Goal: Information Seeking & Learning: Learn about a topic

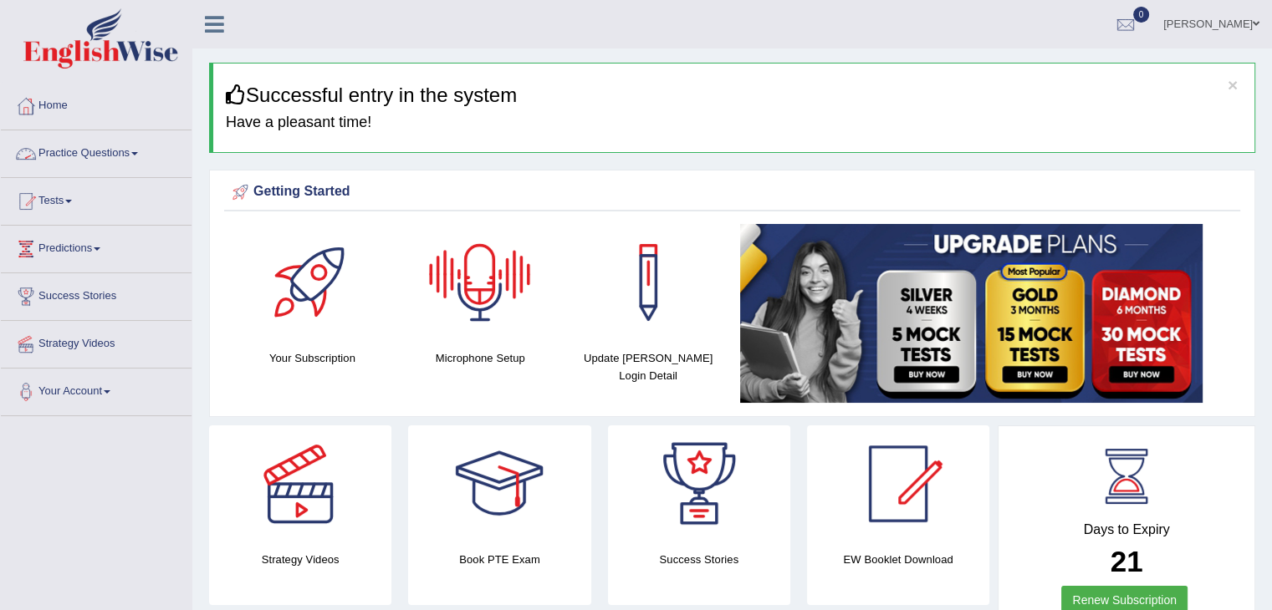
click at [117, 153] on link "Practice Questions" at bounding box center [96, 151] width 191 height 42
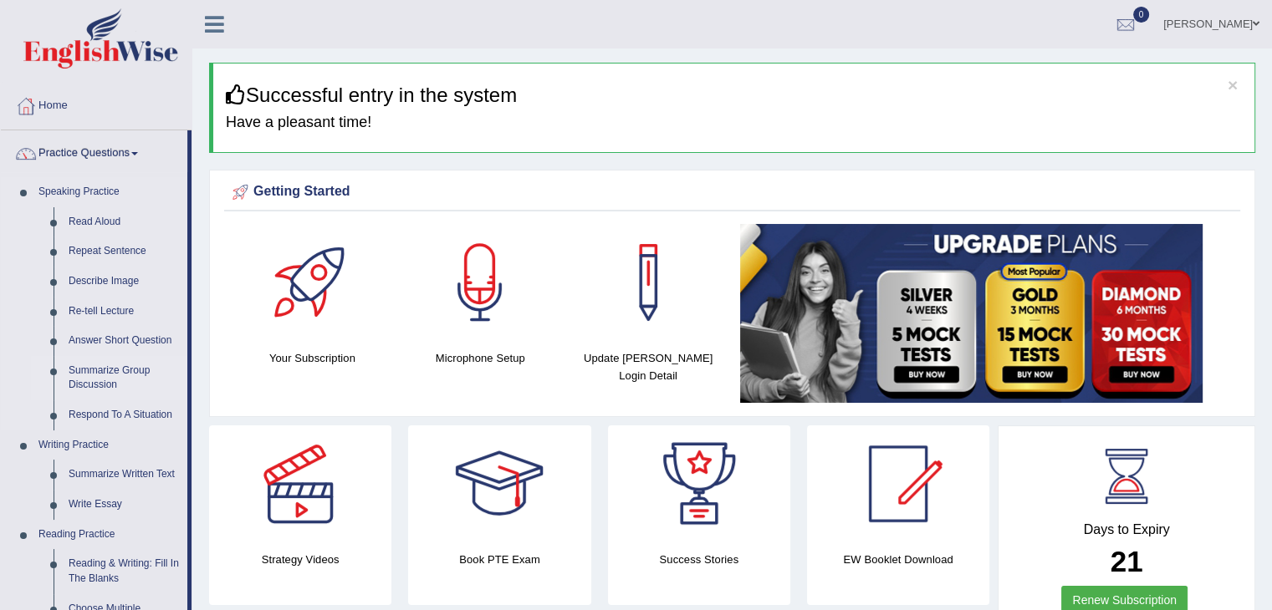
click at [104, 381] on link "Summarize Group Discussion" at bounding box center [124, 378] width 126 height 44
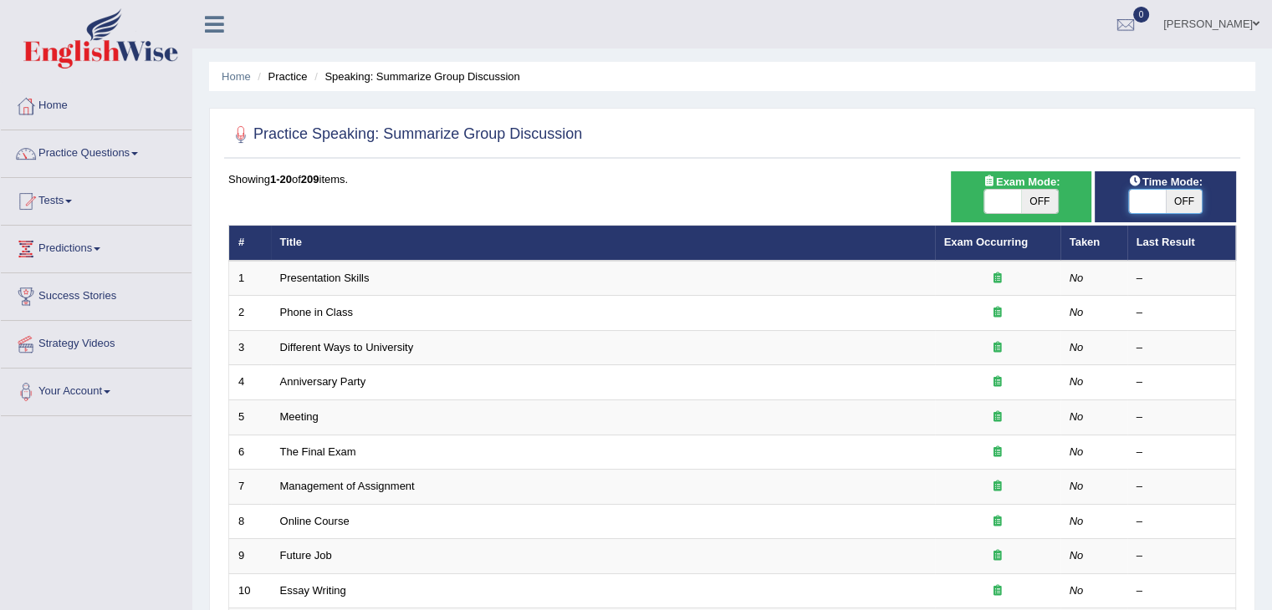
click at [1148, 201] on span at bounding box center [1147, 201] width 37 height 23
checkbox input "true"
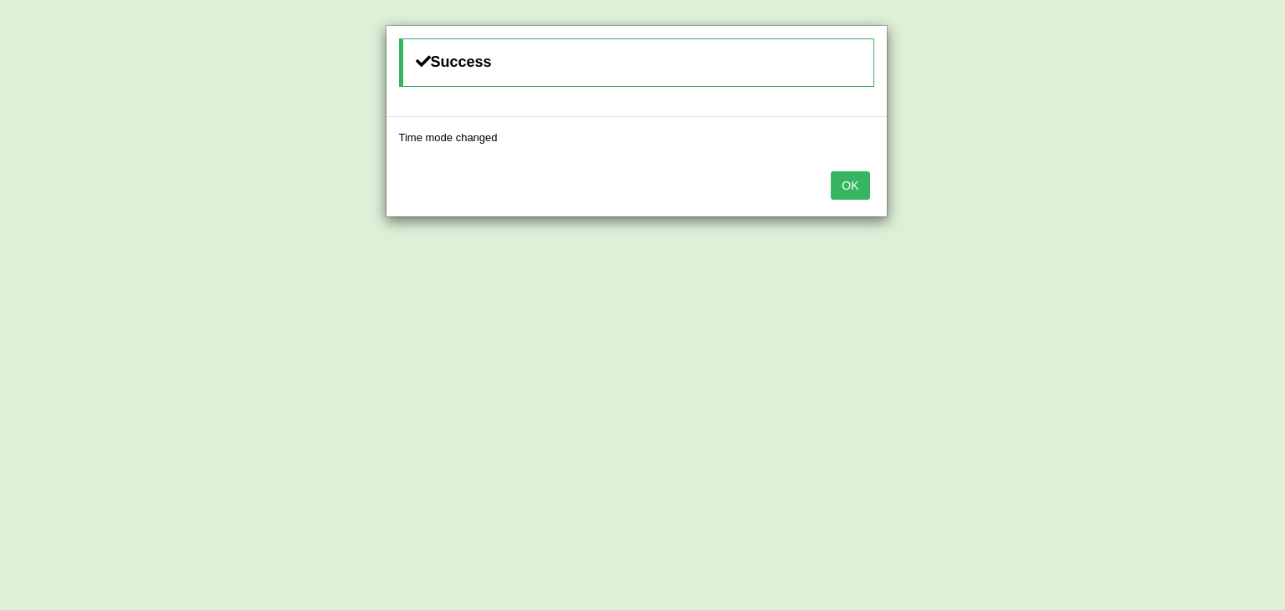
click at [840, 184] on button "OK" at bounding box center [849, 185] width 38 height 28
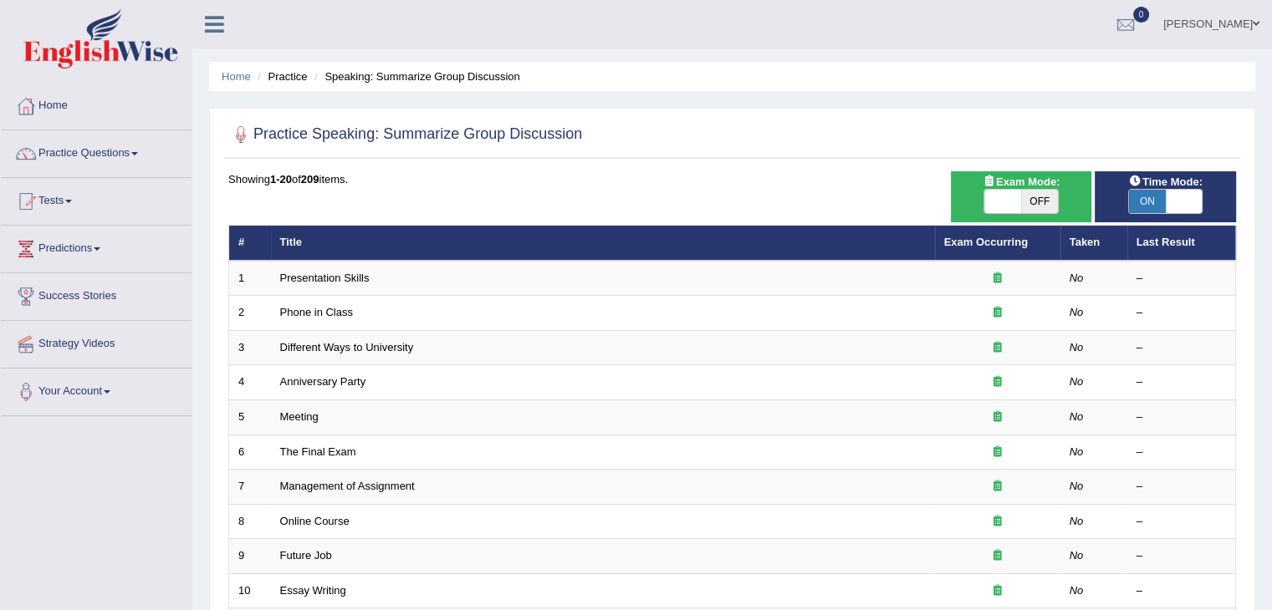
click at [1030, 196] on span "OFF" at bounding box center [1039, 201] width 37 height 23
checkbox input "true"
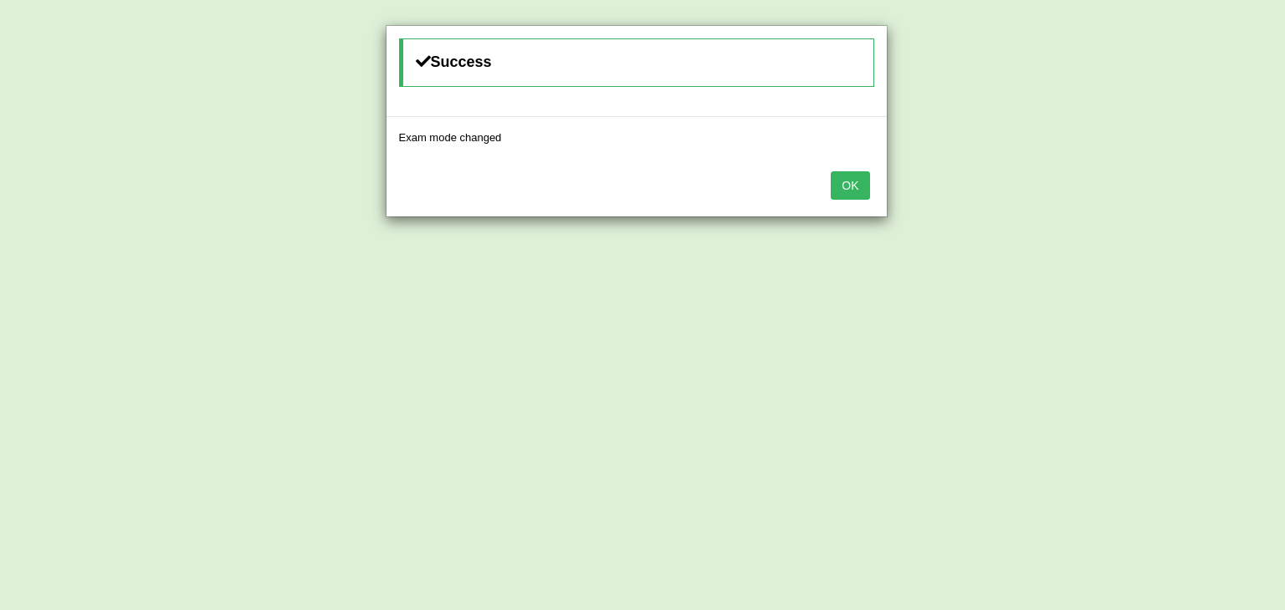
click at [856, 183] on button "OK" at bounding box center [849, 185] width 38 height 28
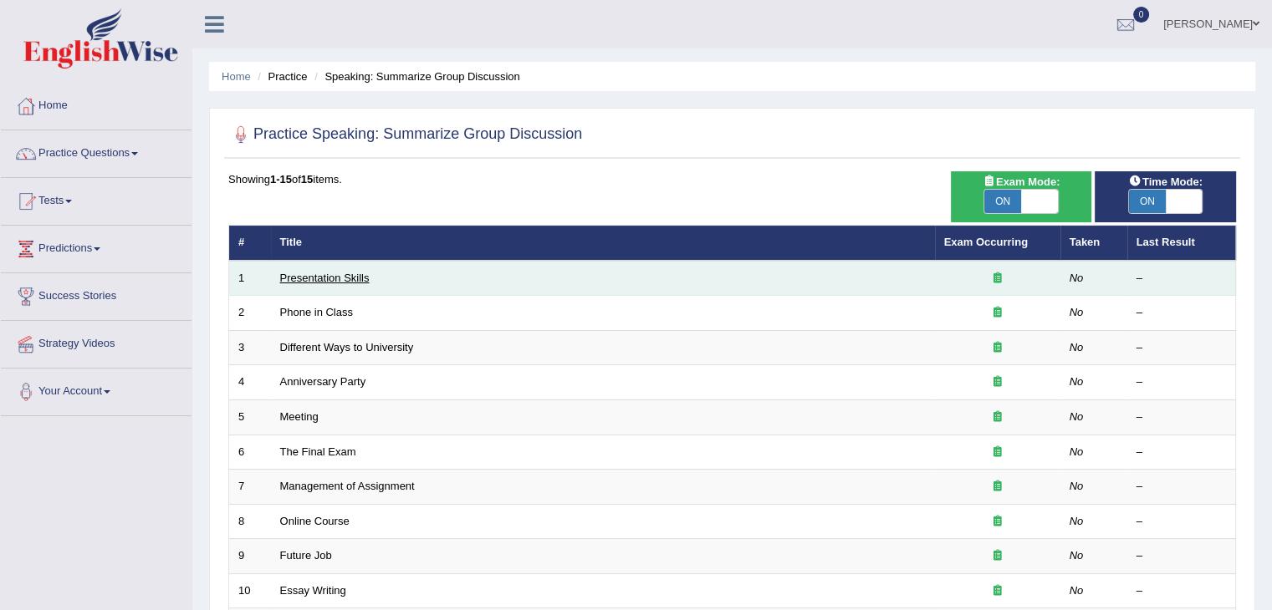
click at [350, 275] on link "Presentation Skills" at bounding box center [324, 278] width 89 height 13
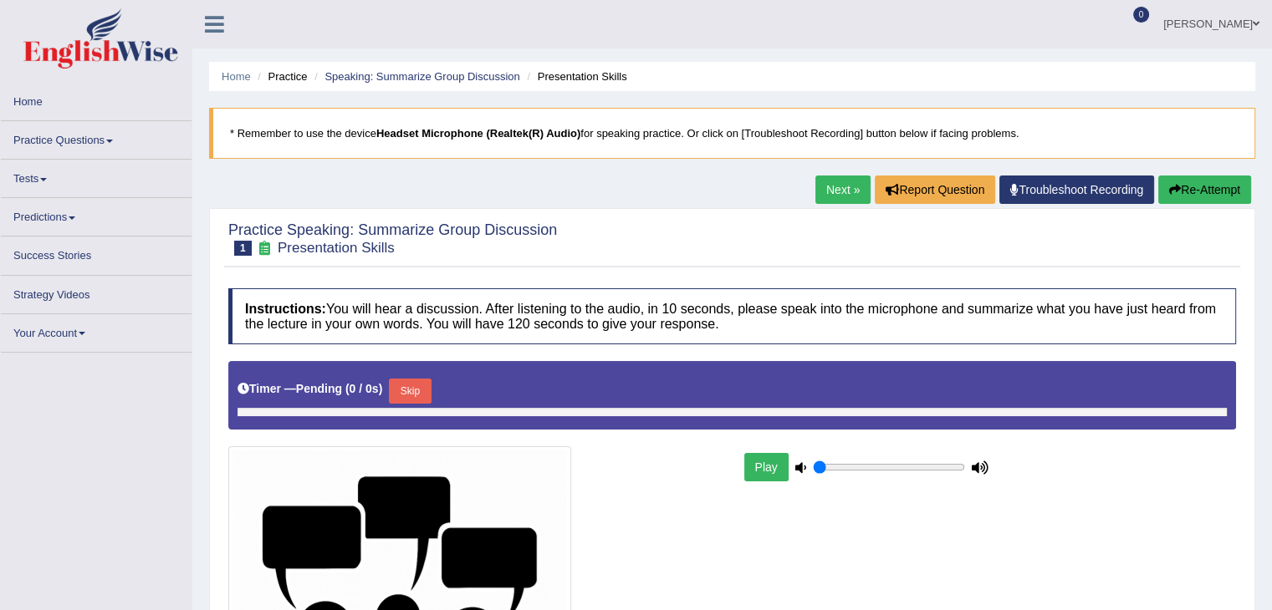
click at [411, 396] on button "Skip" at bounding box center [410, 391] width 42 height 25
type input "0.45"
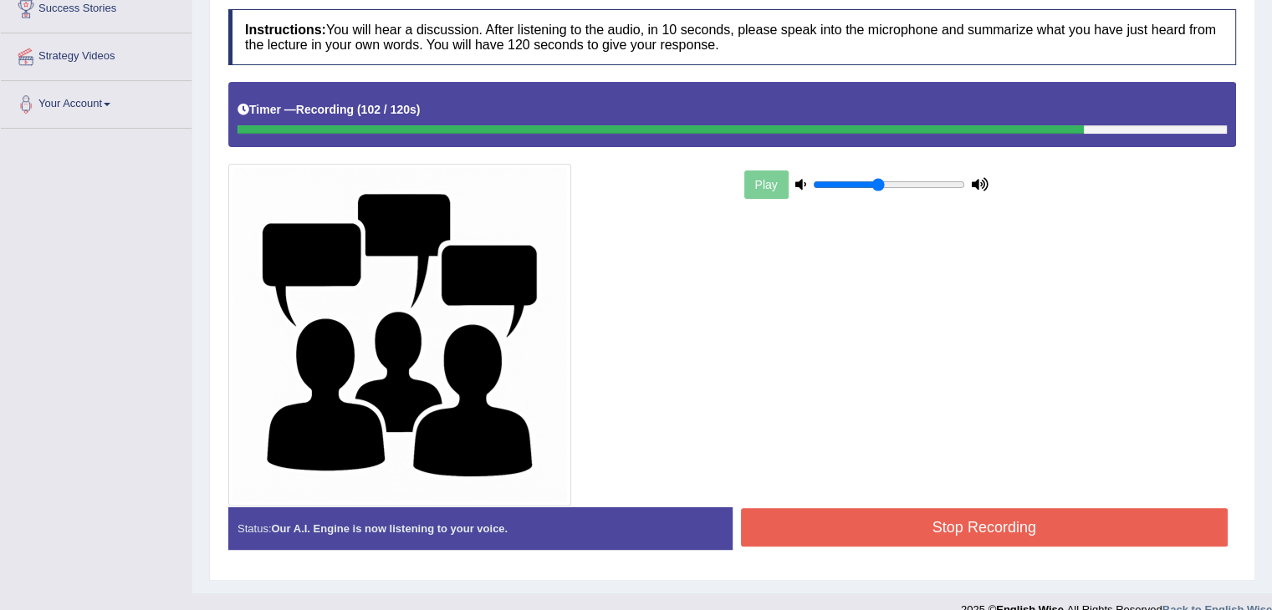
scroll to position [310, 0]
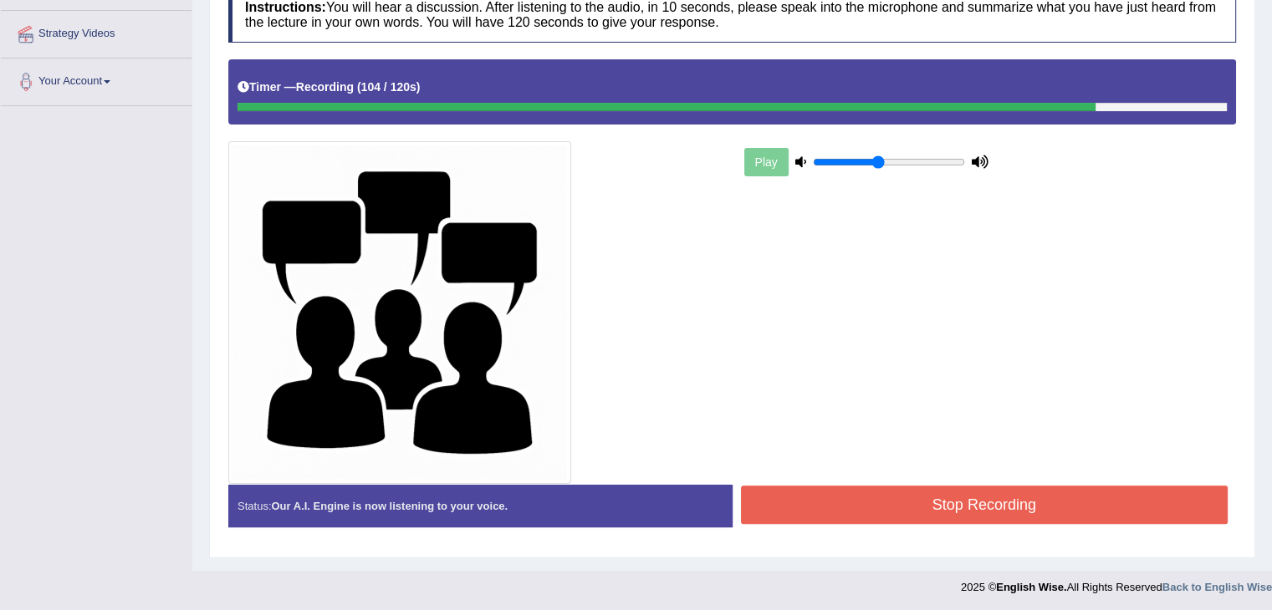
click at [827, 517] on button "Stop Recording" at bounding box center [985, 505] width 488 height 38
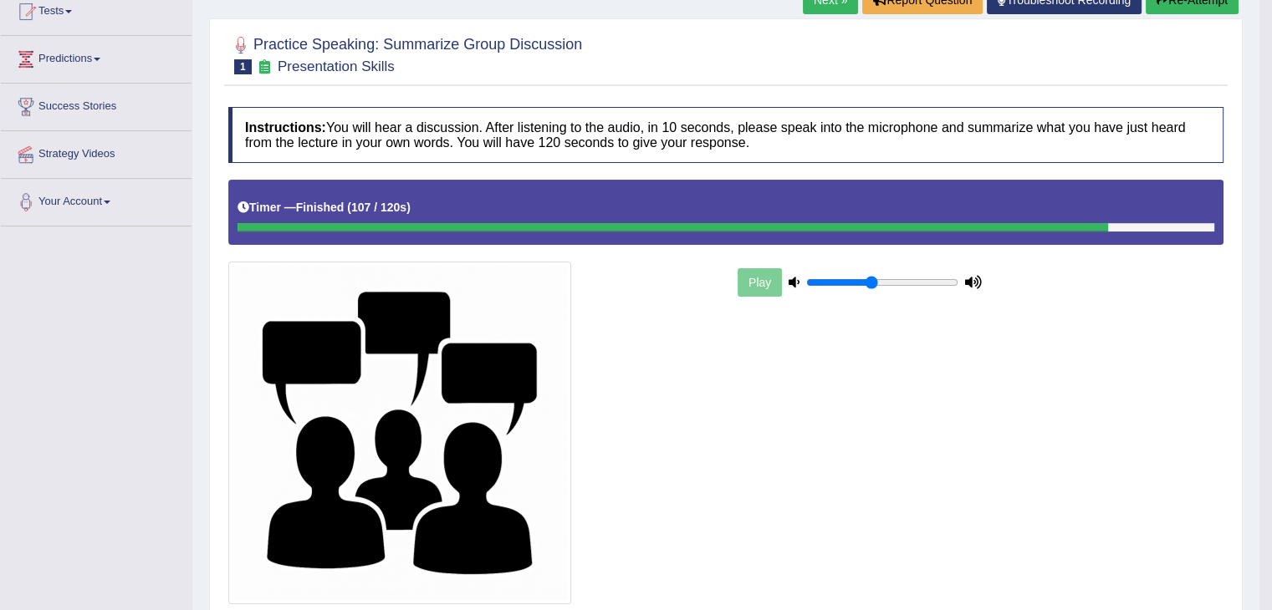
scroll to position [99, 0]
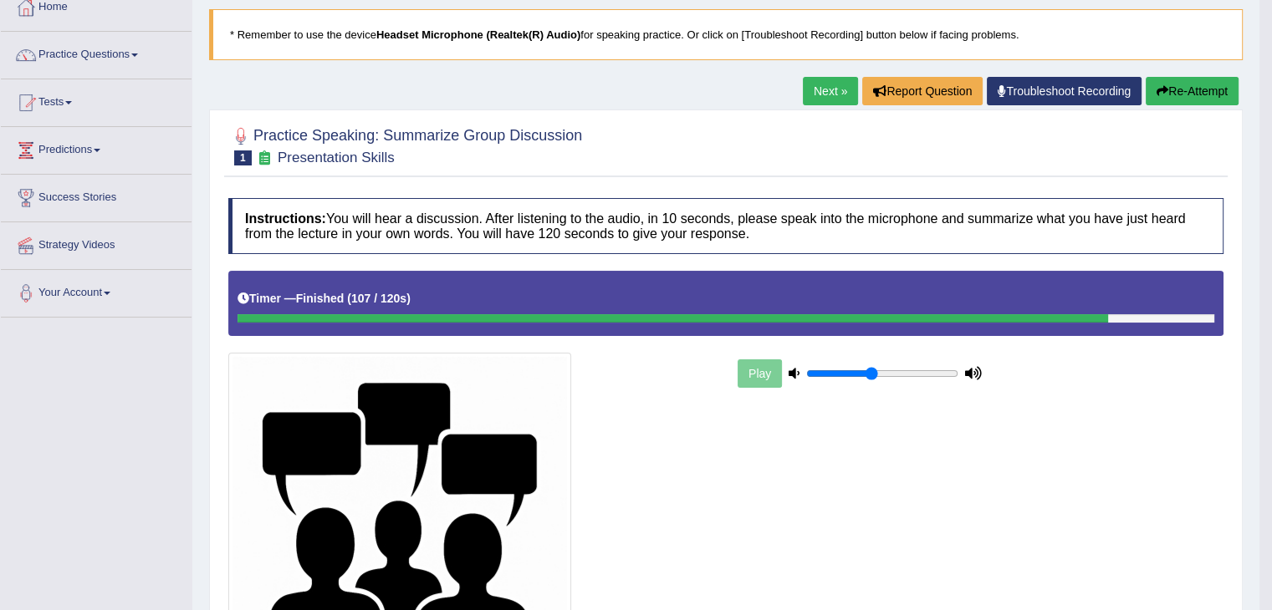
click at [829, 91] on link "Next »" at bounding box center [830, 91] width 55 height 28
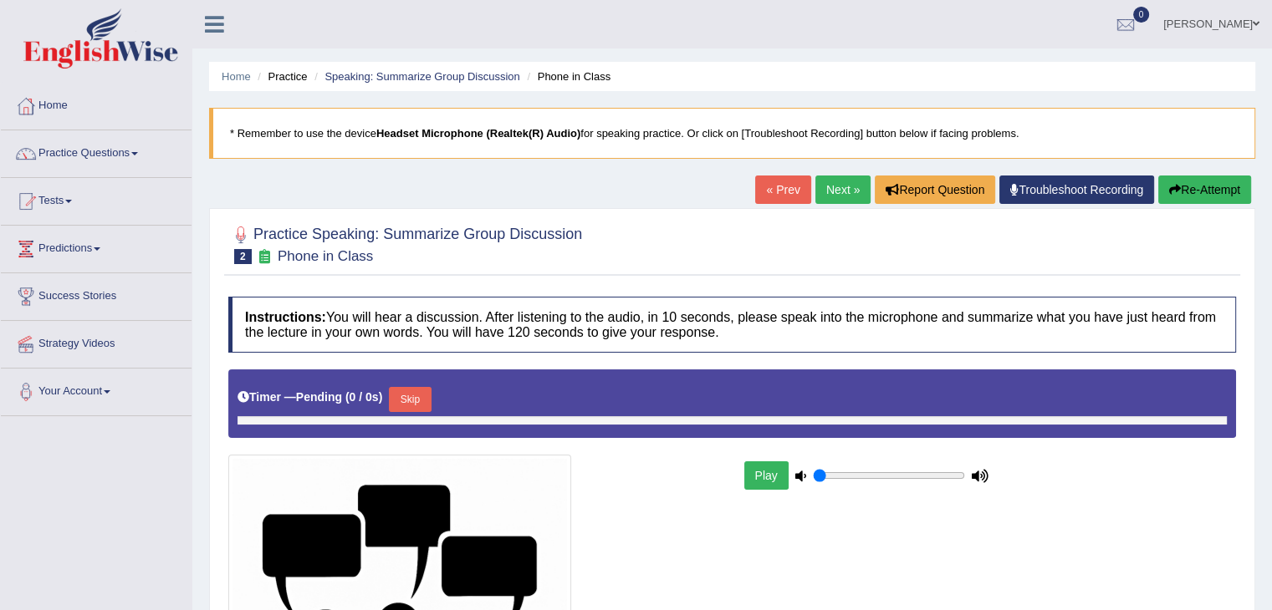
type input "0.45"
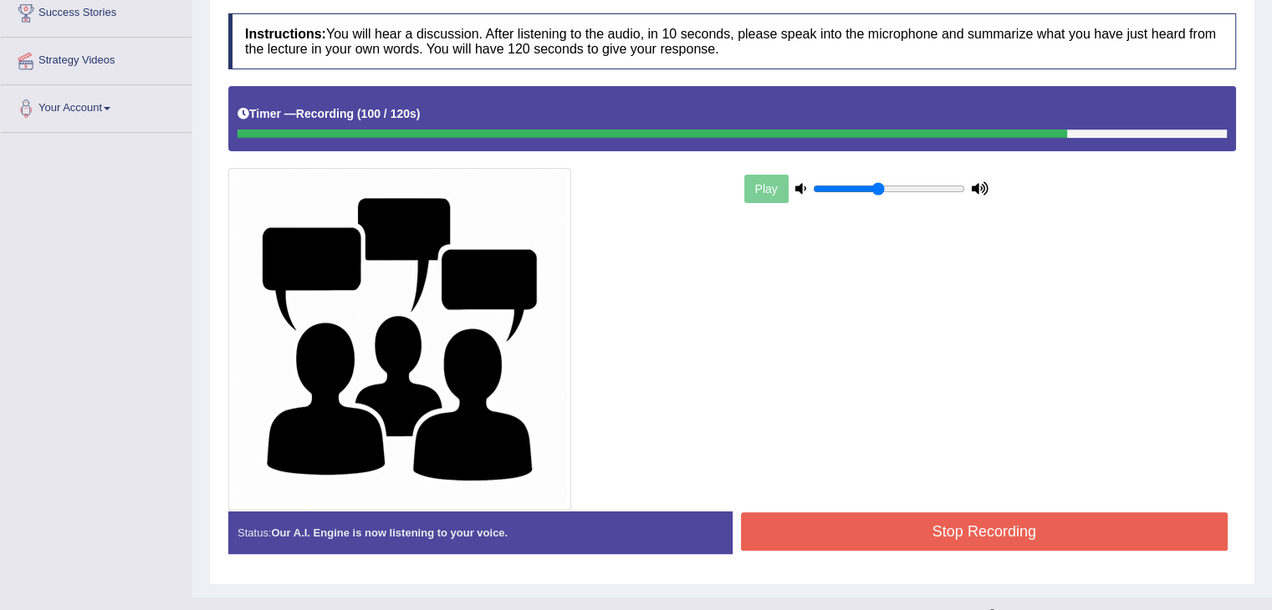
scroll to position [310, 0]
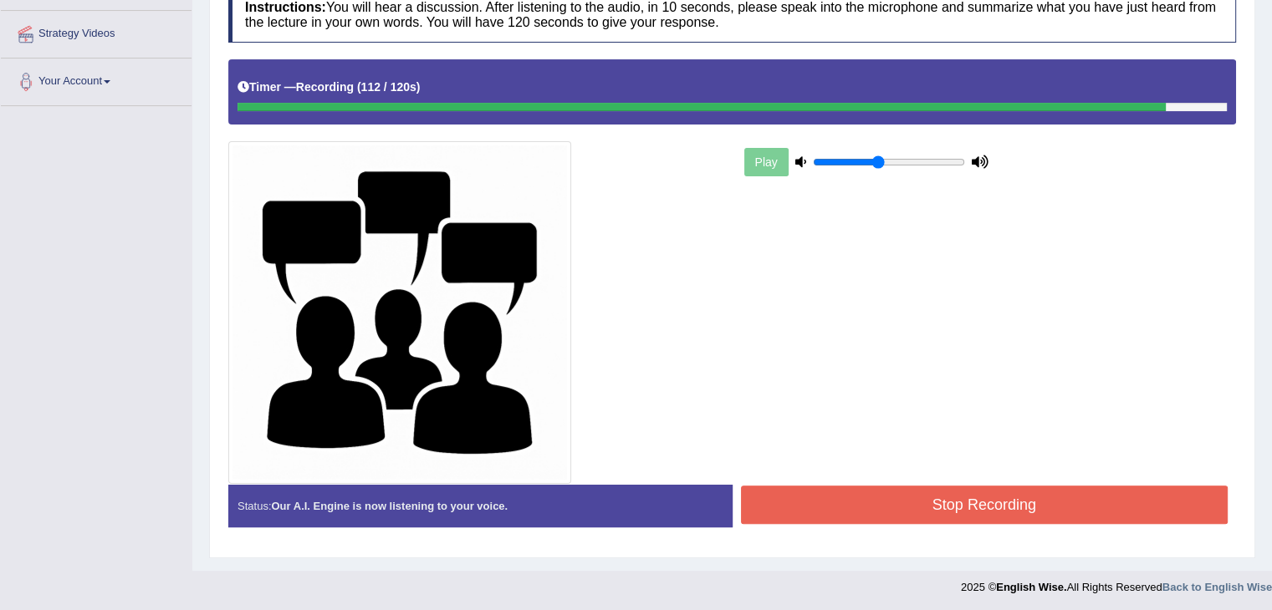
click at [1014, 489] on button "Stop Recording" at bounding box center [985, 505] width 488 height 38
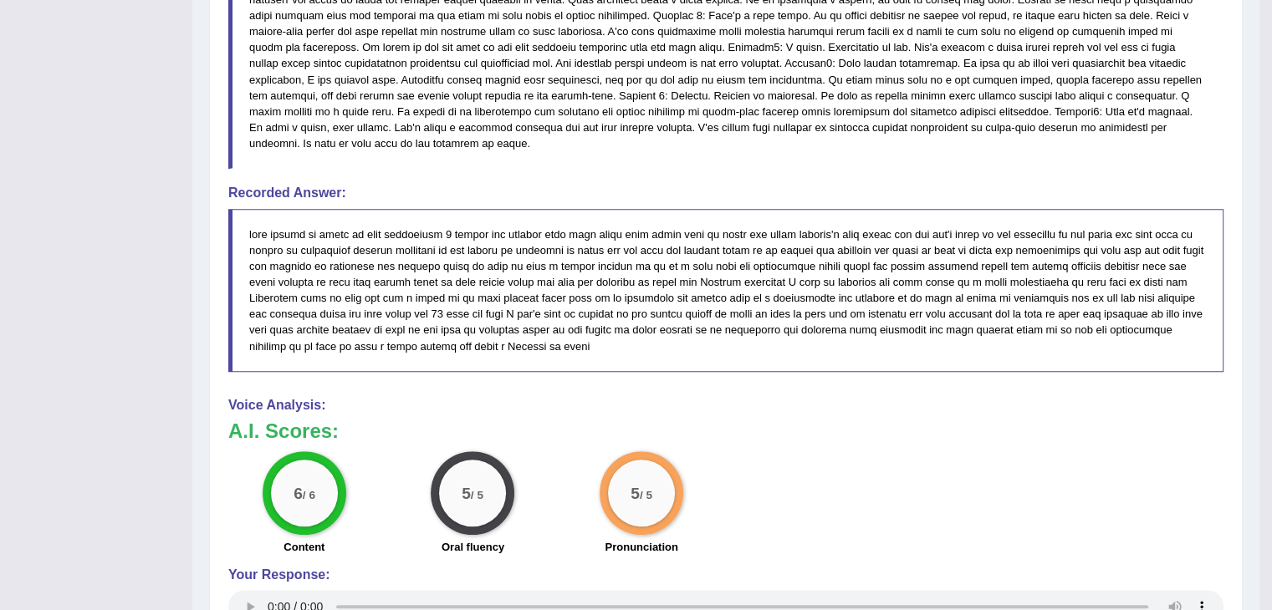
scroll to position [956, 0]
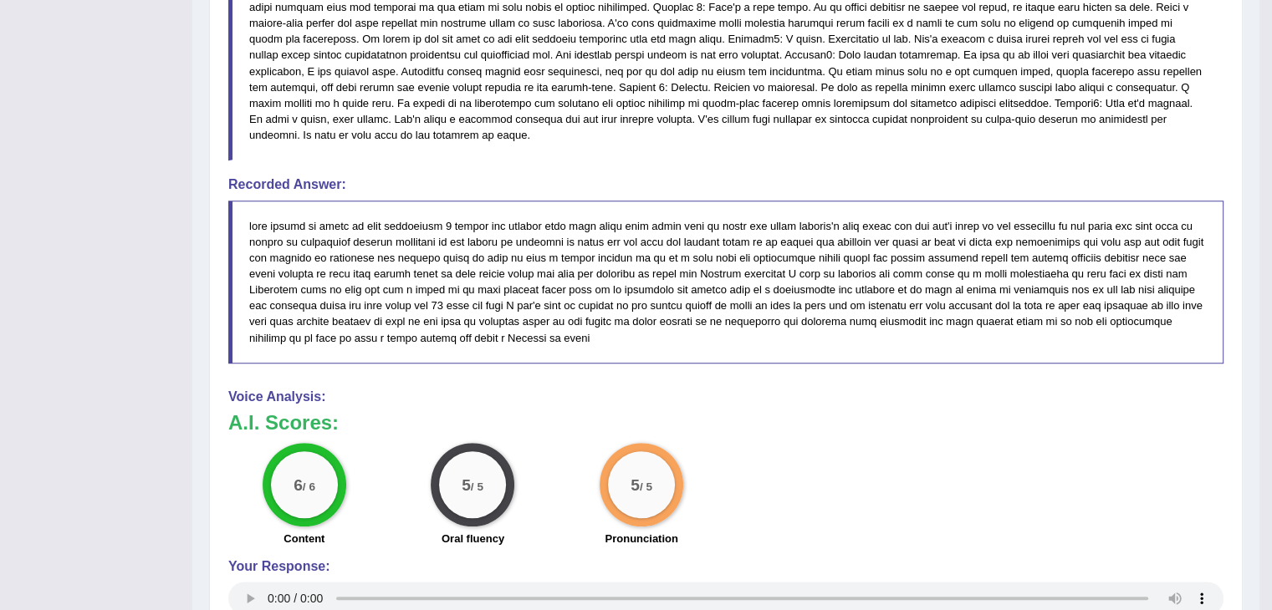
click at [292, 332] on div "Instructions: You will hear a discussion. After listening to the audio, in 10 s…" at bounding box center [726, 58] width 1004 height 1451
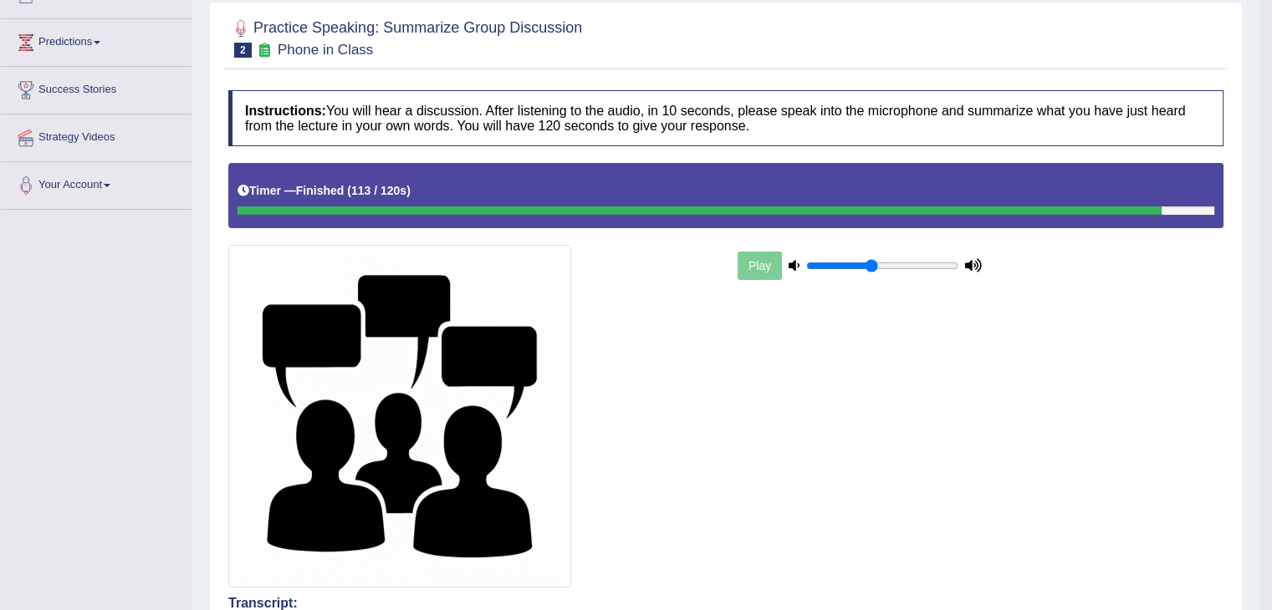
scroll to position [0, 0]
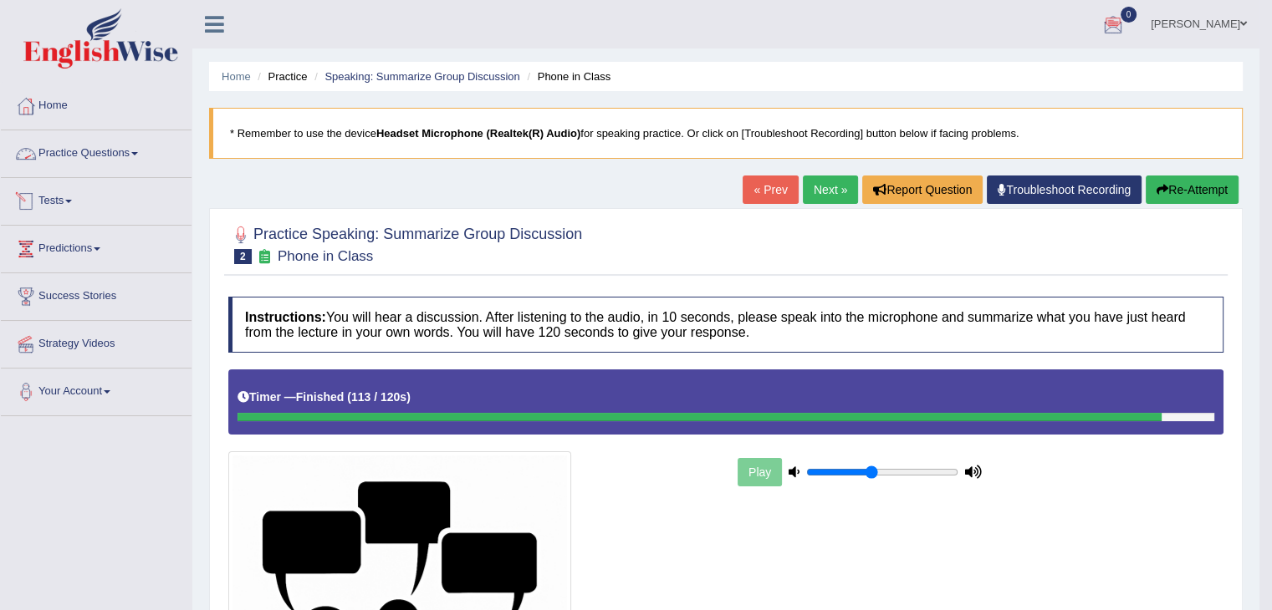
click at [124, 151] on link "Practice Questions" at bounding box center [96, 151] width 191 height 42
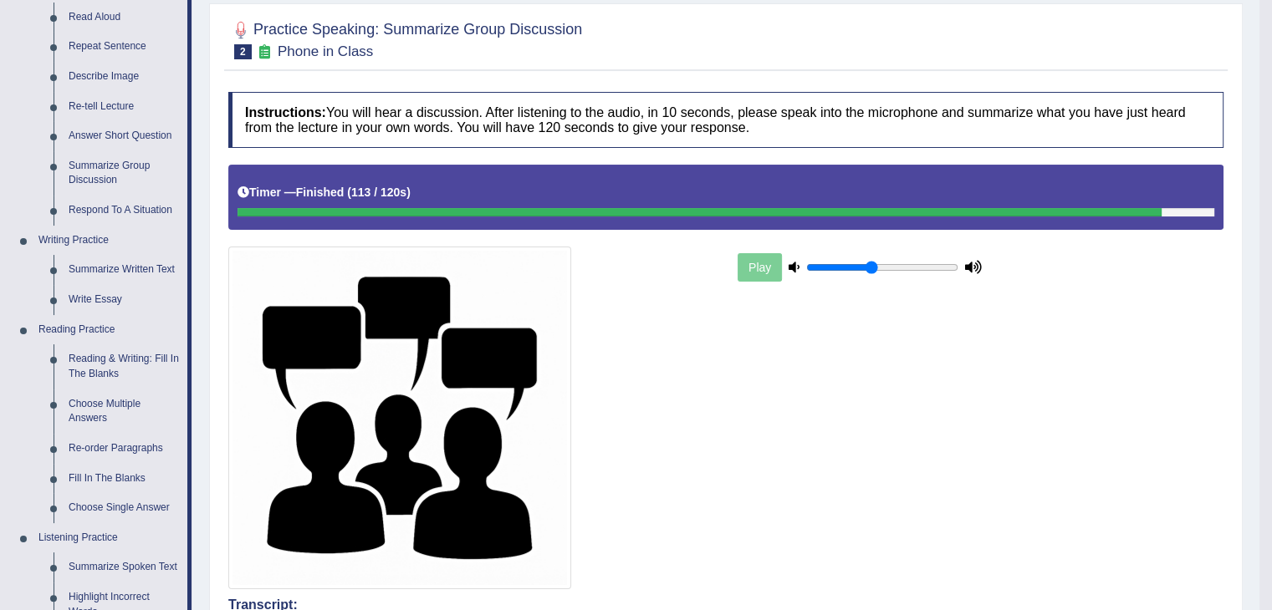
scroll to position [207, 0]
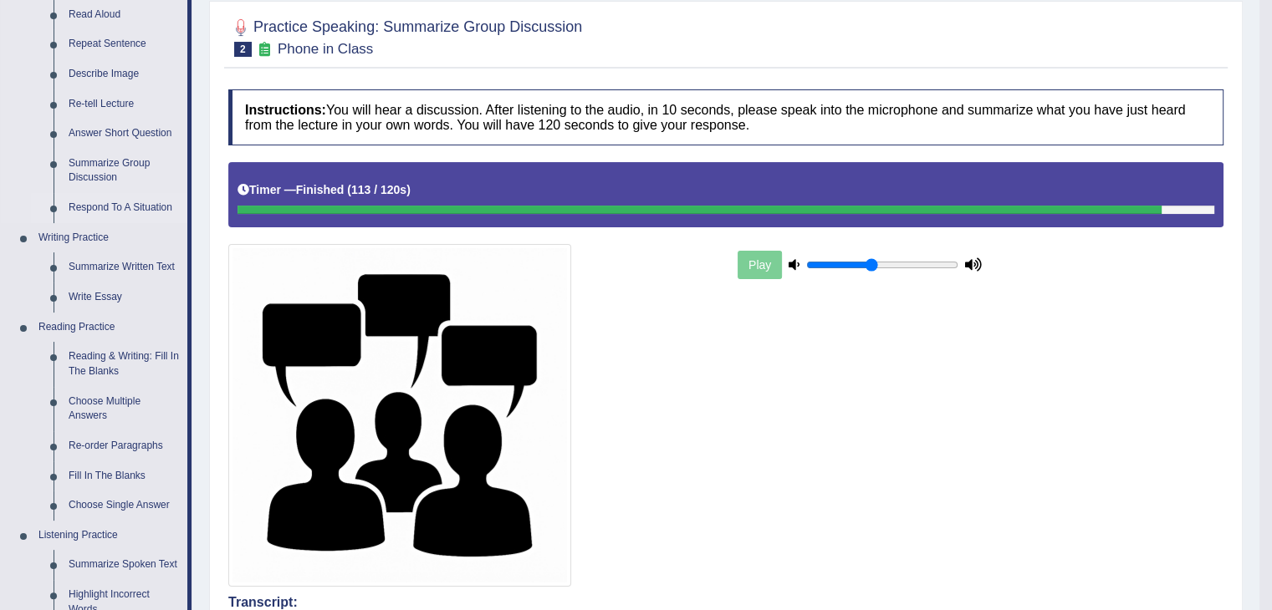
click at [116, 205] on link "Respond To A Situation" at bounding box center [124, 208] width 126 height 30
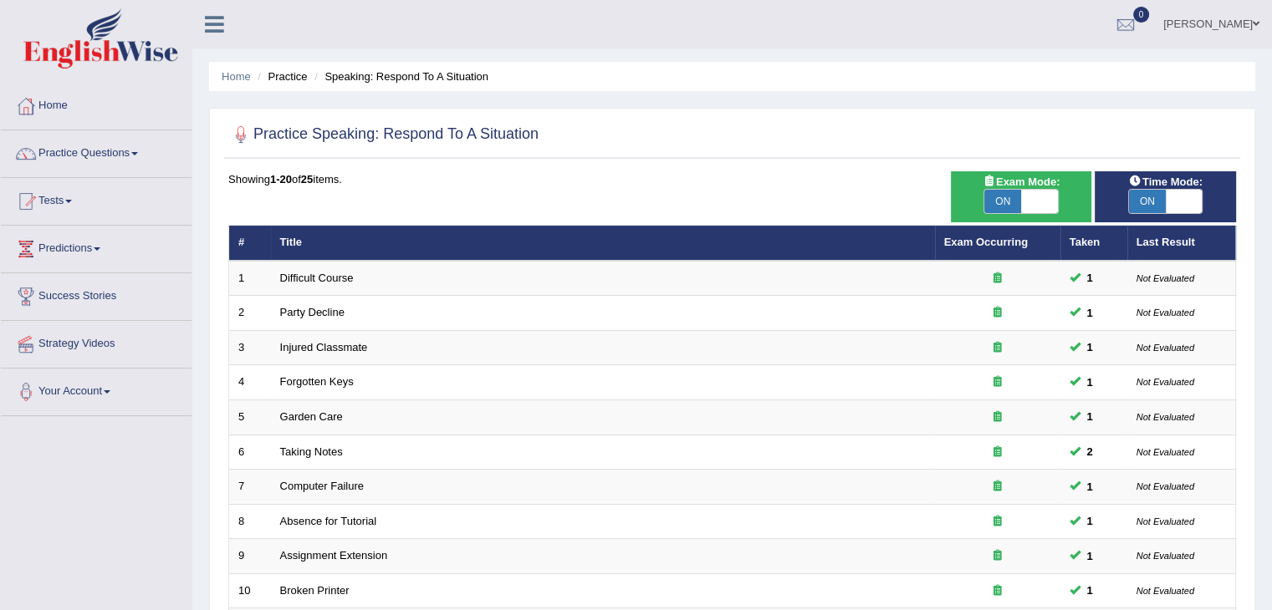
scroll to position [48, 0]
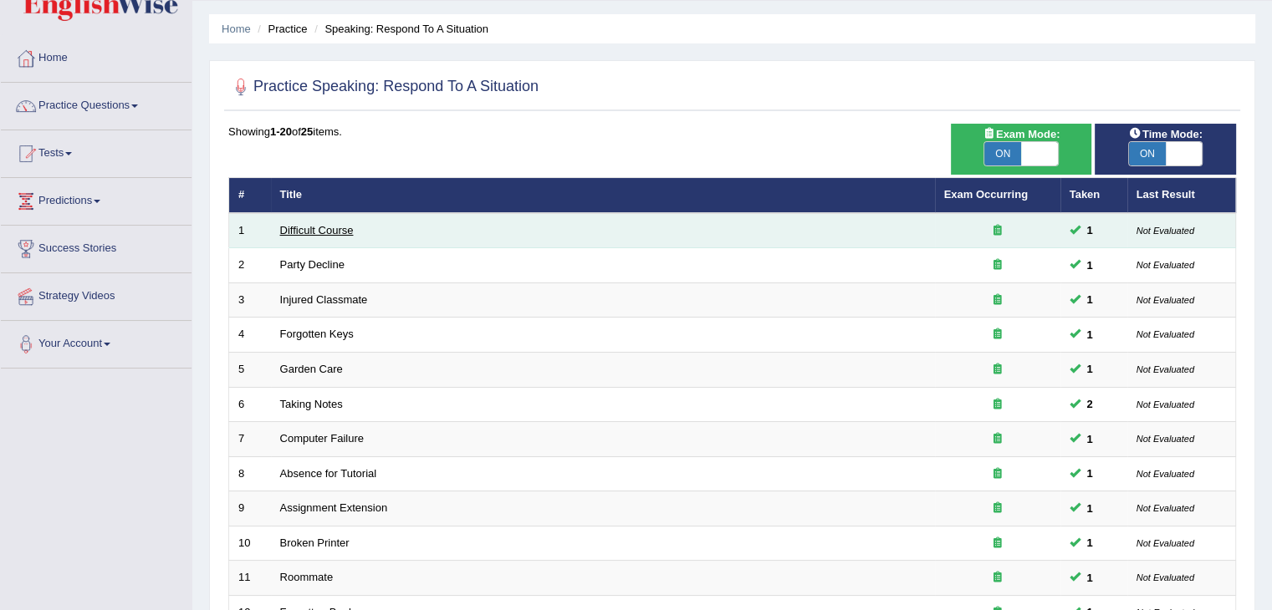
click at [301, 224] on link "Difficult Course" at bounding box center [317, 230] width 74 height 13
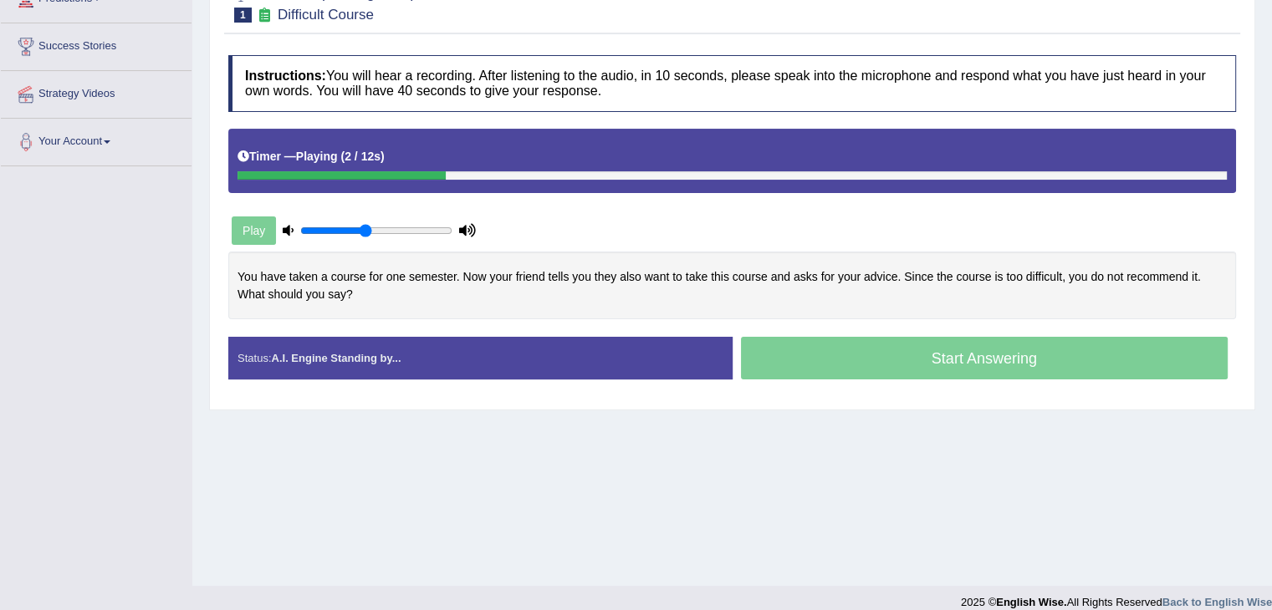
scroll to position [24, 0]
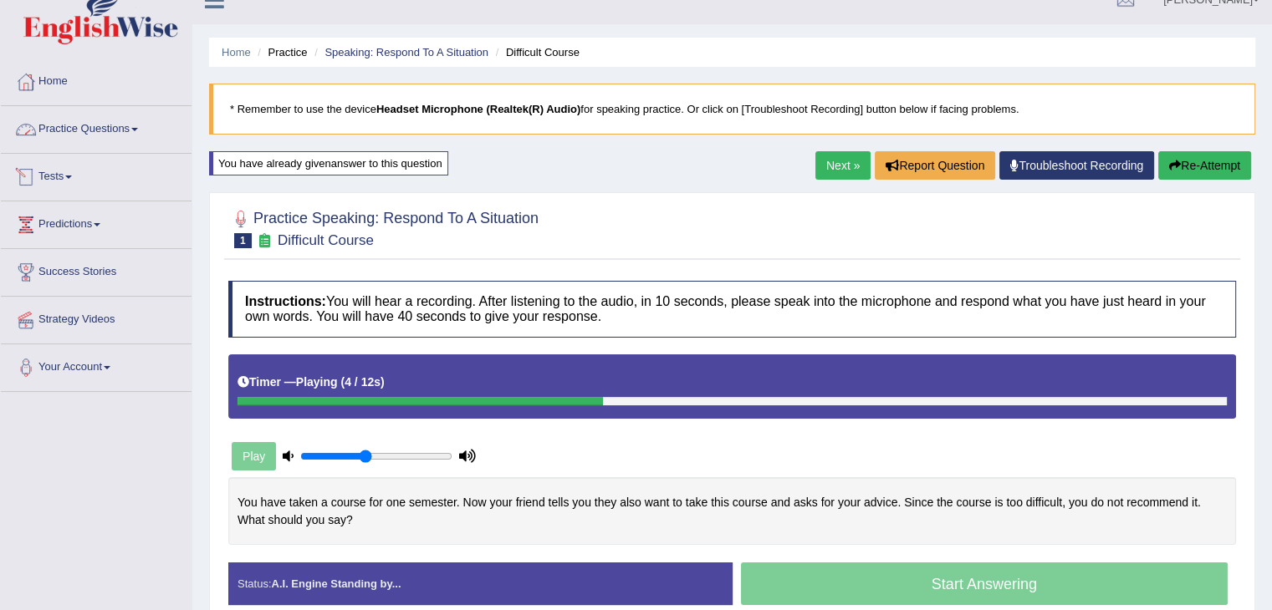
click at [100, 121] on link "Practice Questions" at bounding box center [96, 127] width 191 height 42
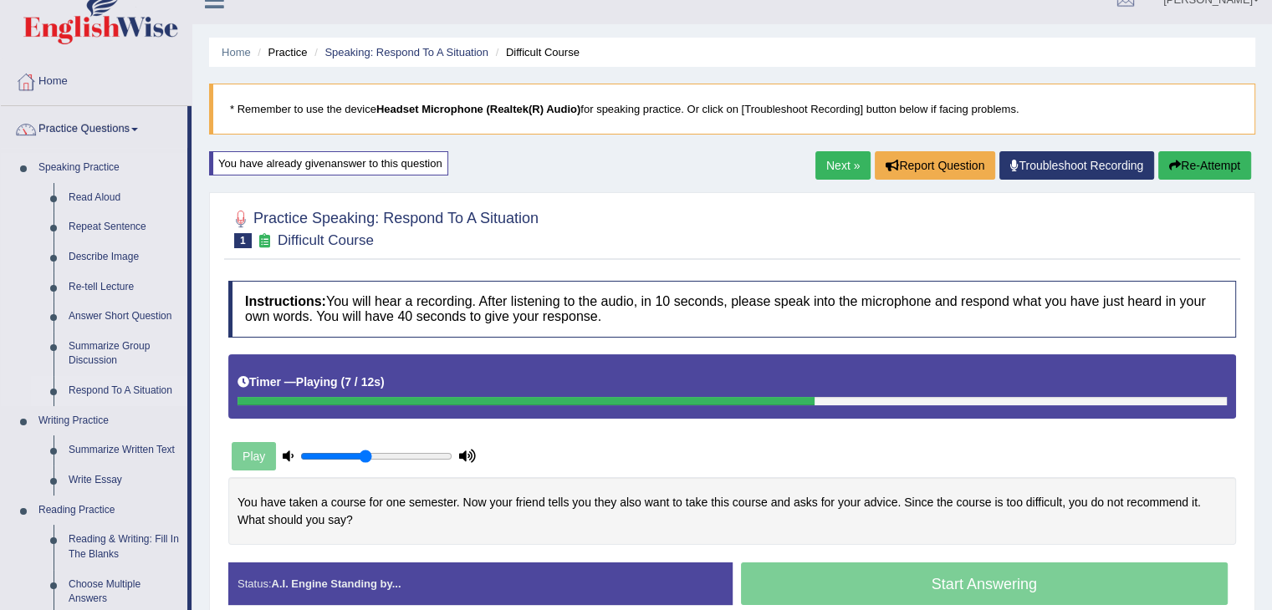
click at [118, 391] on link "Respond To A Situation" at bounding box center [124, 391] width 126 height 30
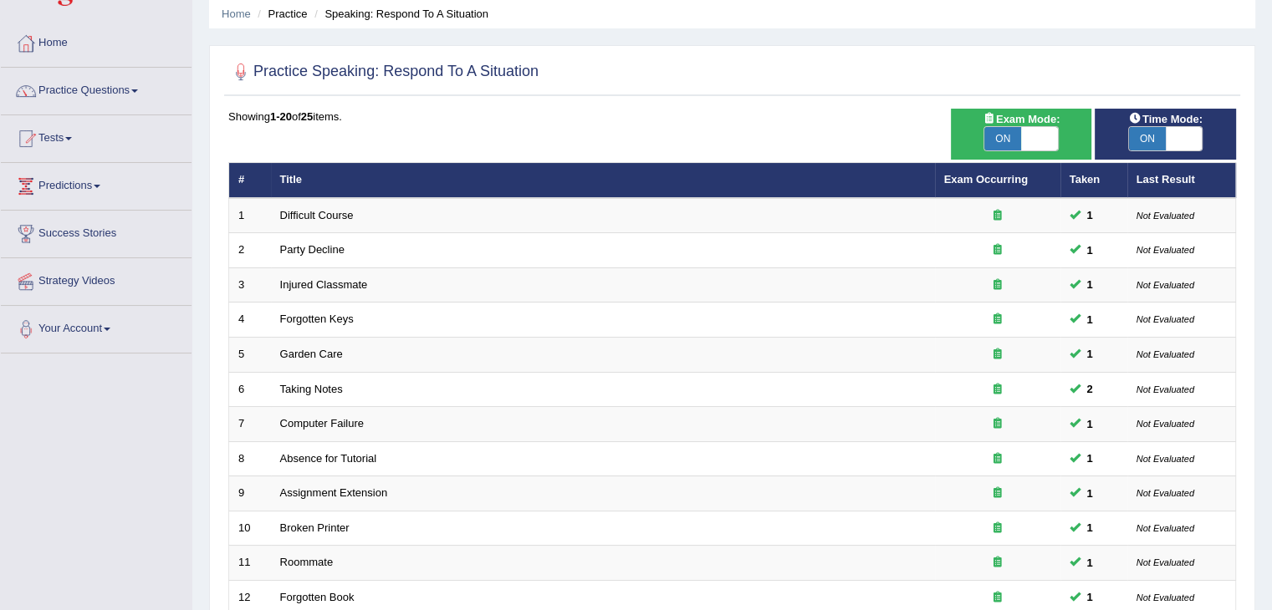
scroll to position [60, 0]
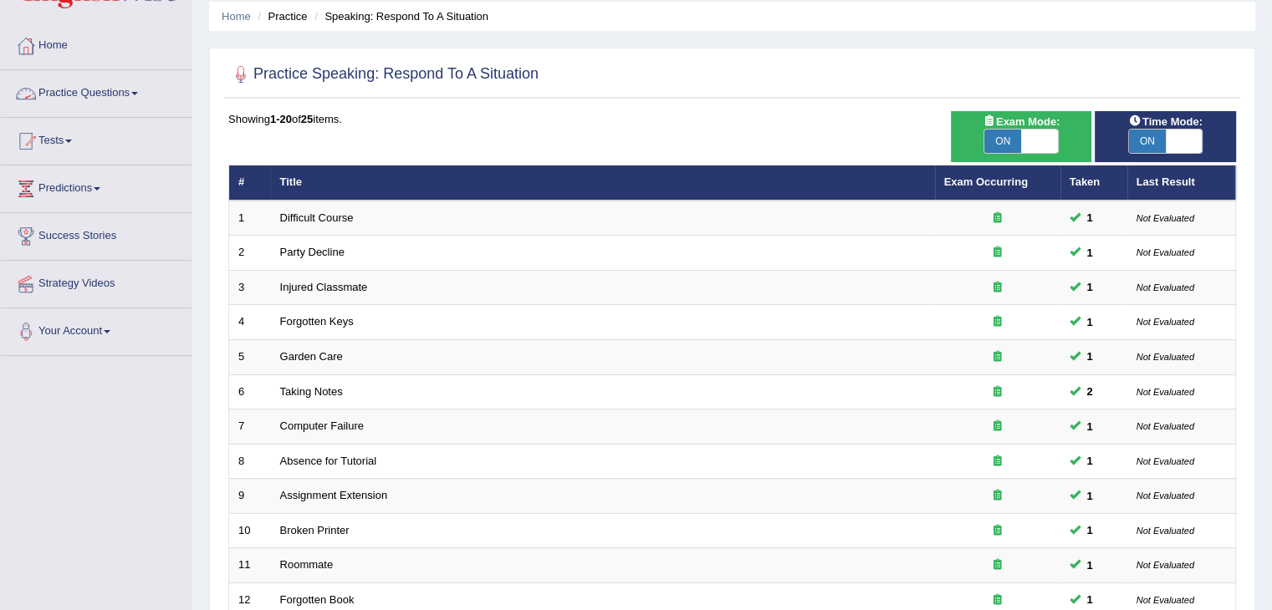
click at [116, 89] on link "Practice Questions" at bounding box center [96, 91] width 191 height 42
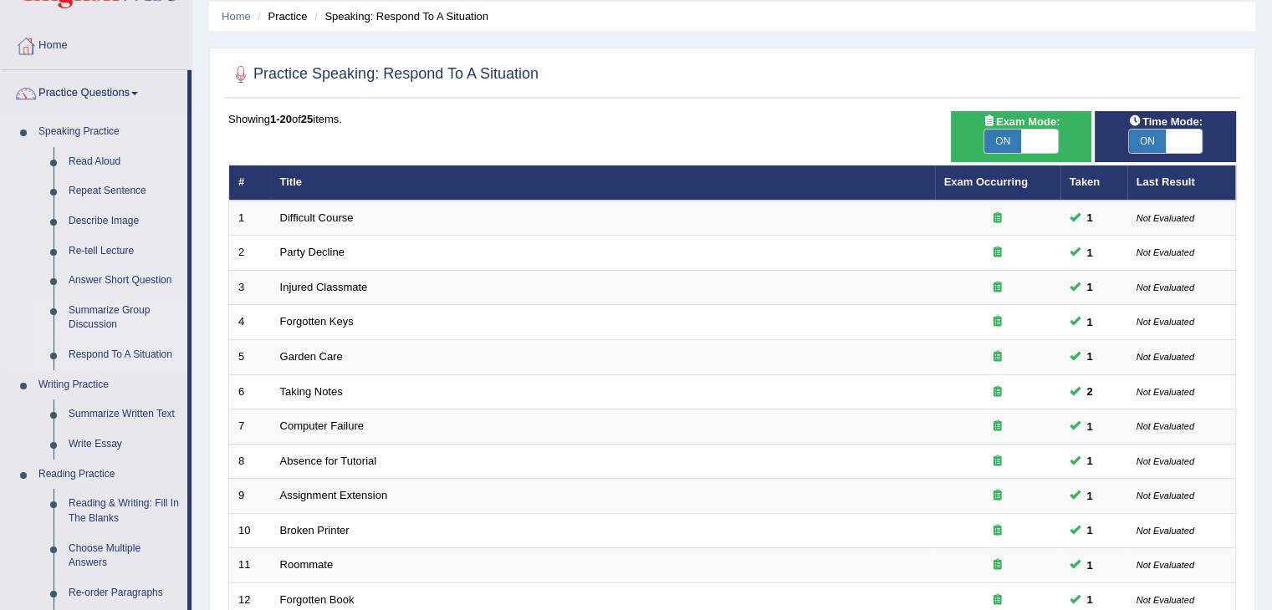
click at [110, 309] on link "Summarize Group Discussion" at bounding box center [124, 318] width 126 height 44
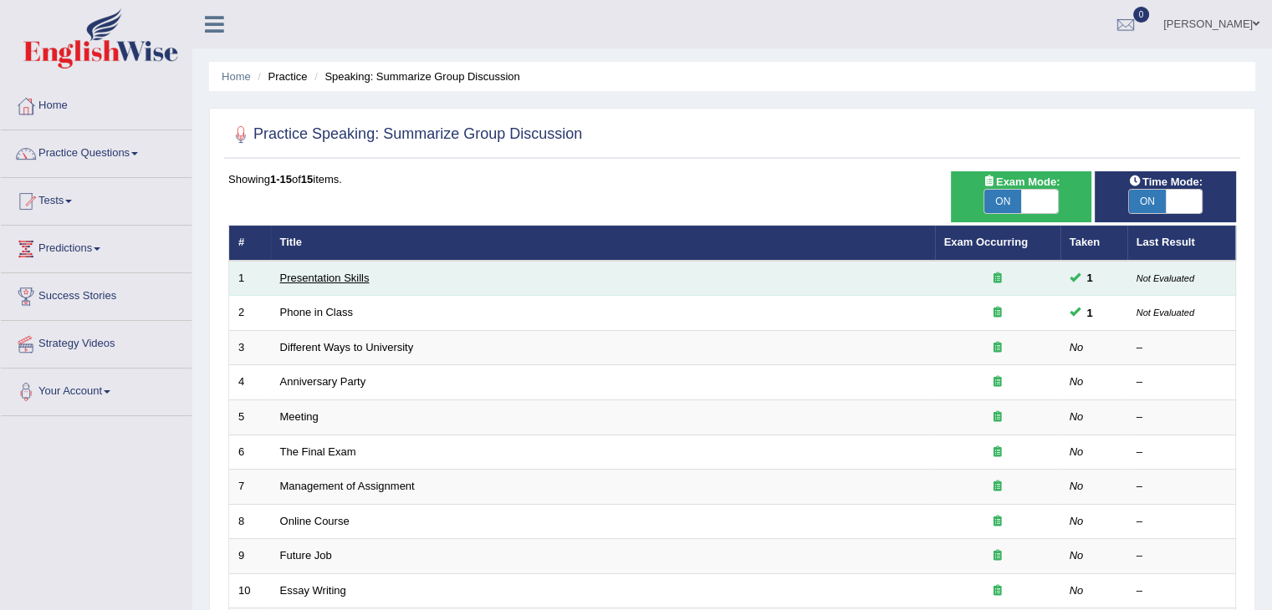
click at [365, 273] on link "Presentation Skills" at bounding box center [324, 278] width 89 height 13
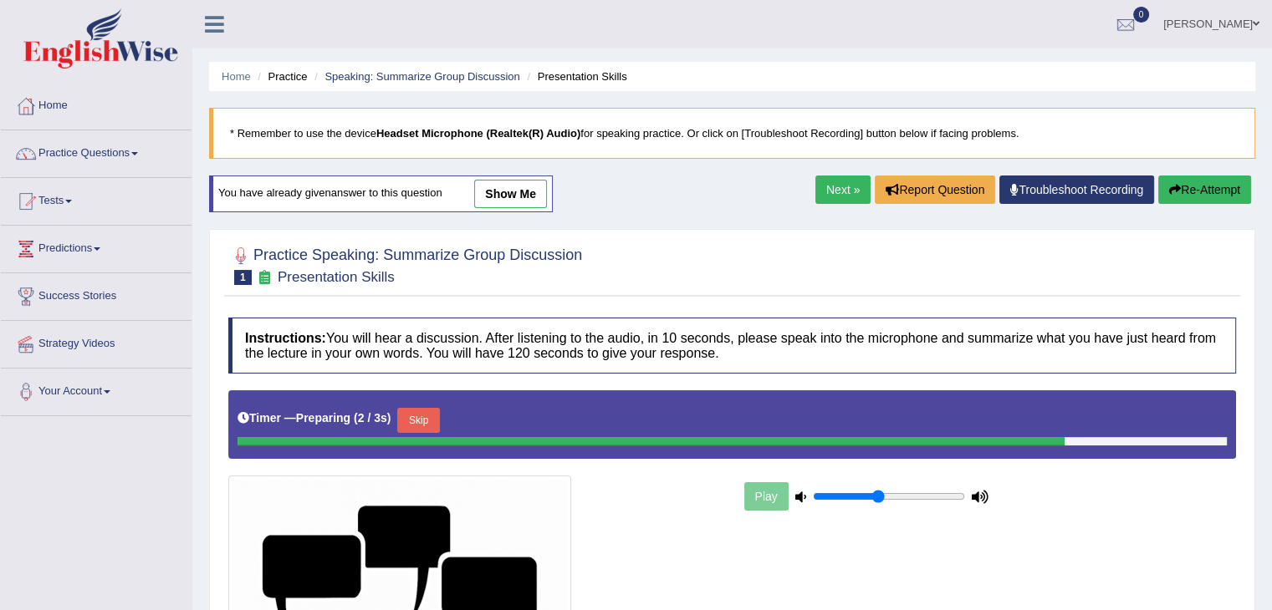
click at [496, 185] on link "show me" at bounding box center [510, 194] width 73 height 28
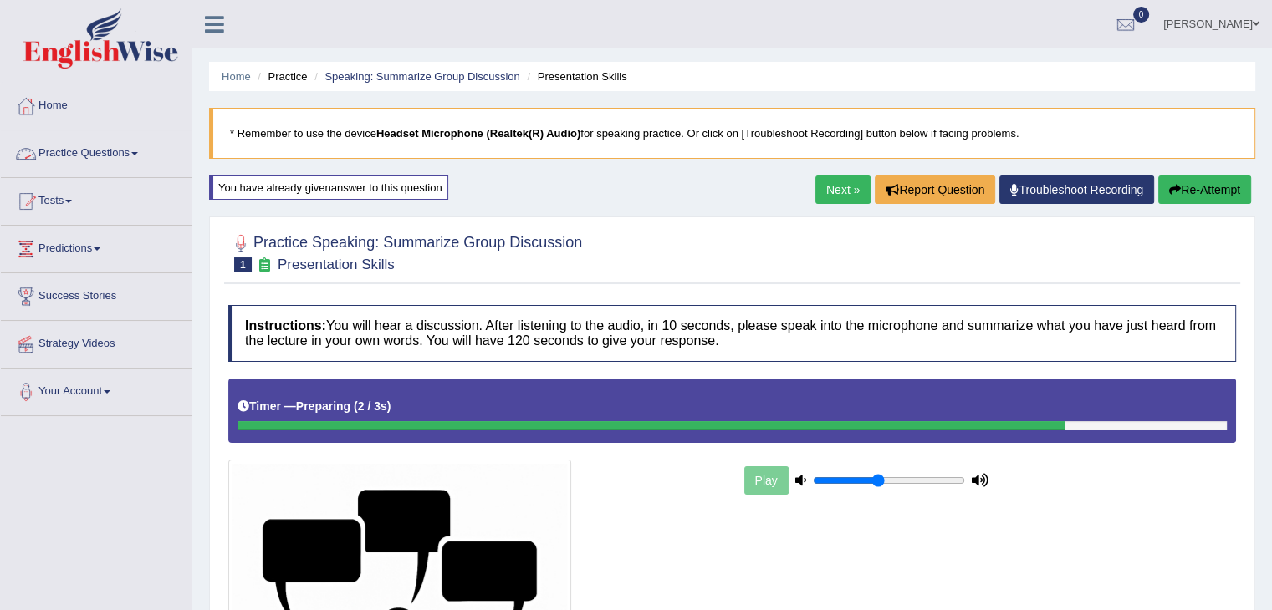
click at [97, 156] on link "Practice Questions" at bounding box center [96, 151] width 191 height 42
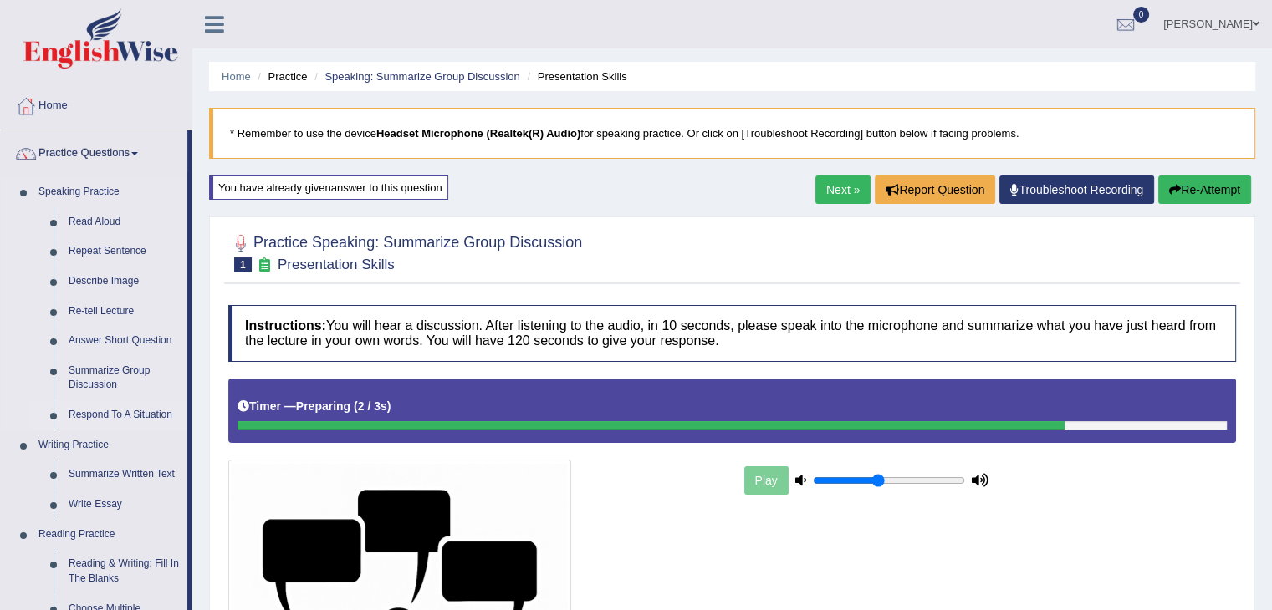
click at [133, 412] on link "Respond To A Situation" at bounding box center [124, 416] width 126 height 30
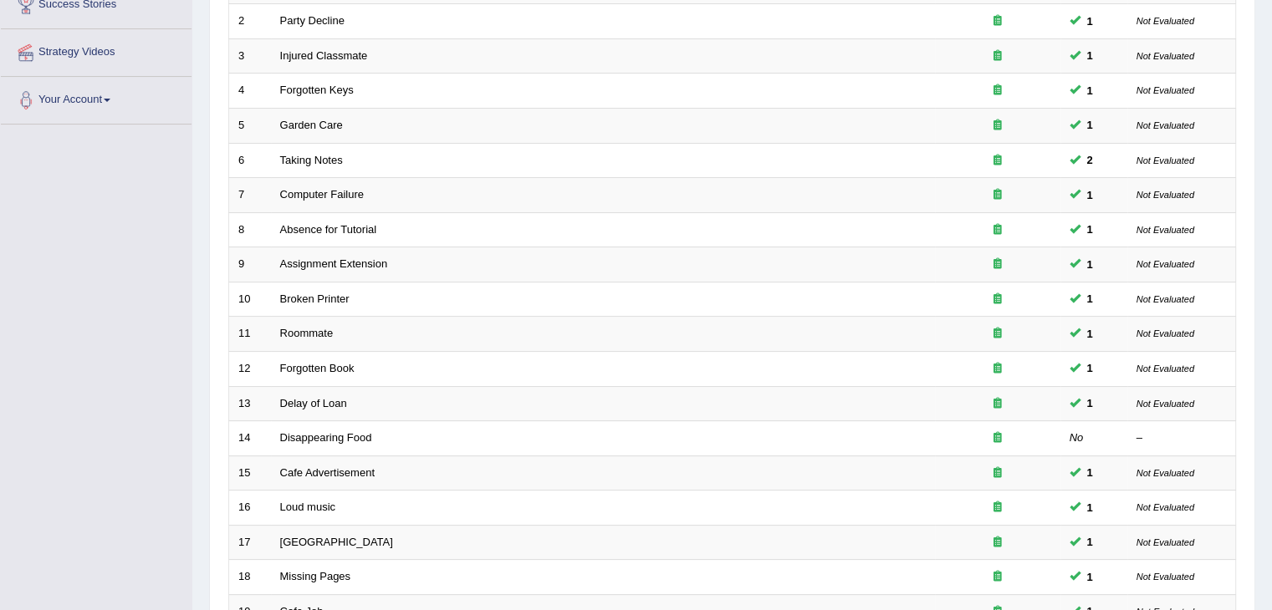
scroll to position [294, 0]
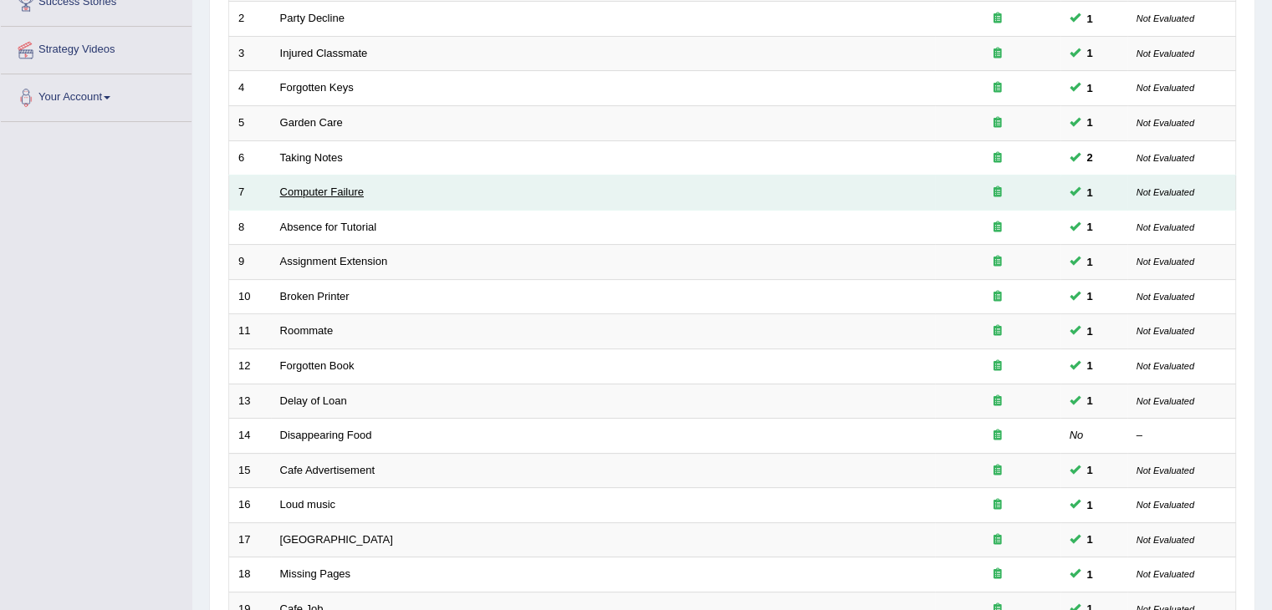
click at [342, 187] on link "Computer Failure" at bounding box center [322, 192] width 84 height 13
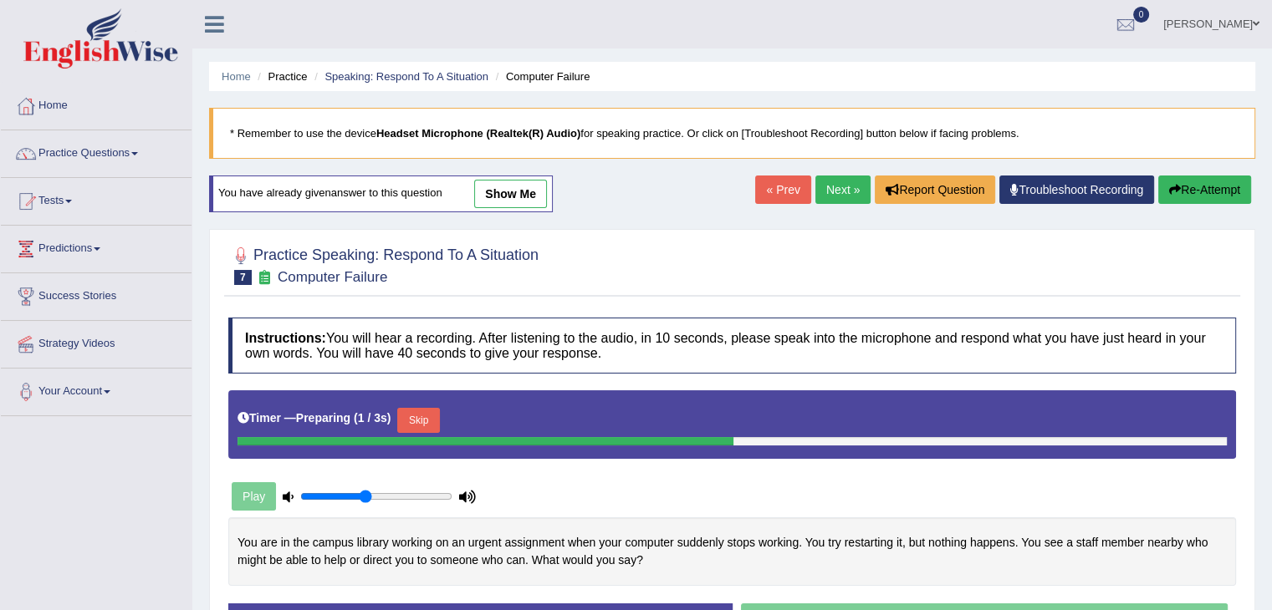
click at [491, 196] on link "show me" at bounding box center [510, 194] width 73 height 28
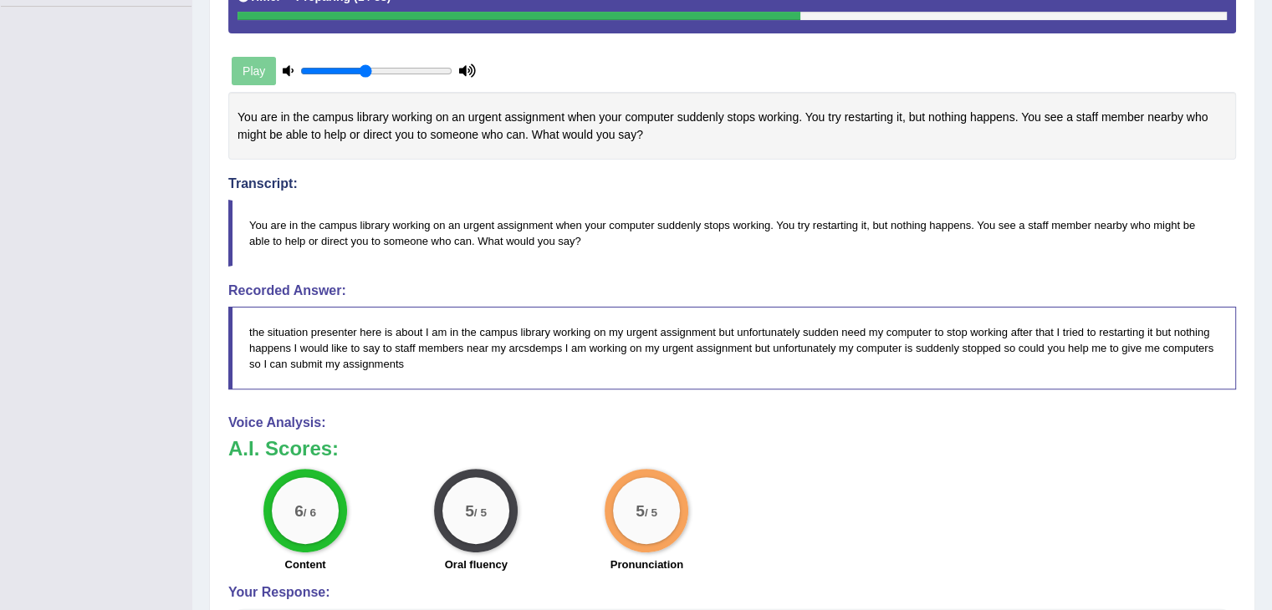
scroll to position [412, 0]
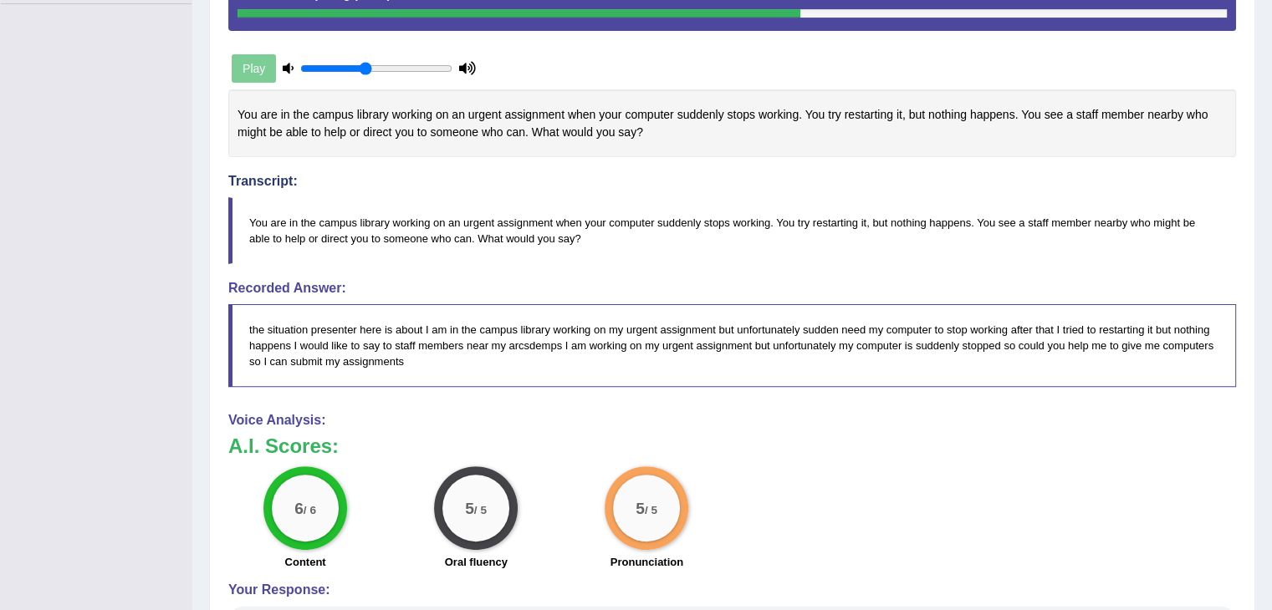
click at [603, 455] on div "A.I. Scores: 6 / 6 Content 5 / 5 Oral fluency 5 / 5 Pronunciation" at bounding box center [732, 505] width 1008 height 139
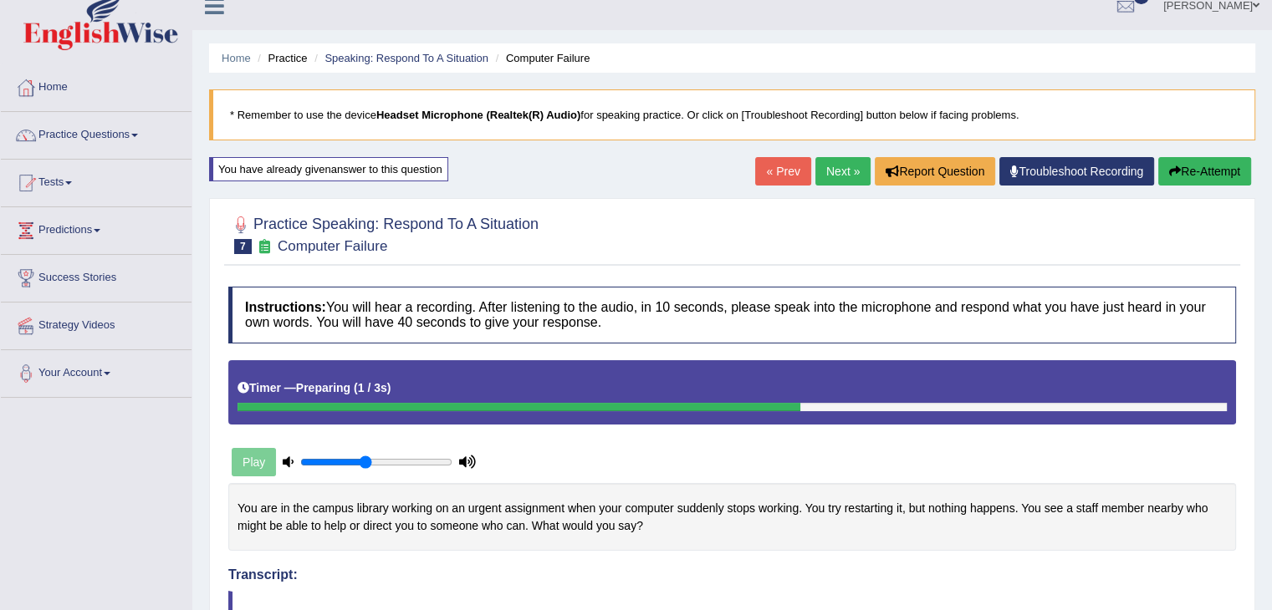
scroll to position [0, 0]
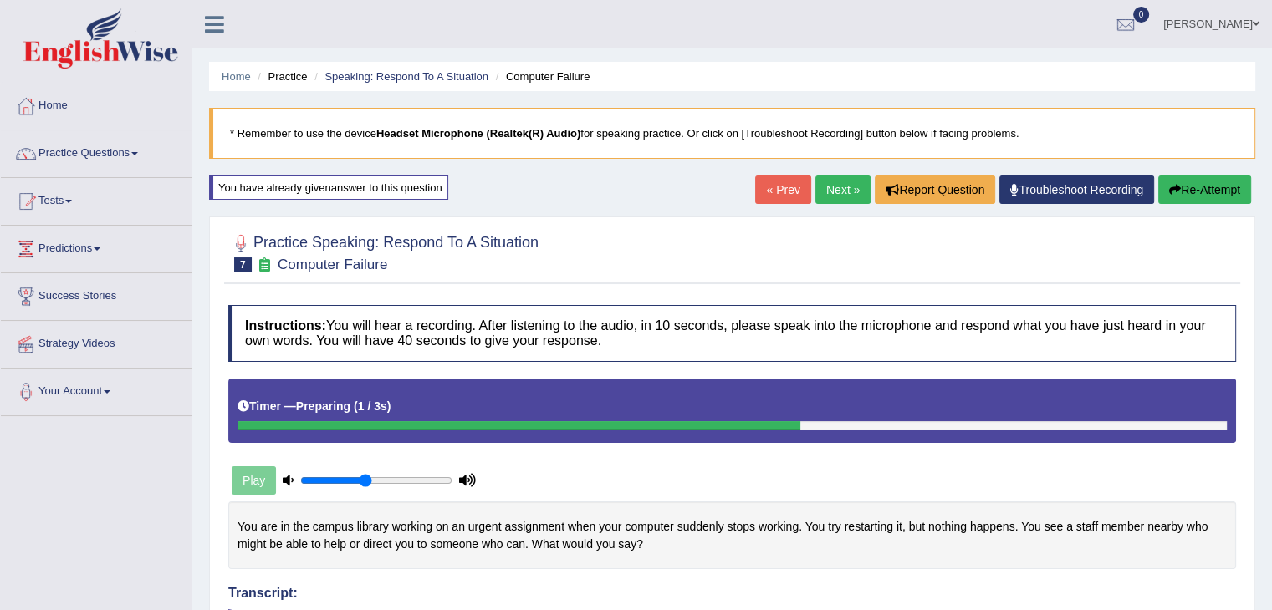
click at [130, 151] on link "Practice Questions" at bounding box center [96, 151] width 191 height 42
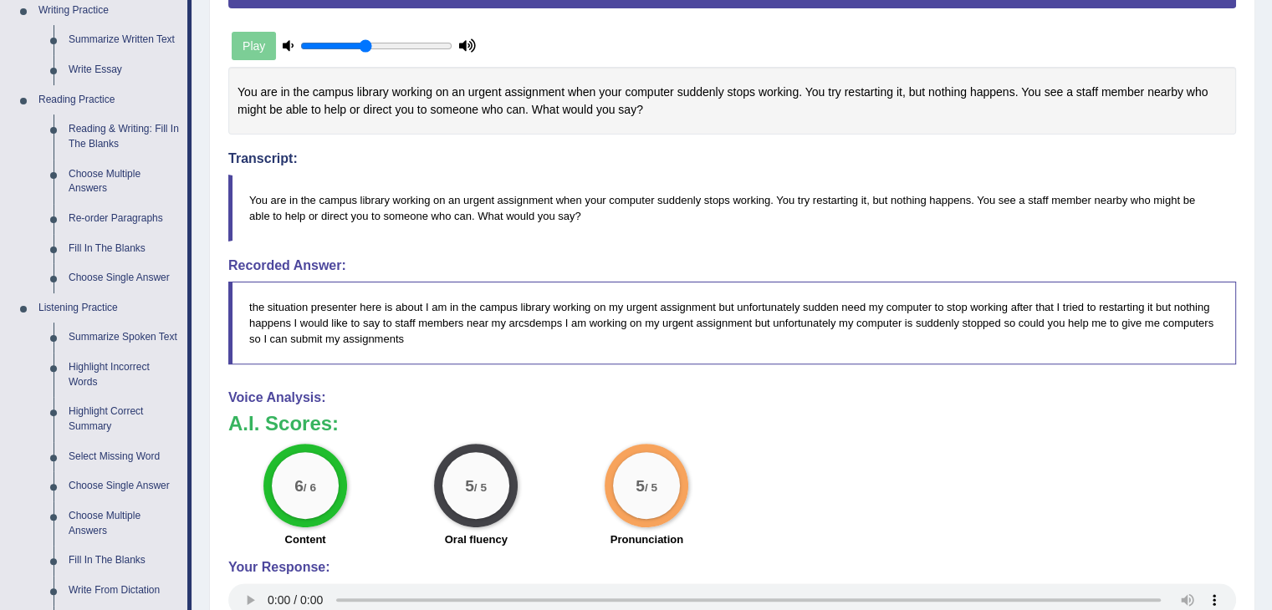
scroll to position [400, 0]
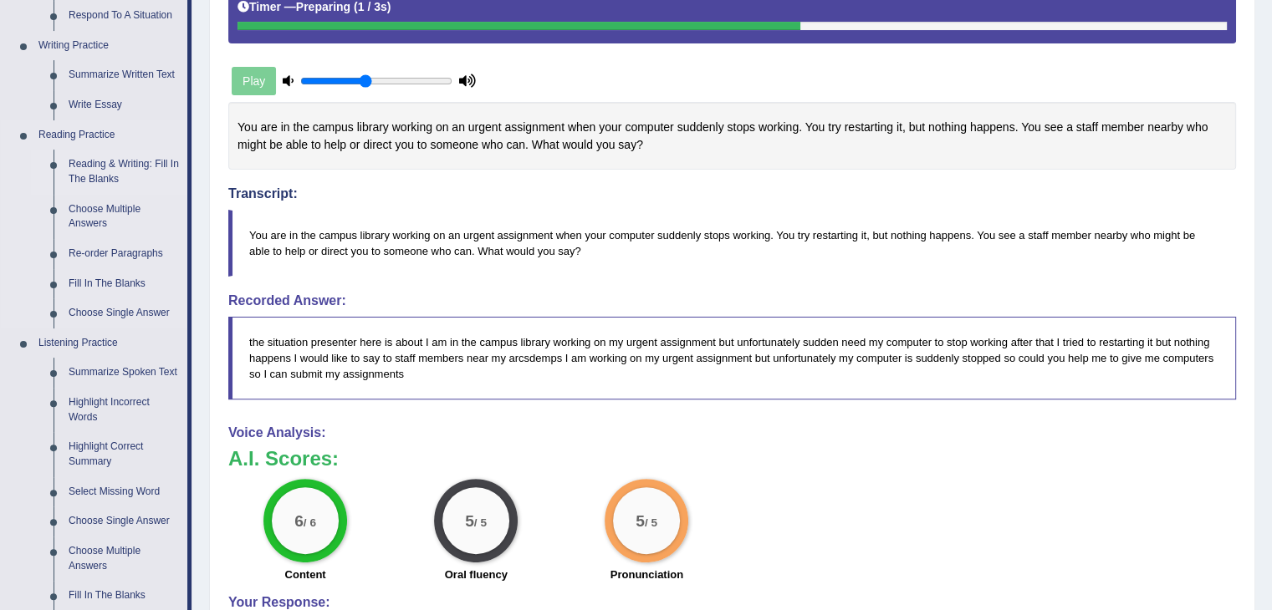
click at [104, 161] on link "Reading & Writing: Fill In The Blanks" at bounding box center [124, 172] width 126 height 44
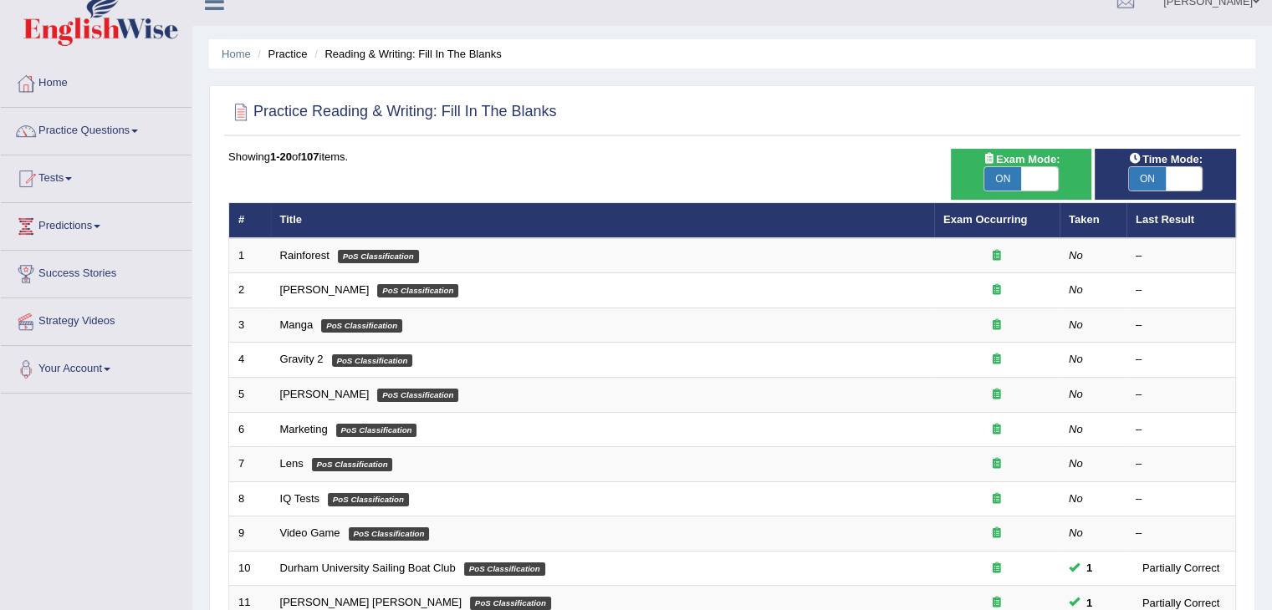
scroll to position [33, 0]
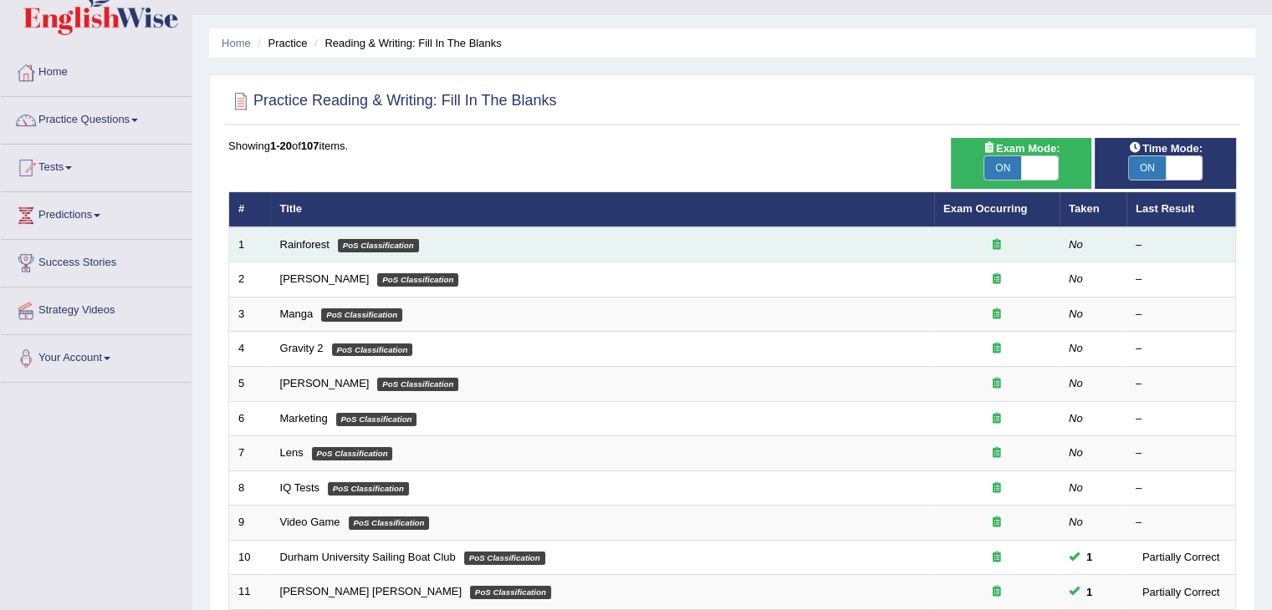
click at [331, 243] on td "Rainforest PoS Classification" at bounding box center [602, 244] width 663 height 35
click at [319, 244] on link "Rainforest" at bounding box center [304, 244] width 49 height 13
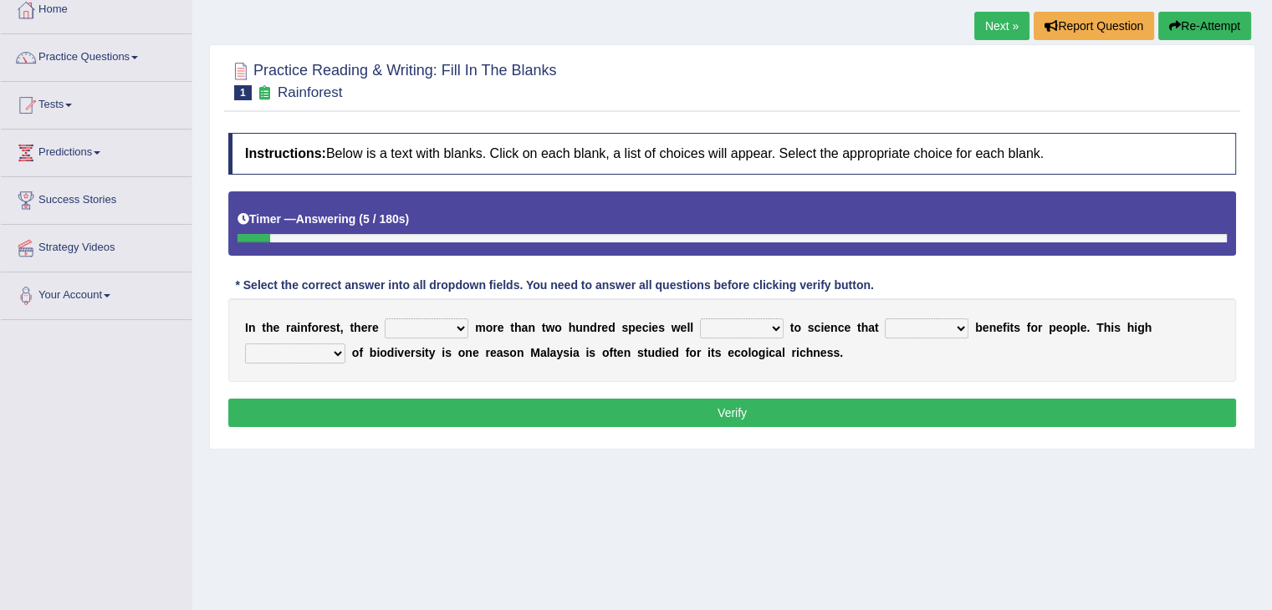
scroll to position [124, 0]
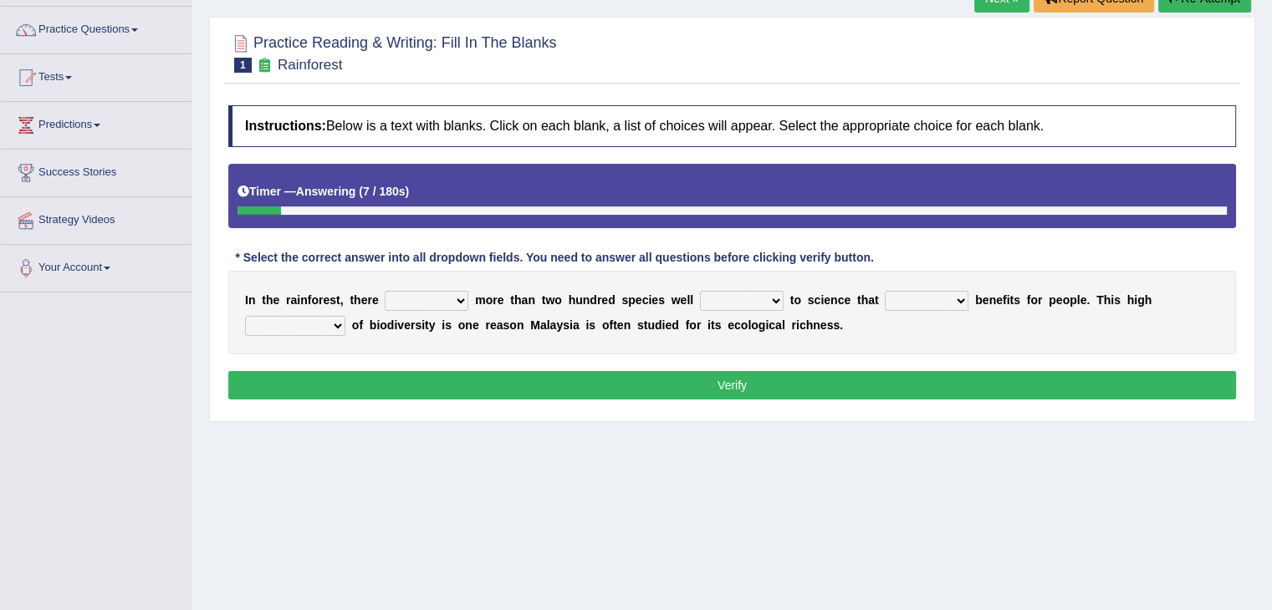
click at [448, 298] on select "have can be has is" at bounding box center [427, 301] width 84 height 20
click at [758, 294] on select "knowing known knew know" at bounding box center [742, 301] width 84 height 20
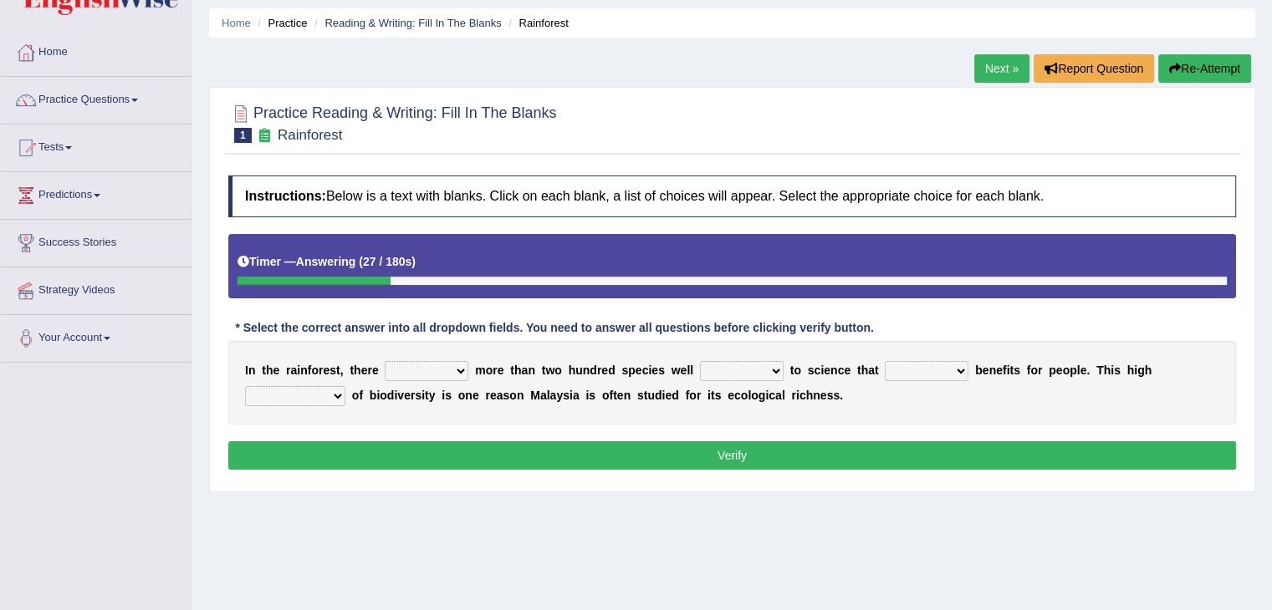
scroll to position [54, 0]
click at [976, 61] on link "Next »" at bounding box center [1001, 68] width 55 height 28
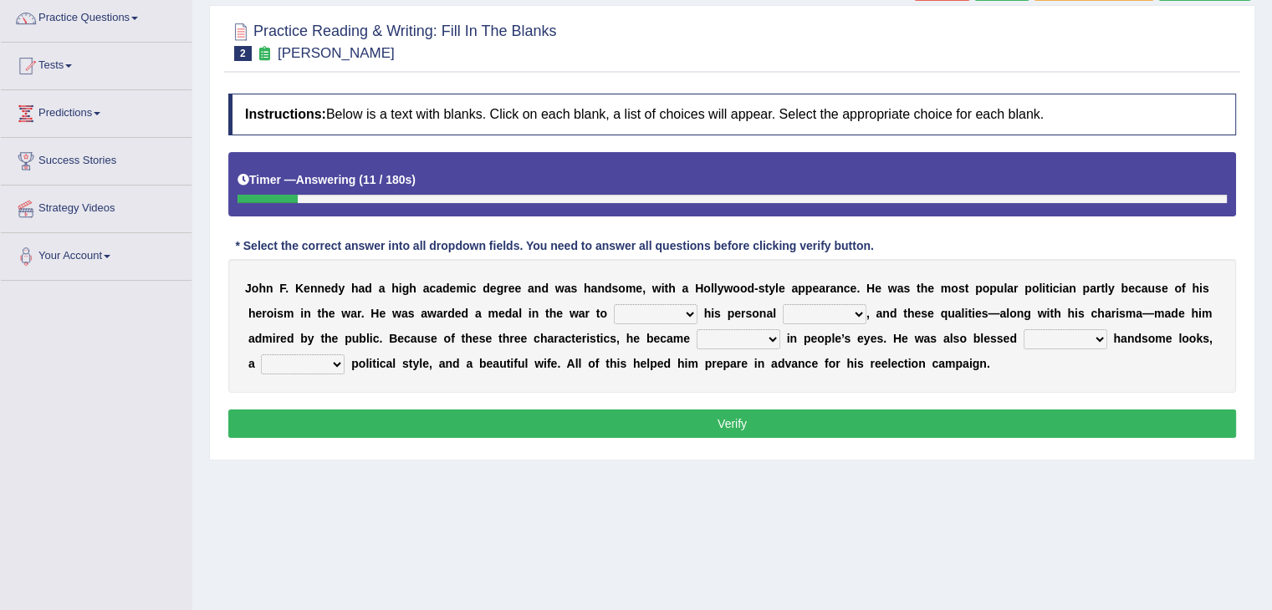
scroll to position [144, 0]
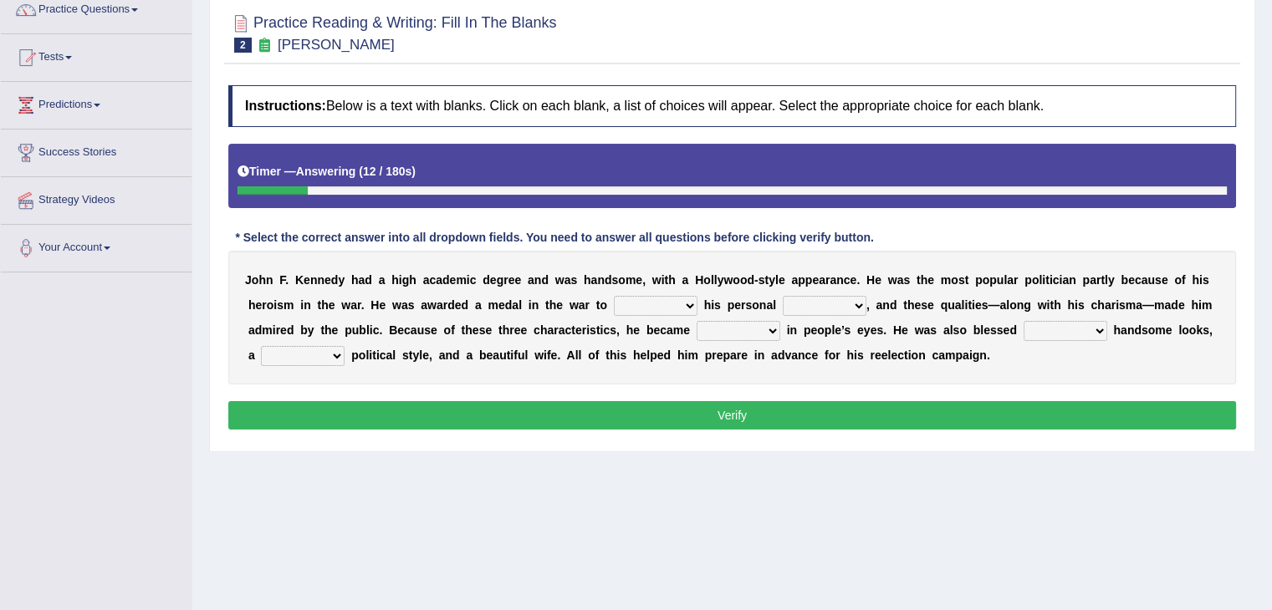
click at [692, 309] on select "prove show evidence upthrow" at bounding box center [656, 306] width 84 height 20
select select "prove"
click at [614, 296] on select "prove show evidence upthrow" at bounding box center [656, 306] width 84 height 20
click at [849, 299] on select "passion courage charm liking" at bounding box center [825, 306] width 84 height 20
select select "courage"
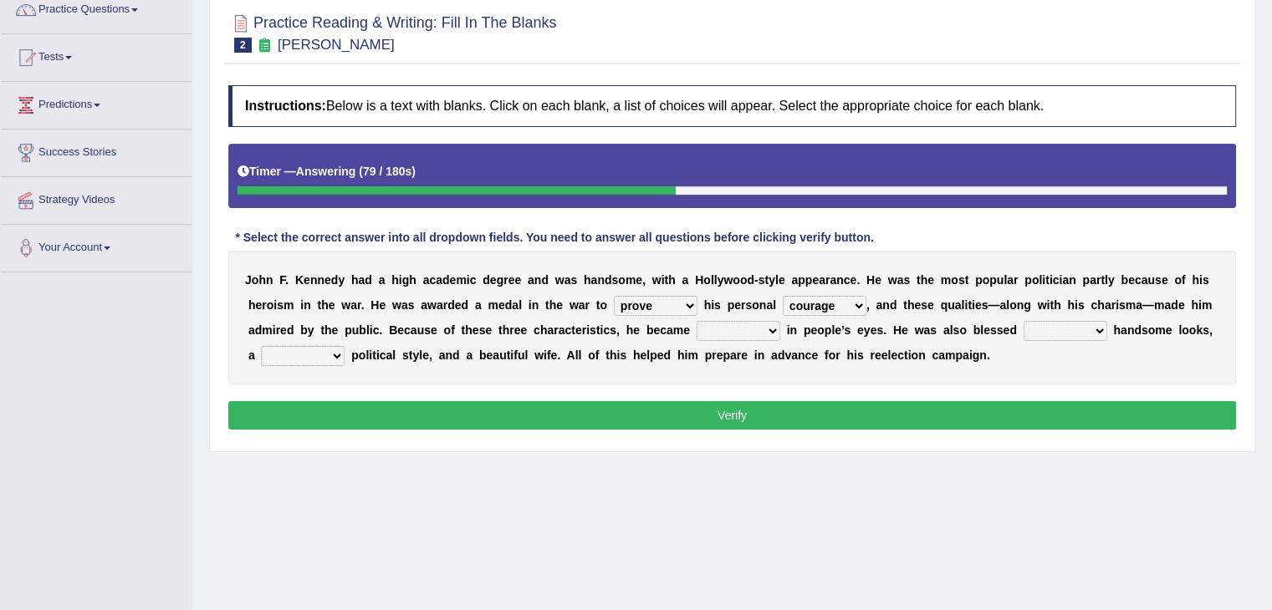
click at [783, 296] on select "passion courage charm liking" at bounding box center [825, 306] width 84 height 20
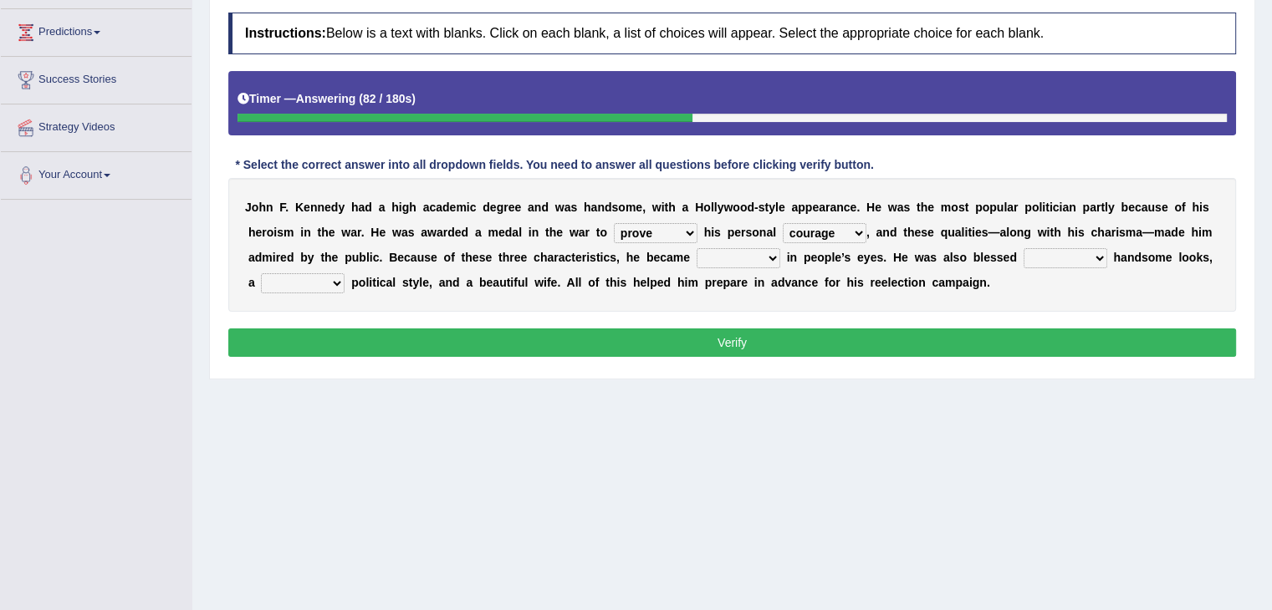
scroll to position [230, 0]
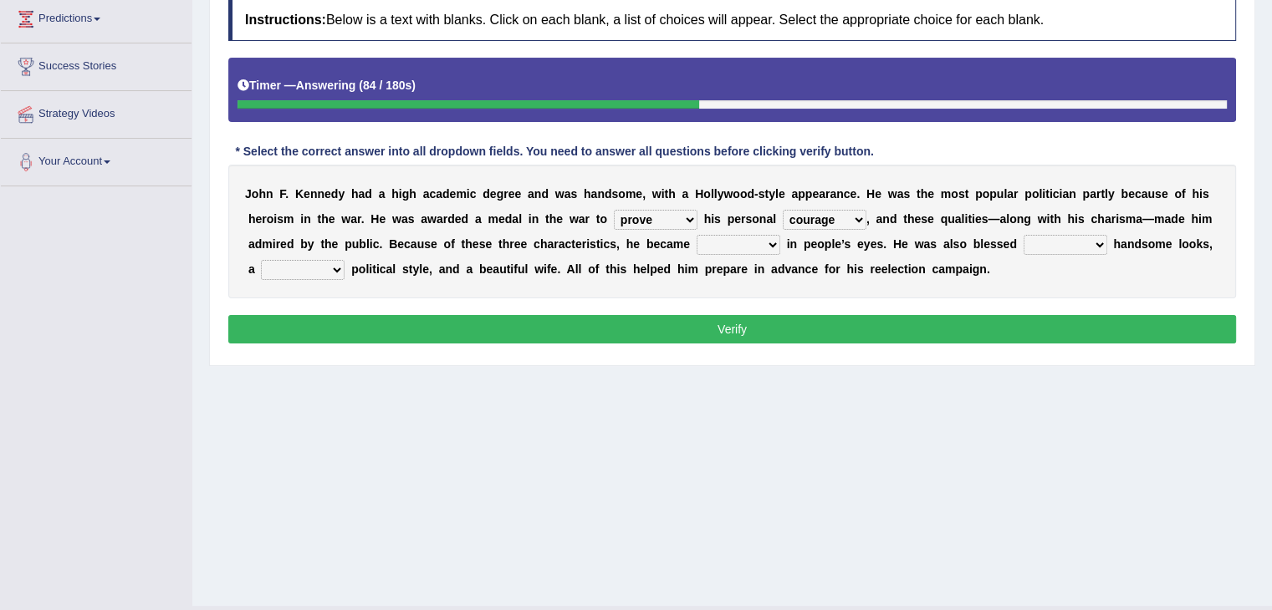
click at [718, 242] on select "iconic ironic identical impotent" at bounding box center [739, 245] width 84 height 20
click at [1055, 241] on select "with in upon to" at bounding box center [1066, 245] width 84 height 20
select select "with"
click at [1024, 235] on select "with in upon to" at bounding box center [1066, 245] width 84 height 20
click at [331, 262] on select "mending mends mended mend" at bounding box center [303, 270] width 84 height 20
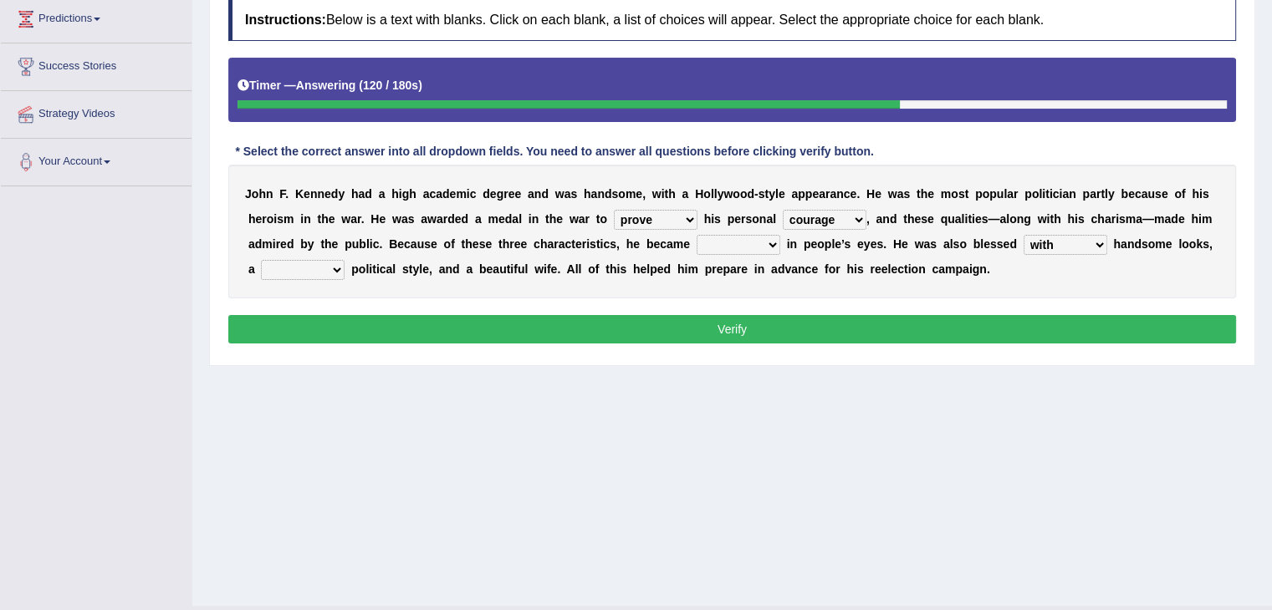
select select "mend"
click at [261, 260] on select "mending mends mended mend" at bounding box center [303, 270] width 84 height 20
click at [769, 244] on select "iconic ironic identical impotent" at bounding box center [739, 245] width 84 height 20
select select "iconic"
click at [697, 235] on select "iconic ironic identical impotent" at bounding box center [739, 245] width 84 height 20
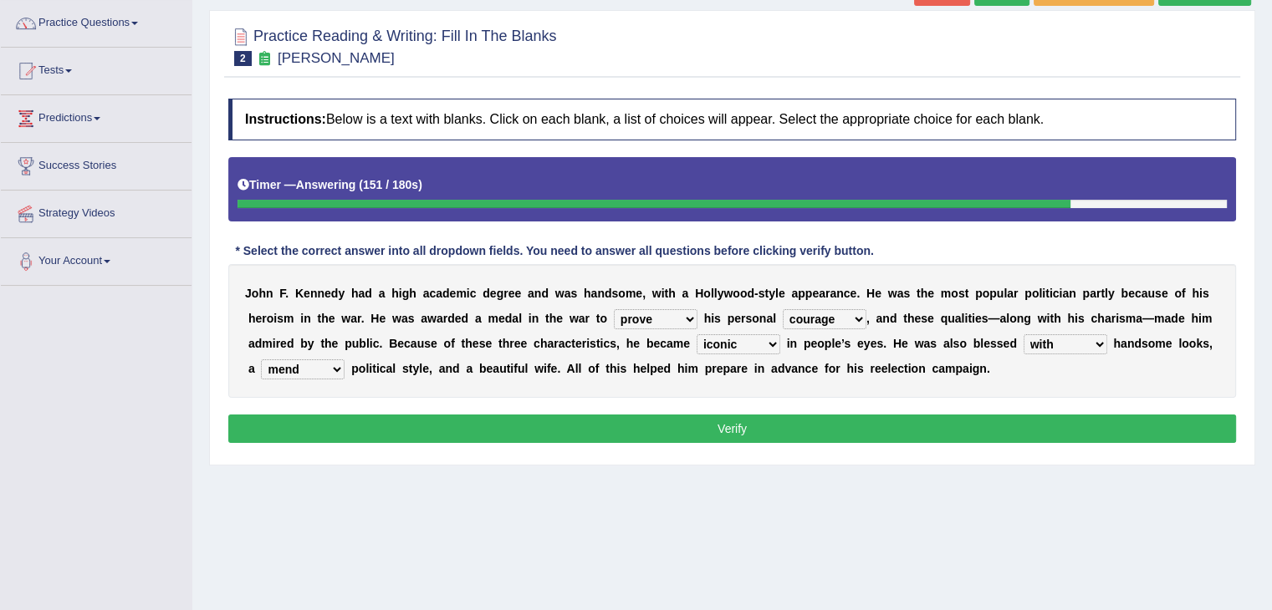
scroll to position [268, 0]
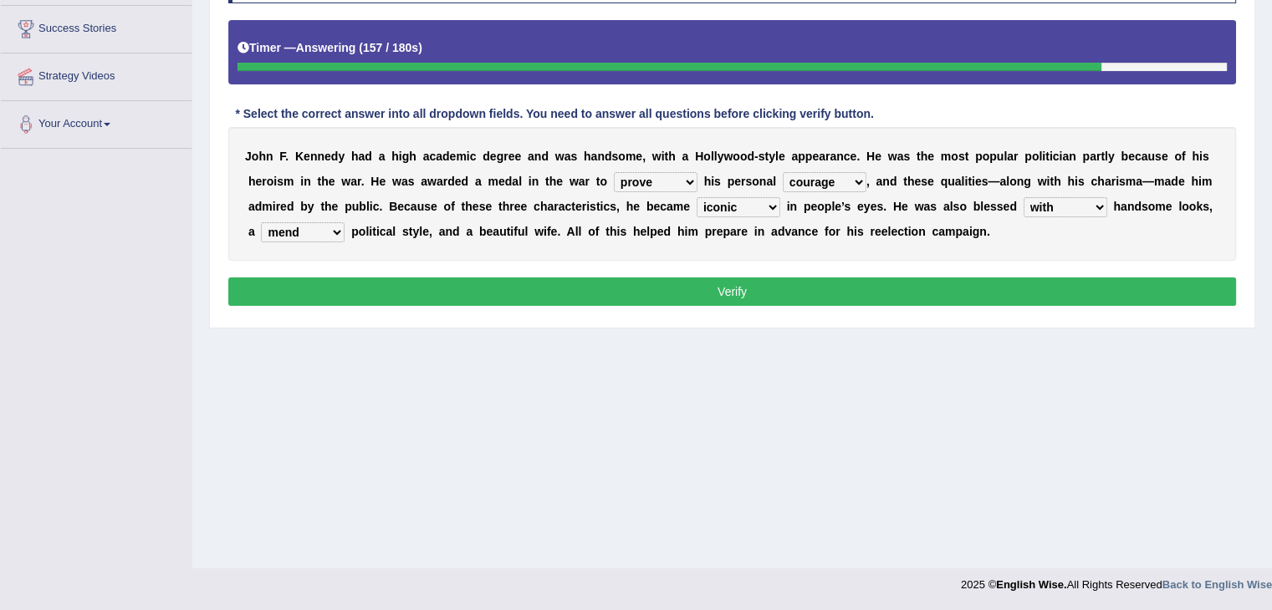
click at [912, 289] on button "Verify" at bounding box center [732, 292] width 1008 height 28
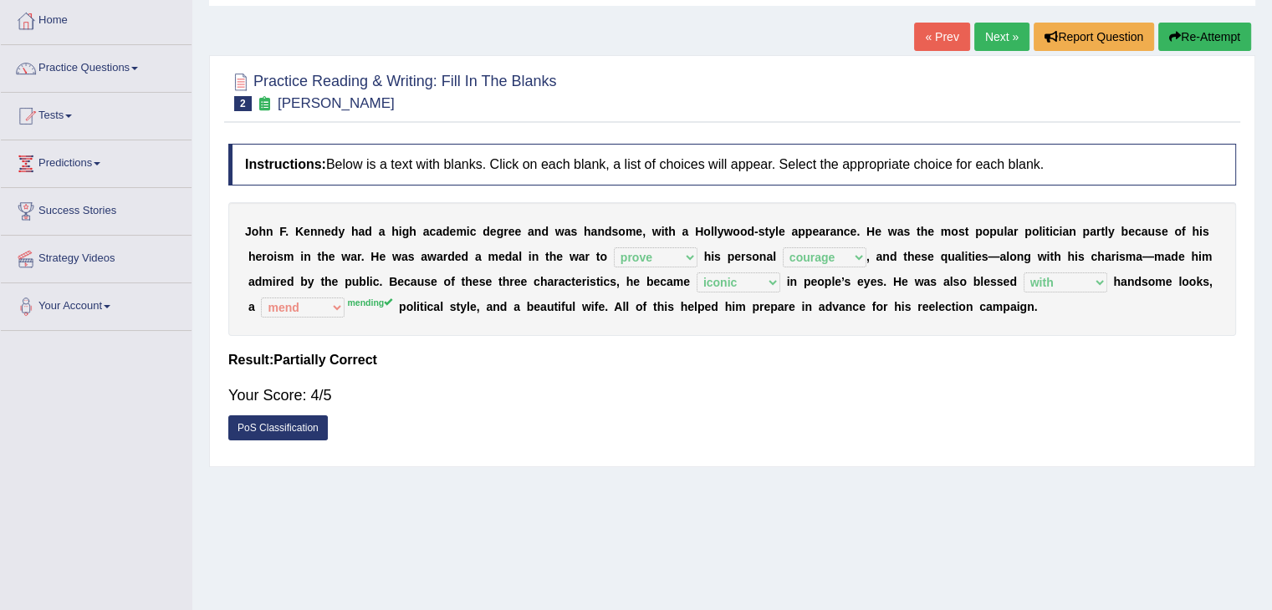
scroll to position [77, 0]
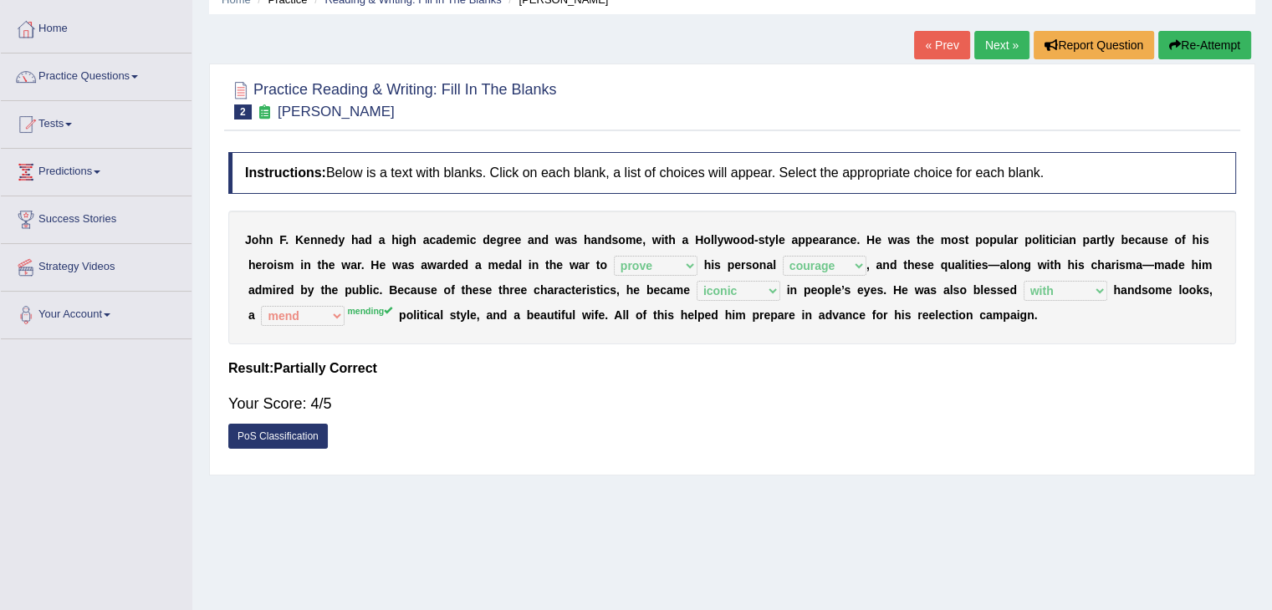
click at [1000, 44] on link "Next »" at bounding box center [1001, 45] width 55 height 28
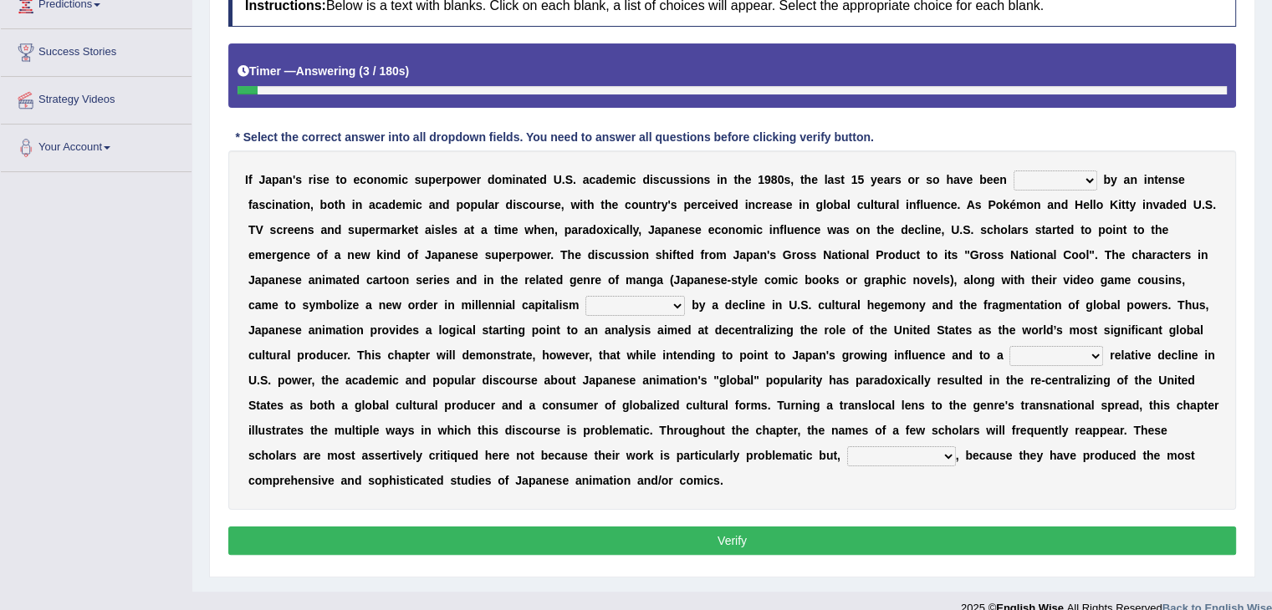
scroll to position [245, 0]
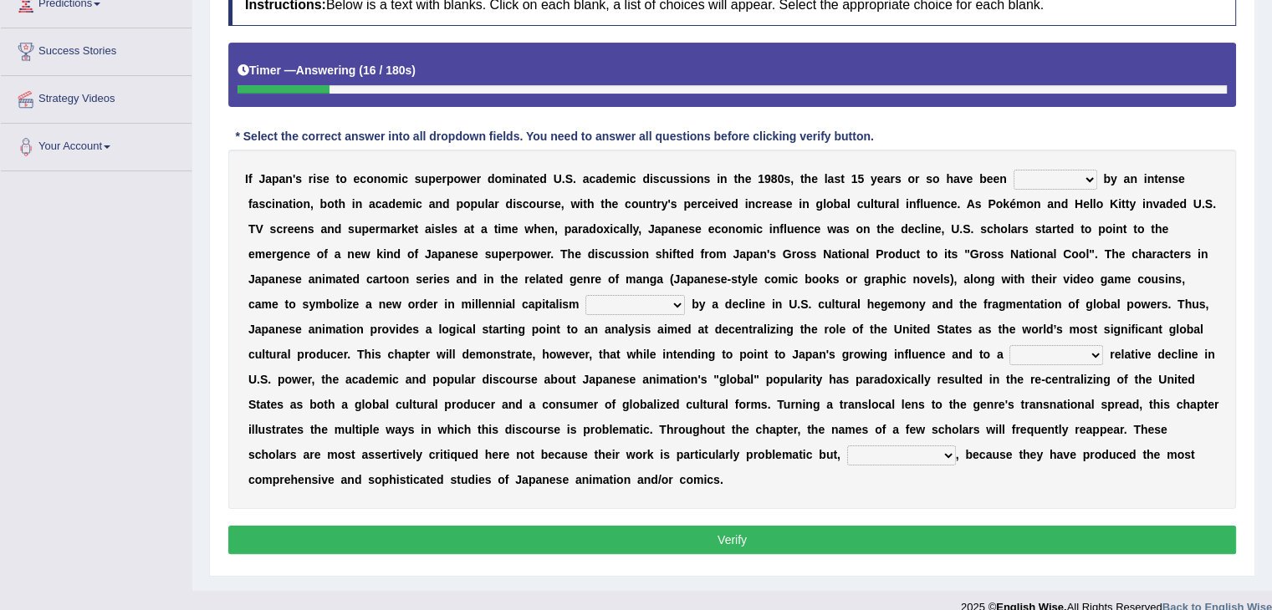
click at [1076, 178] on select "marked dedicated made inspired" at bounding box center [1056, 180] width 84 height 20
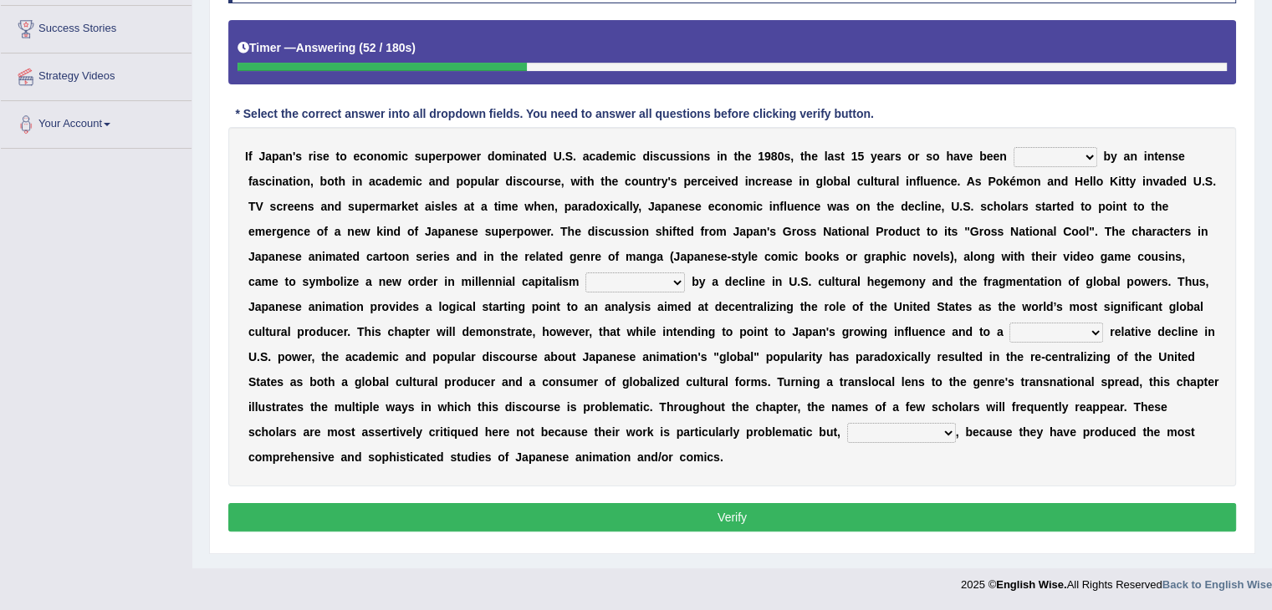
click at [660, 276] on select "pocessed characterized opposed tangled" at bounding box center [635, 283] width 100 height 20
select select "pocessed"
click at [585, 273] on select "pocessed characterized opposed tangled" at bounding box center [635, 283] width 100 height 20
click at [1046, 325] on select "concomitant discrete proportional legitimate" at bounding box center [1056, 333] width 94 height 20
click at [943, 430] on select "however on the contrary in addition on the whole" at bounding box center [901, 433] width 109 height 20
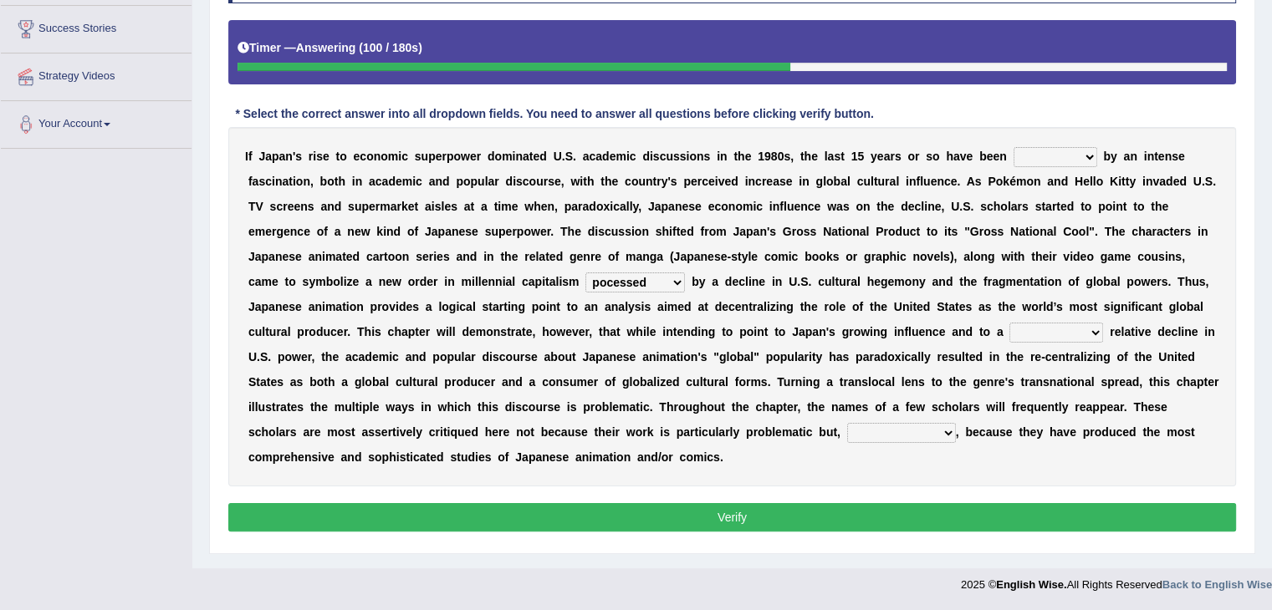
click at [1058, 148] on select "marked dedicated made inspired" at bounding box center [1056, 157] width 84 height 20
select select "inspired"
click at [1014, 147] on select "marked dedicated made inspired" at bounding box center [1056, 157] width 84 height 20
click at [1076, 326] on select "concomitant discrete proportional legitimate" at bounding box center [1056, 333] width 94 height 20
select select "legitimate"
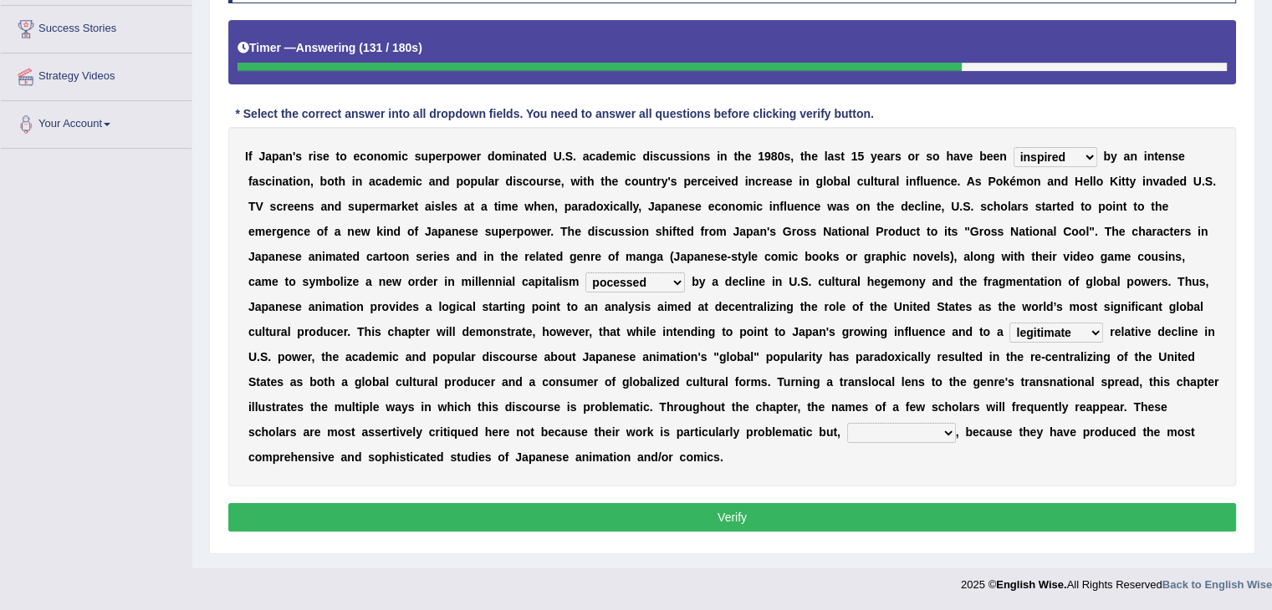
click at [1009, 323] on select "concomitant discrete proportional legitimate" at bounding box center [1056, 333] width 94 height 20
click at [932, 423] on select "however on the contrary in addition on the whole" at bounding box center [901, 433] width 109 height 20
click at [955, 463] on div "I f J a p a n ' s r i s e t o e c o n o m i c s u p e r p o w e r d o m i n a t…" at bounding box center [732, 307] width 1008 height 360
click at [944, 429] on select "however on the contrary in addition on the whole" at bounding box center [901, 433] width 109 height 20
select select "on the contrary"
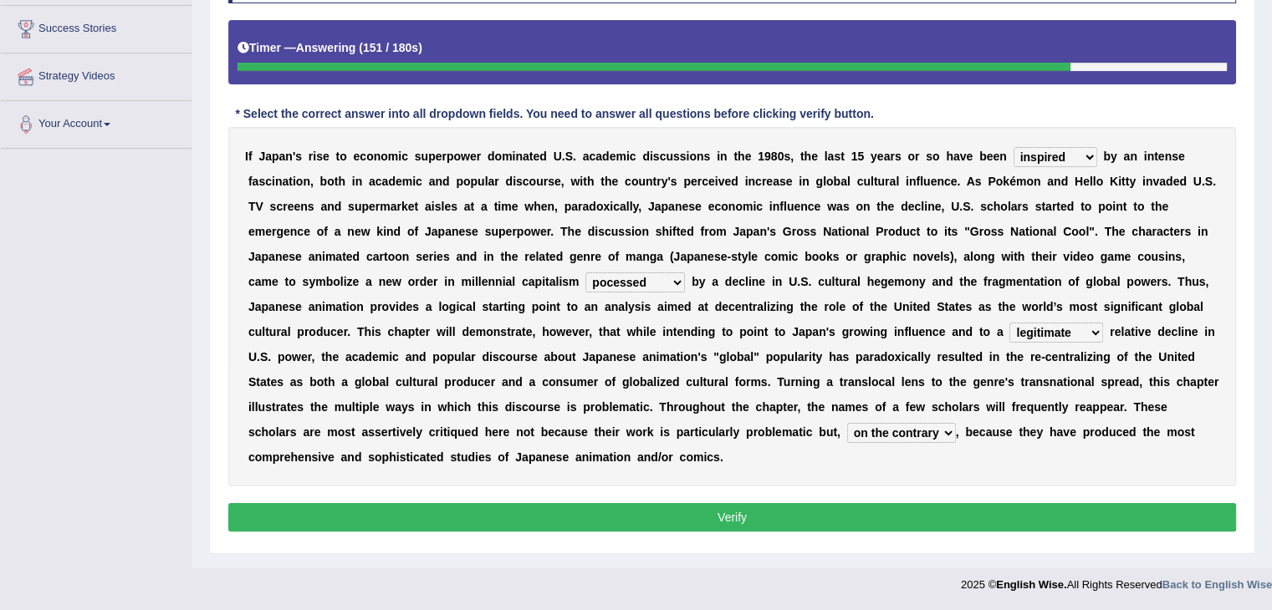
click at [847, 423] on select "however on the contrary in addition on the whole" at bounding box center [901, 433] width 109 height 20
click at [907, 519] on button "Verify" at bounding box center [732, 517] width 1008 height 28
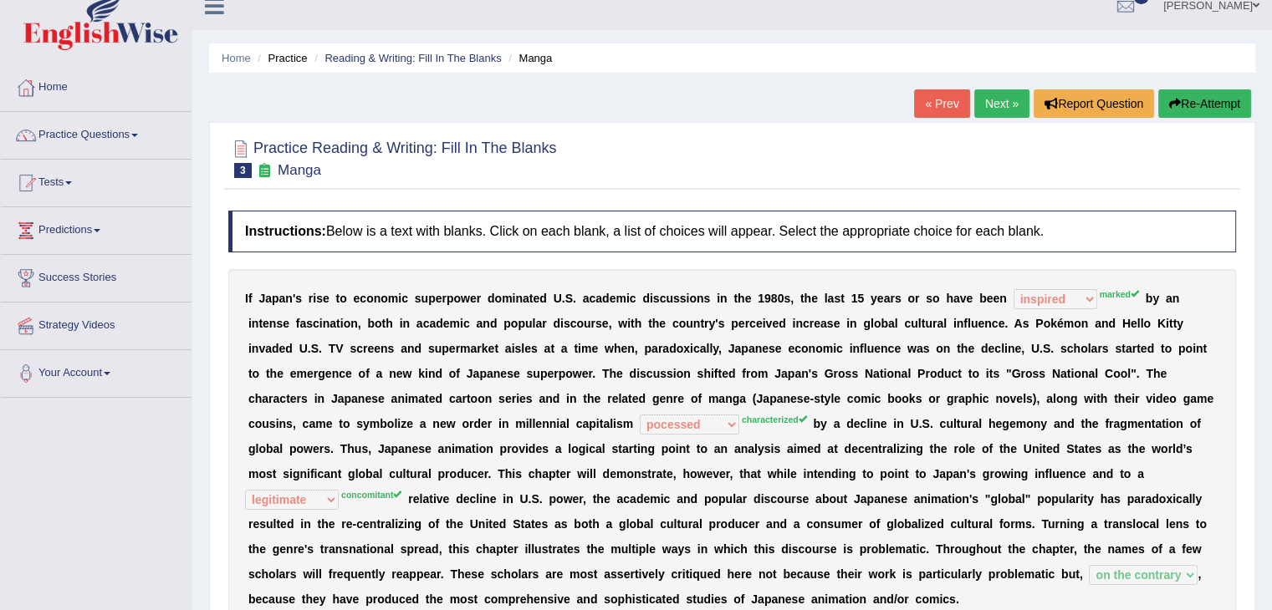
scroll to position [0, 0]
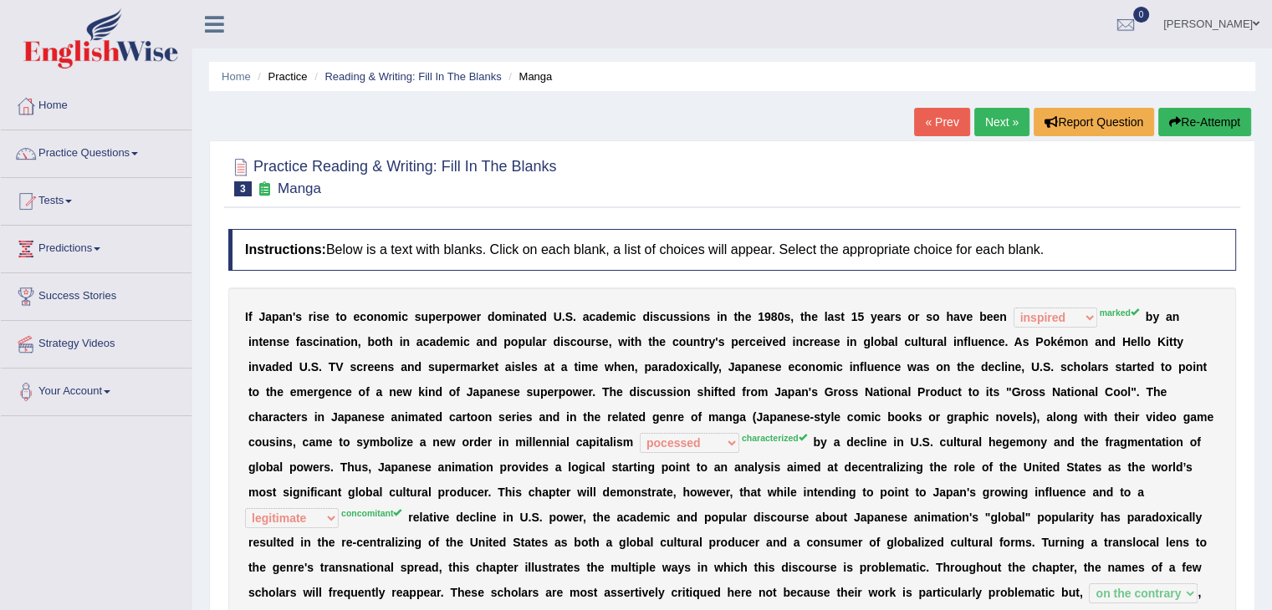
click at [1003, 118] on link "Next »" at bounding box center [1001, 122] width 55 height 28
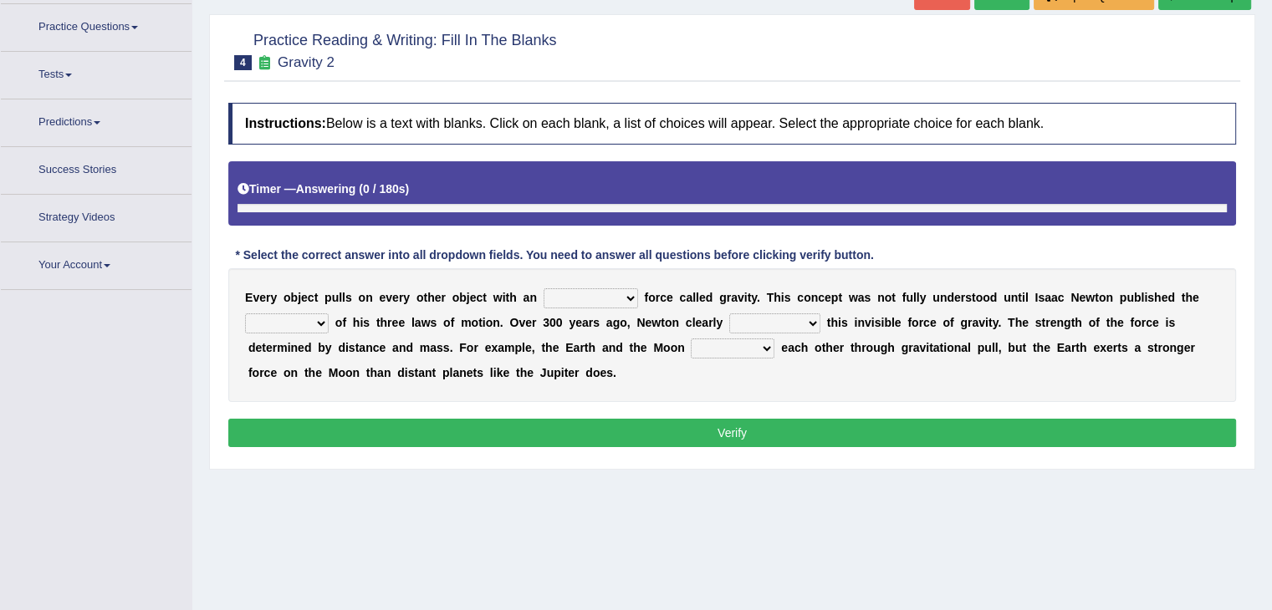
scroll to position [151, 0]
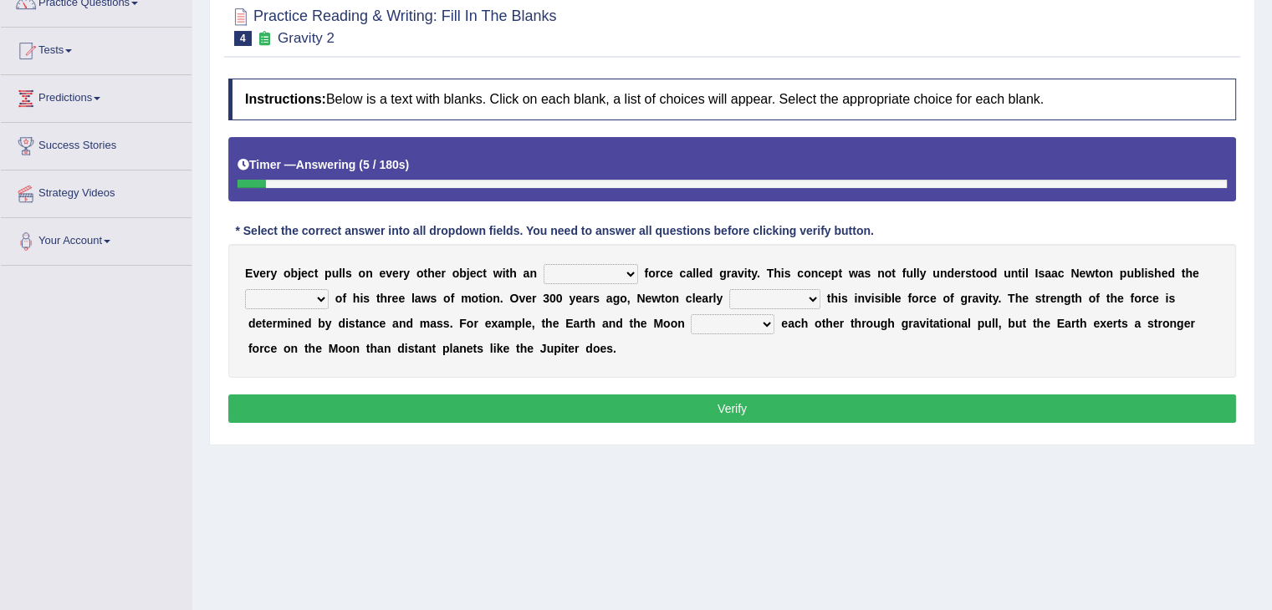
click at [587, 272] on select "invisible unknown unbelievable inconsistent" at bounding box center [591, 274] width 94 height 20
select select "invisible"
click at [544, 264] on select "invisible unknown unbelievable inconsistent" at bounding box center [591, 274] width 94 height 20
click at [316, 294] on select "concept theory method argument" at bounding box center [287, 299] width 84 height 20
select select "theory"
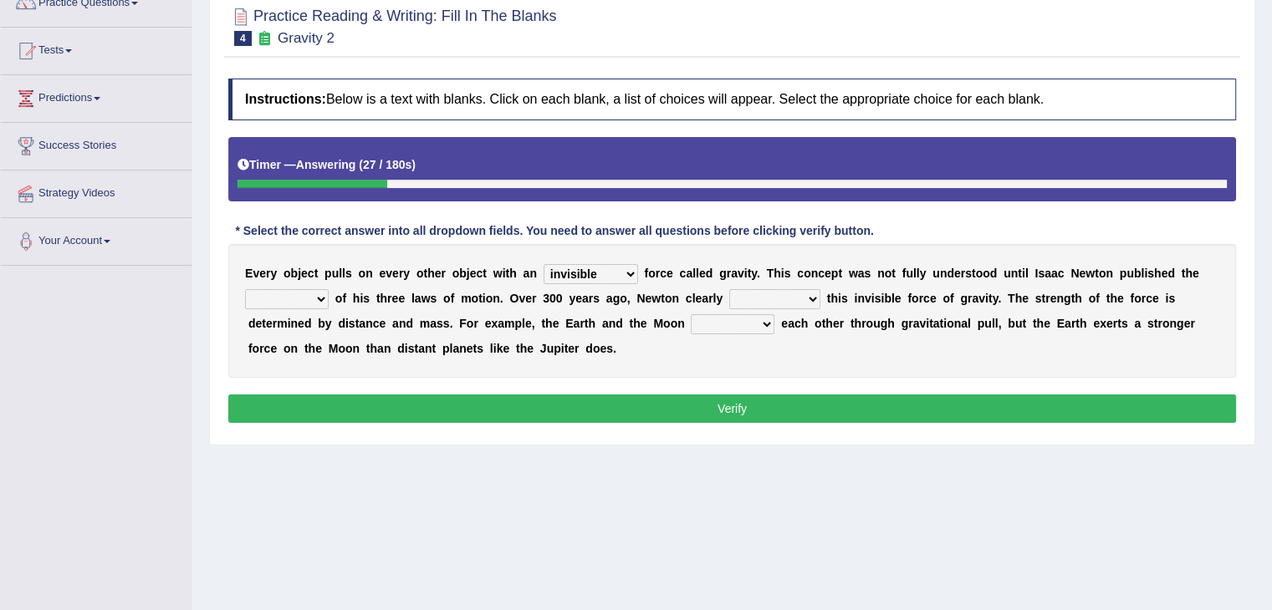
click at [245, 289] on select "concept theory method argument" at bounding box center [287, 299] width 84 height 20
click at [777, 299] on select "explained undermined overturned realized" at bounding box center [774, 299] width 91 height 20
select select "explained"
click at [729, 289] on select "explained undermined overturned realized" at bounding box center [774, 299] width 91 height 20
click at [742, 319] on select "affect spin evade span" at bounding box center [733, 324] width 84 height 20
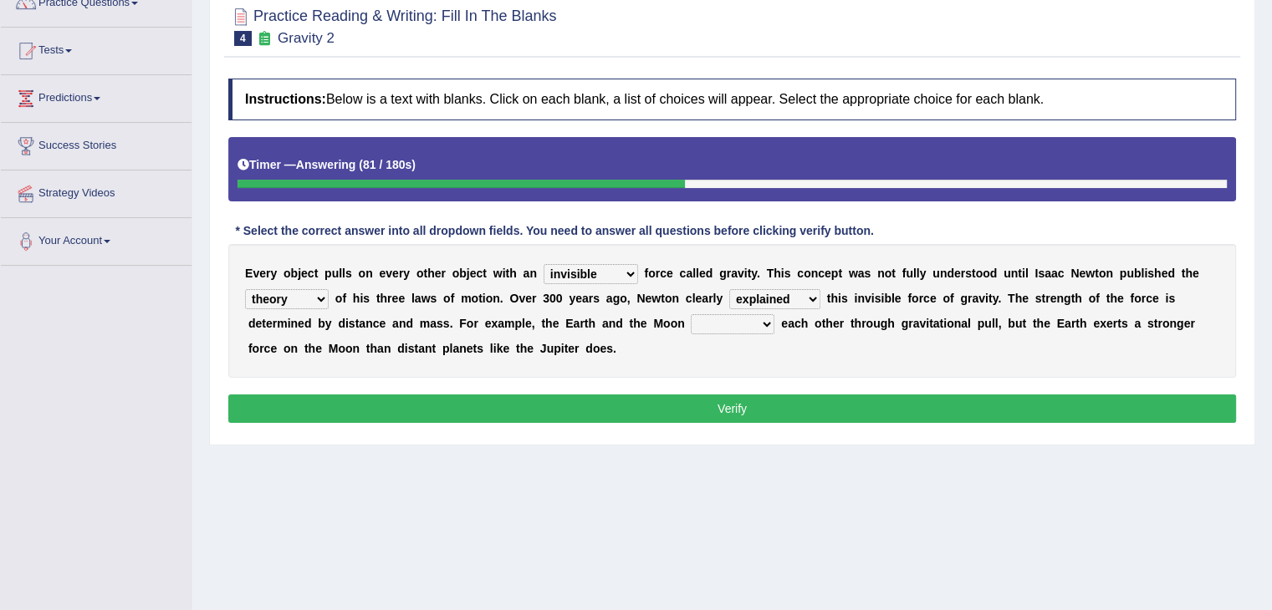
click at [783, 349] on div "E v e r y o b j e c t p u l l s o n e v e r y o t h e r o b j e c t w i t h a n…" at bounding box center [732, 311] width 1008 height 134
click at [753, 324] on select "affect spin evade span" at bounding box center [733, 324] width 84 height 20
select select "affect"
click at [691, 314] on select "affect spin evade span" at bounding box center [733, 324] width 84 height 20
click at [734, 407] on button "Verify" at bounding box center [732, 409] width 1008 height 28
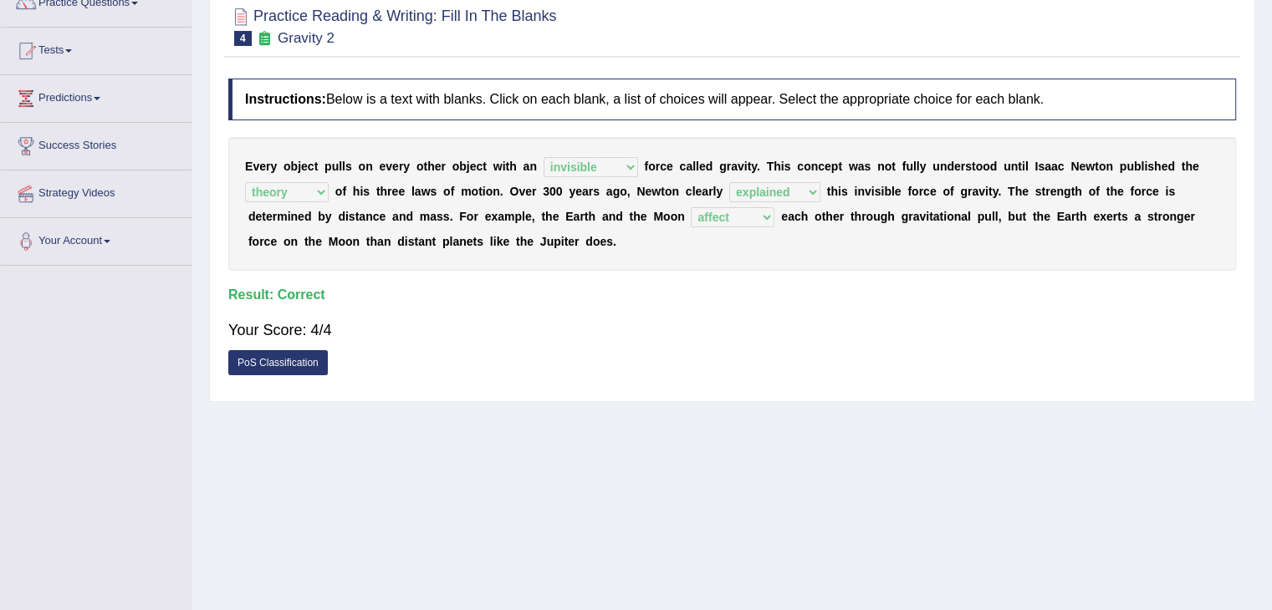
scroll to position [0, 0]
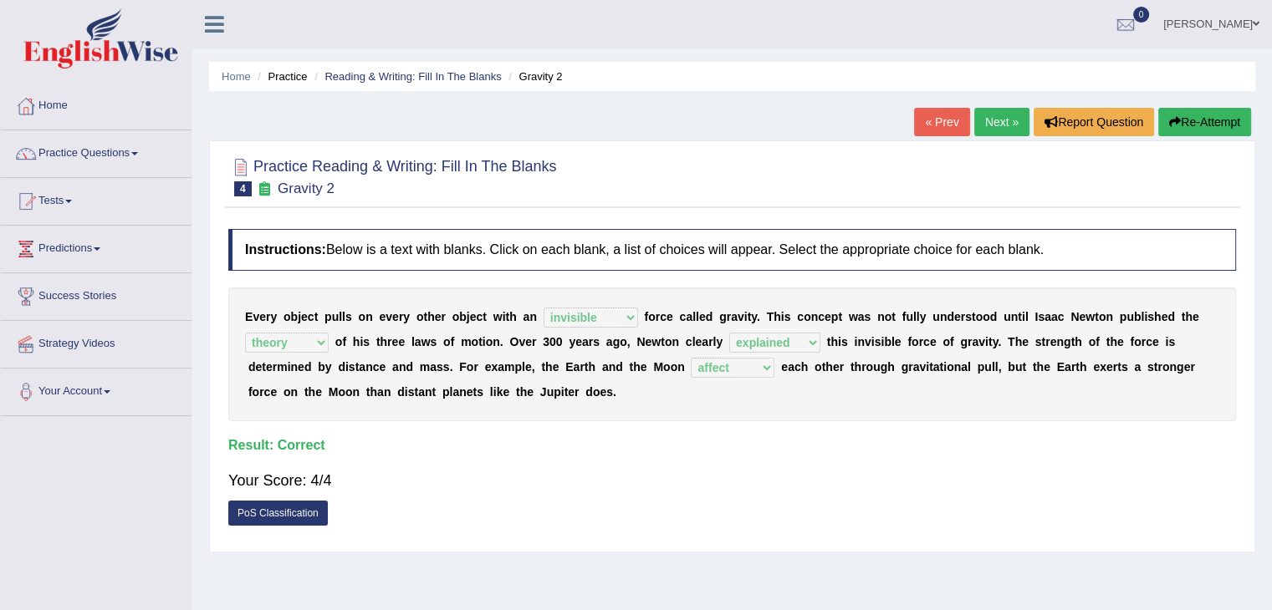
click at [986, 112] on link "Next »" at bounding box center [1001, 122] width 55 height 28
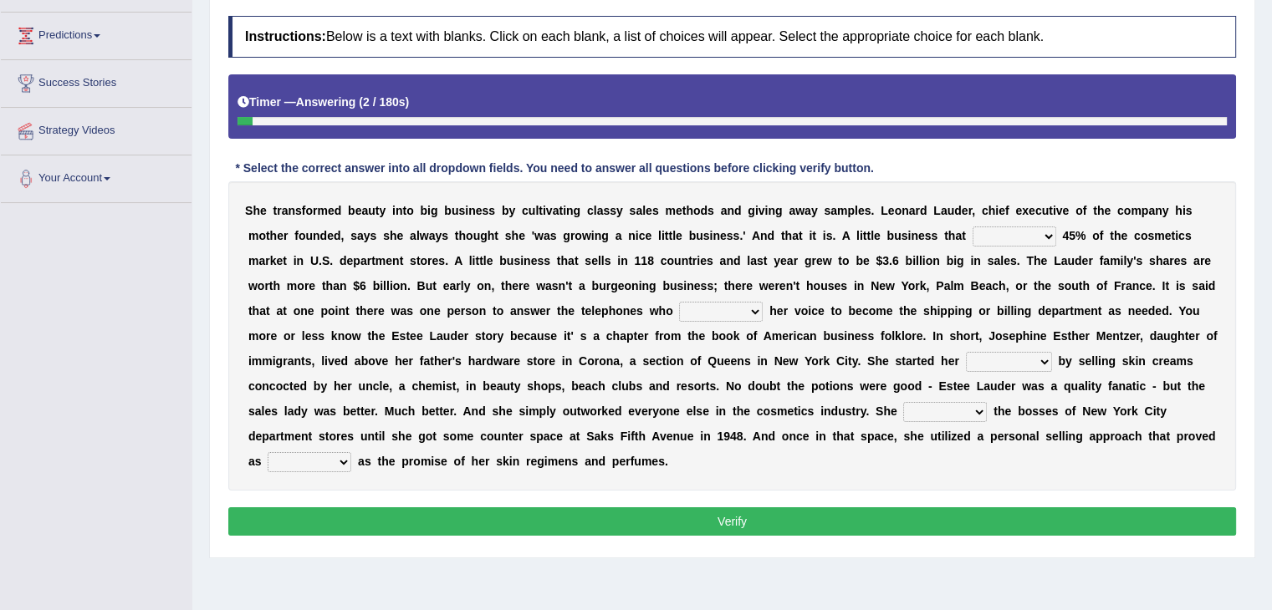
scroll to position [219, 0]
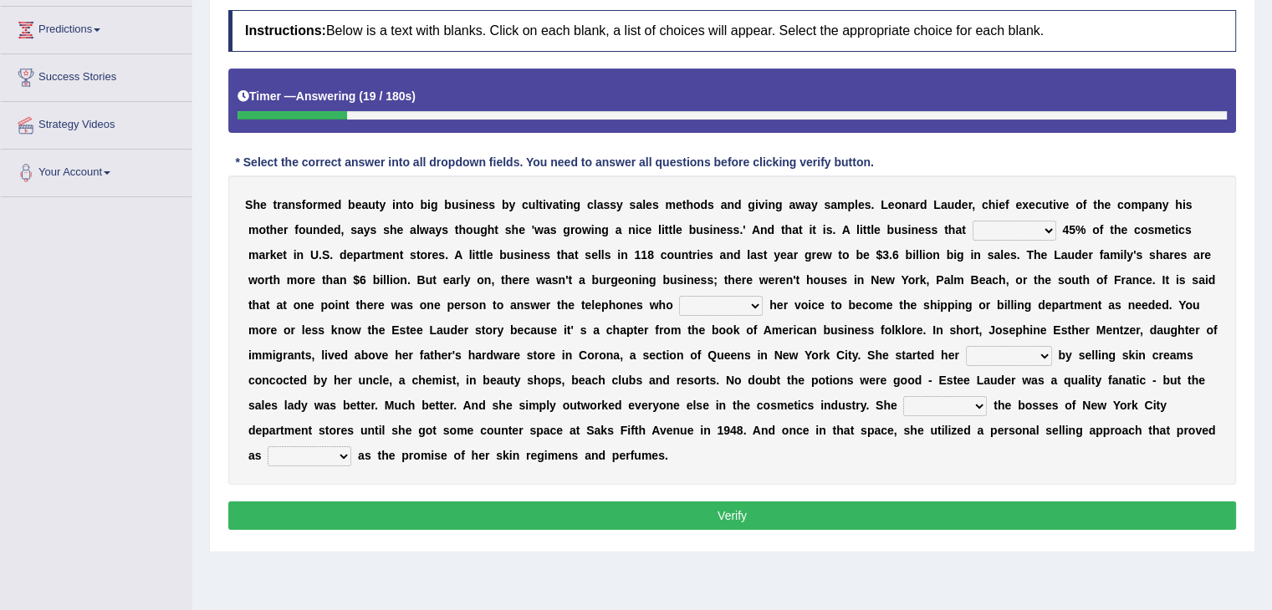
click at [1030, 230] on select "has controls makes maintains" at bounding box center [1015, 231] width 84 height 20
select select "makes"
click at [973, 221] on select "has controls makes maintains" at bounding box center [1015, 231] width 84 height 20
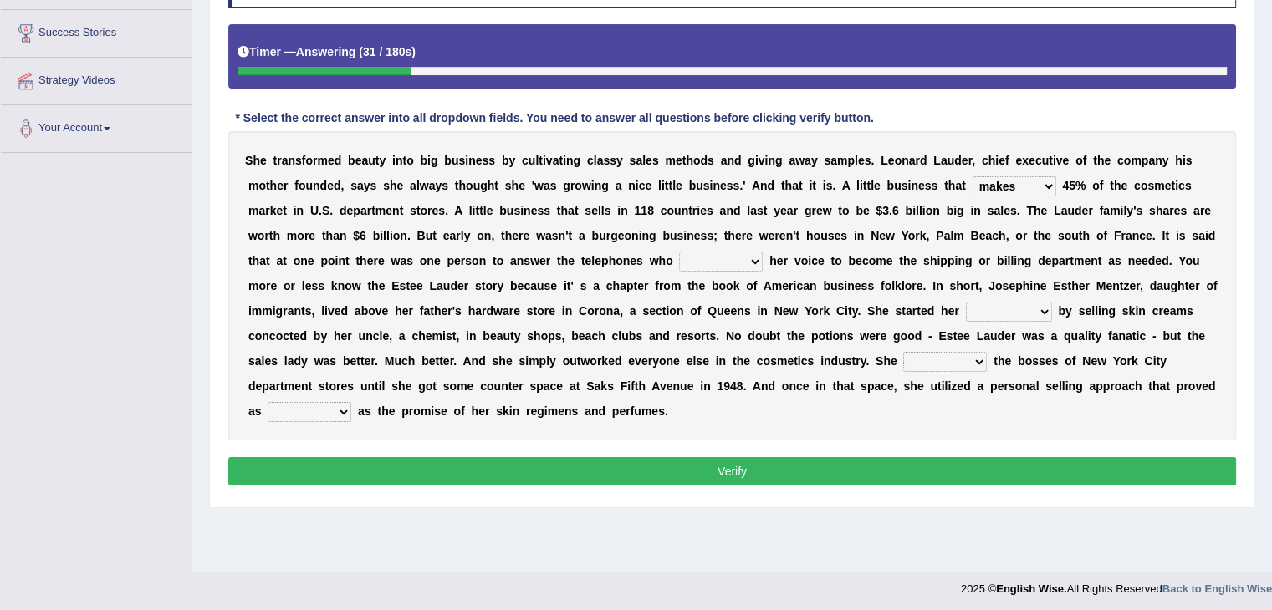
scroll to position [268, 0]
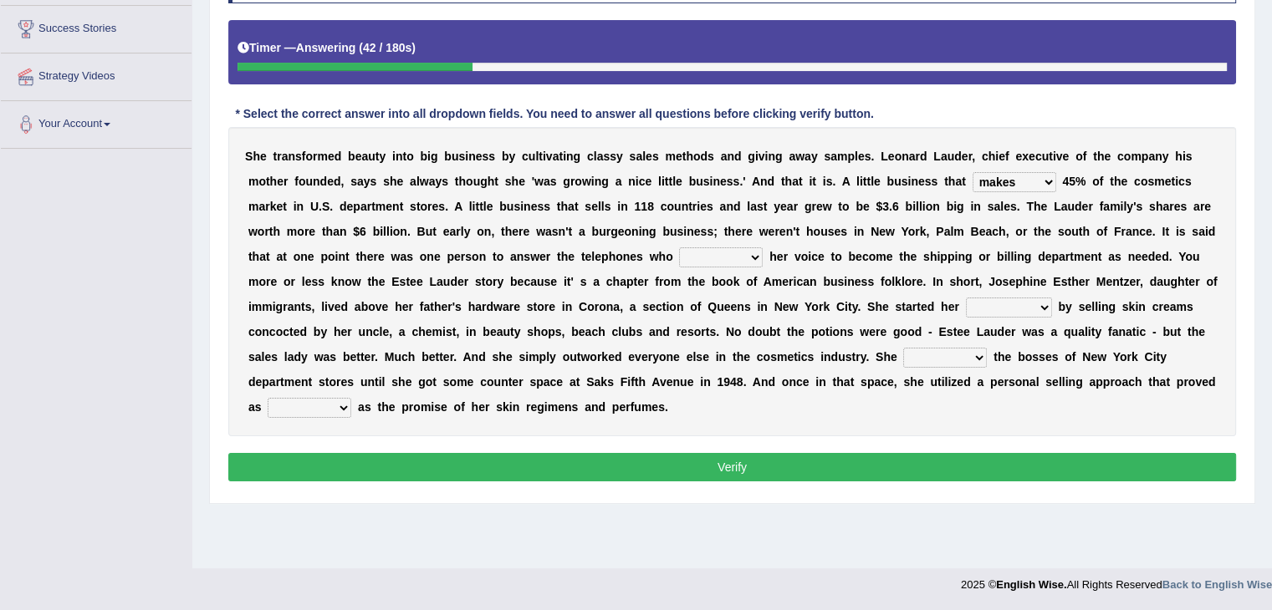
click at [726, 251] on select "switched changed raised used" at bounding box center [721, 258] width 84 height 20
click at [927, 476] on button "Verify" at bounding box center [732, 467] width 1008 height 28
click at [987, 305] on select "job institute companion enterprise" at bounding box center [1009, 308] width 86 height 20
select select "job"
click at [966, 298] on select "job institute companion enterprise" at bounding box center [1009, 308] width 86 height 20
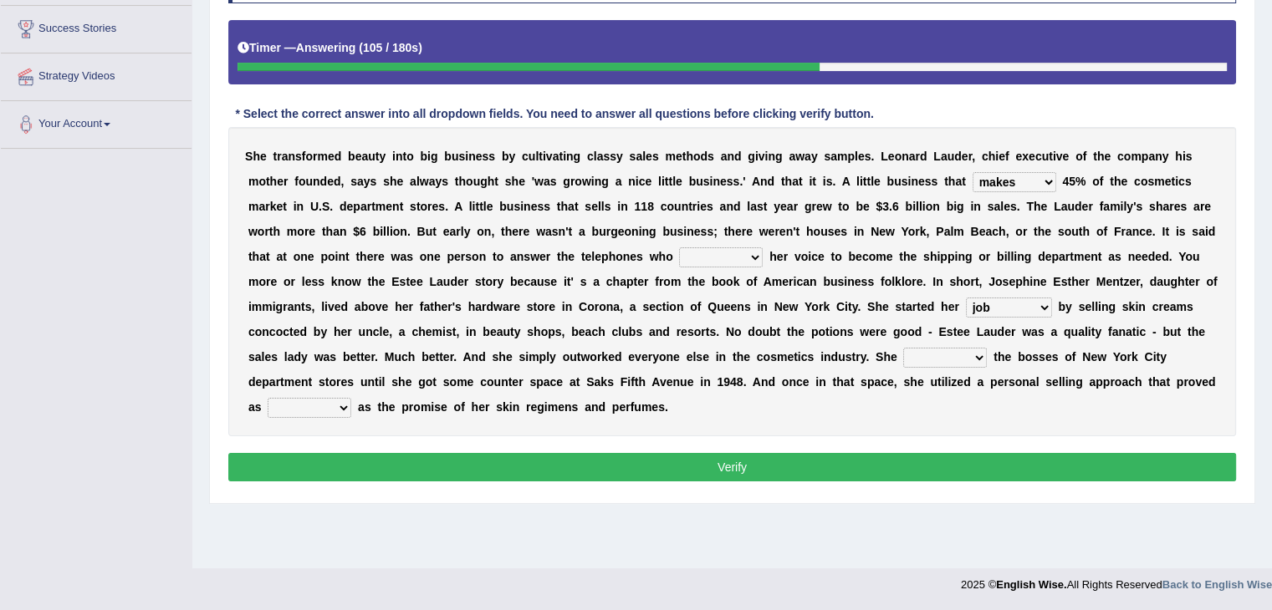
click at [947, 352] on select "stated bridged stalked heaved" at bounding box center [945, 358] width 84 height 20
click at [331, 398] on select "potent ruthless potential expensive" at bounding box center [310, 408] width 84 height 20
select select "potential"
click at [268, 398] on select "potent ruthless potential expensive" at bounding box center [310, 408] width 84 height 20
click at [743, 248] on select "switched changed raised used" at bounding box center [721, 258] width 84 height 20
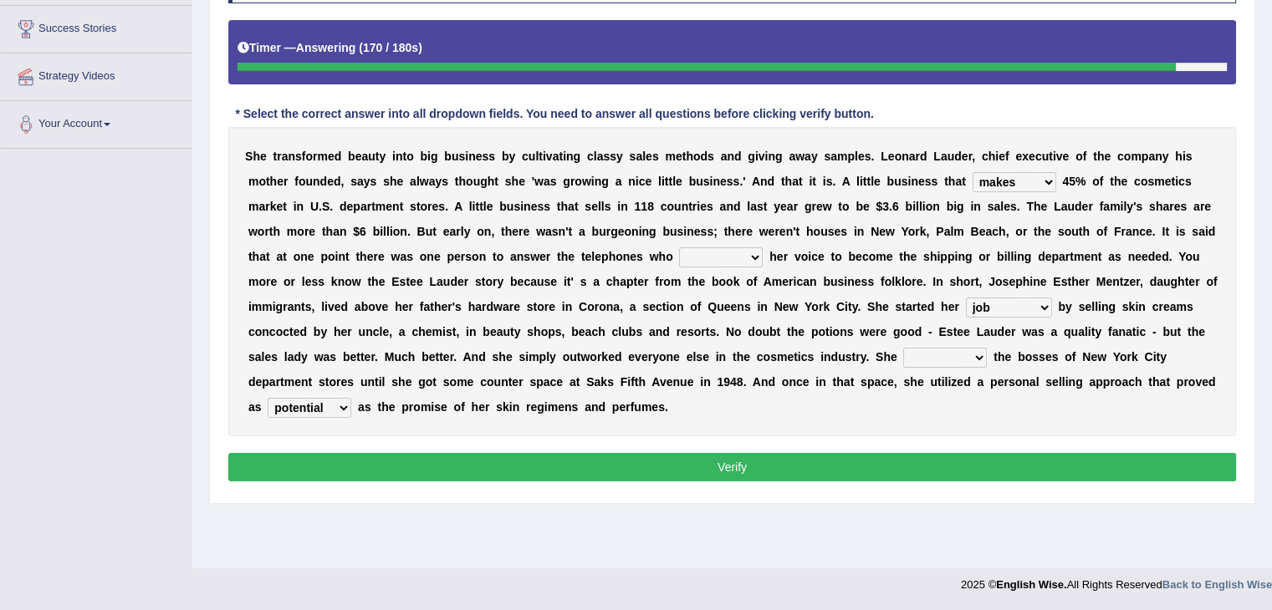
select select "used"
click at [679, 248] on select "switched changed raised used" at bounding box center [721, 258] width 84 height 20
click at [927, 359] on select "stated bridged stalked heaved" at bounding box center [945, 358] width 84 height 20
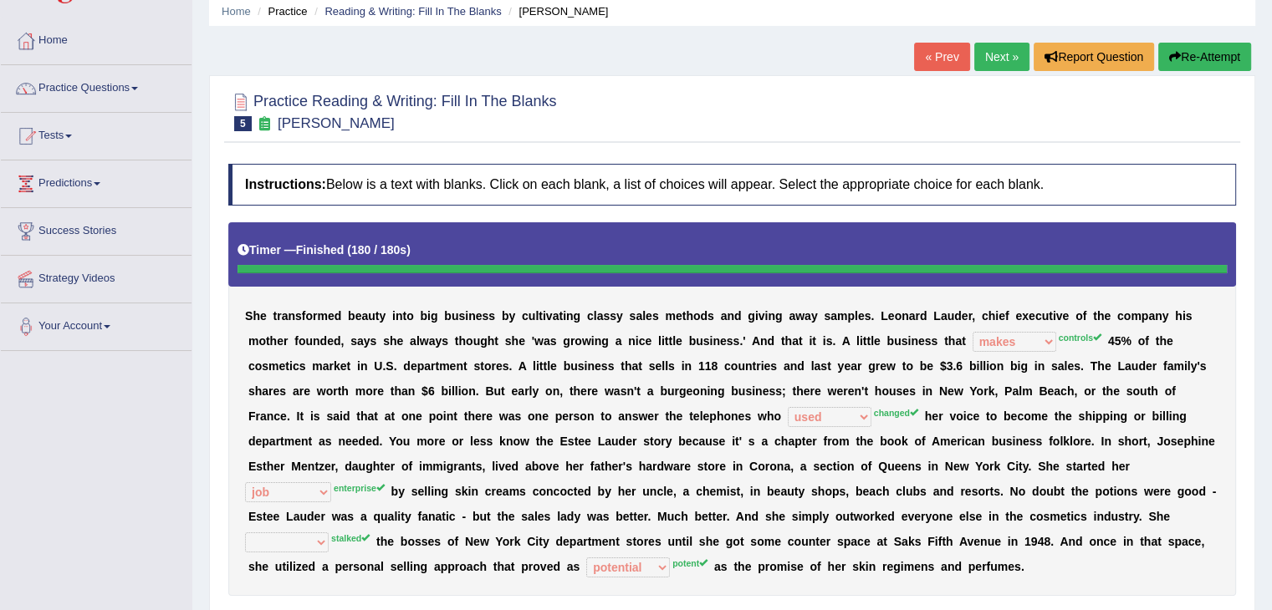
scroll to position [51, 0]
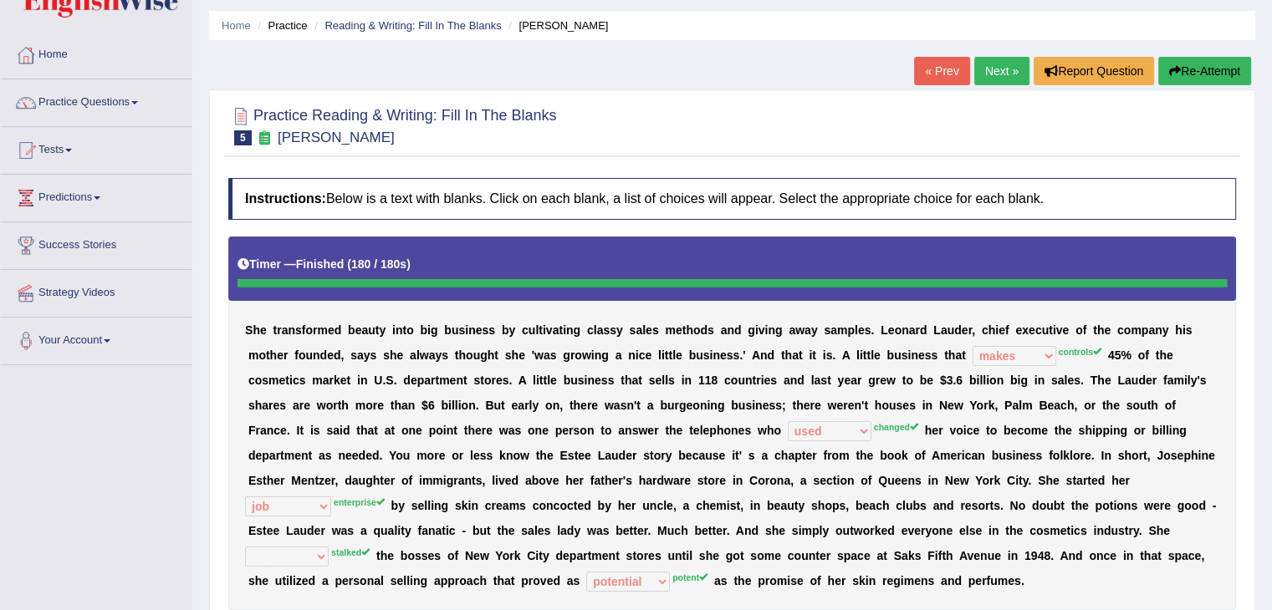
click at [1000, 58] on link "Next »" at bounding box center [1001, 71] width 55 height 28
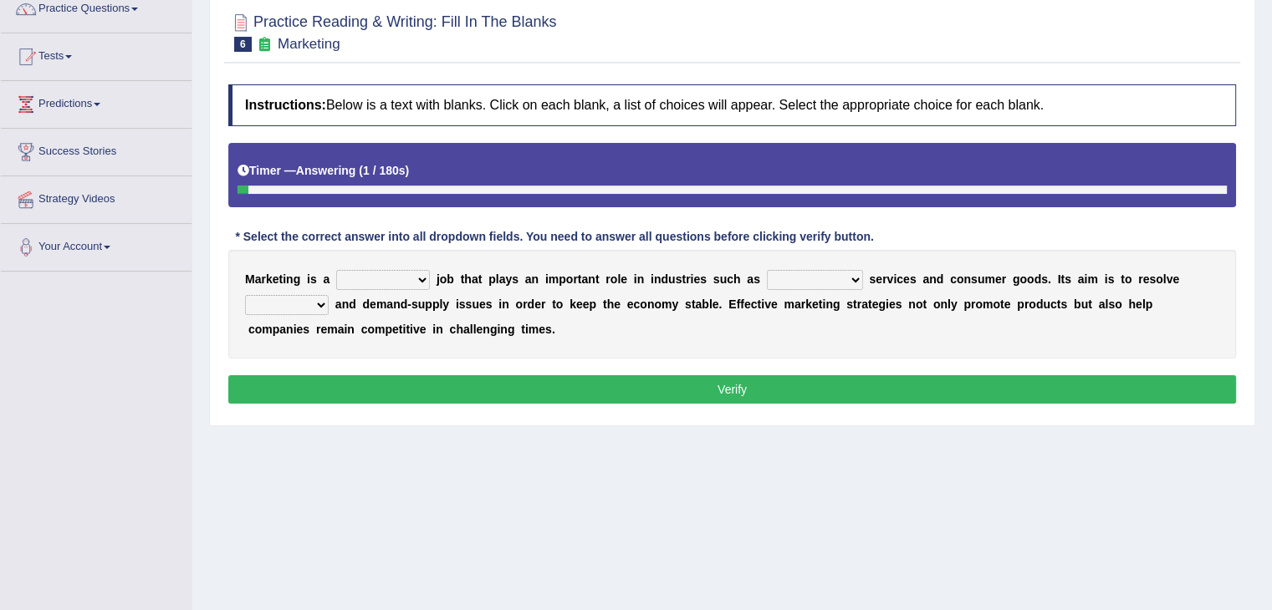
scroll to position [153, 0]
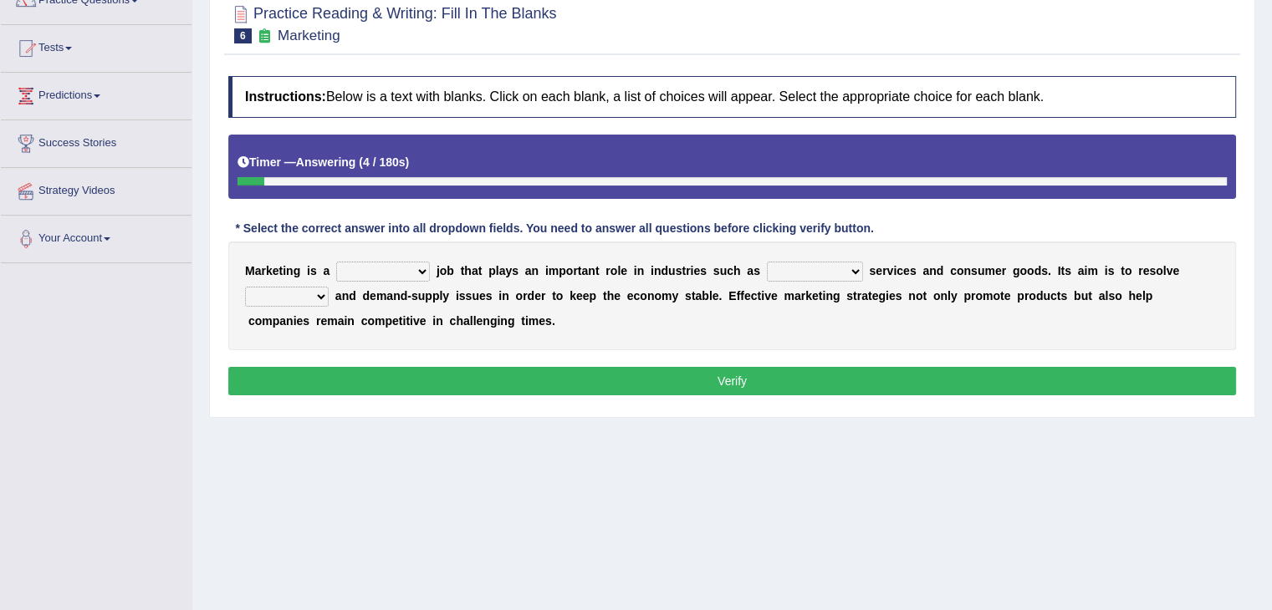
click at [411, 271] on select "professional flexible parochial descriptive" at bounding box center [383, 272] width 94 height 20
select select "professional"
click at [336, 262] on select "professional flexible parochial descriptive" at bounding box center [383, 272] width 94 height 20
click at [808, 263] on select "civil financial conventional foremost" at bounding box center [815, 272] width 96 height 20
click at [947, 350] on div "Instructions: Below is a text with blanks. Click on each blank, a list of choic…" at bounding box center [732, 238] width 1016 height 341
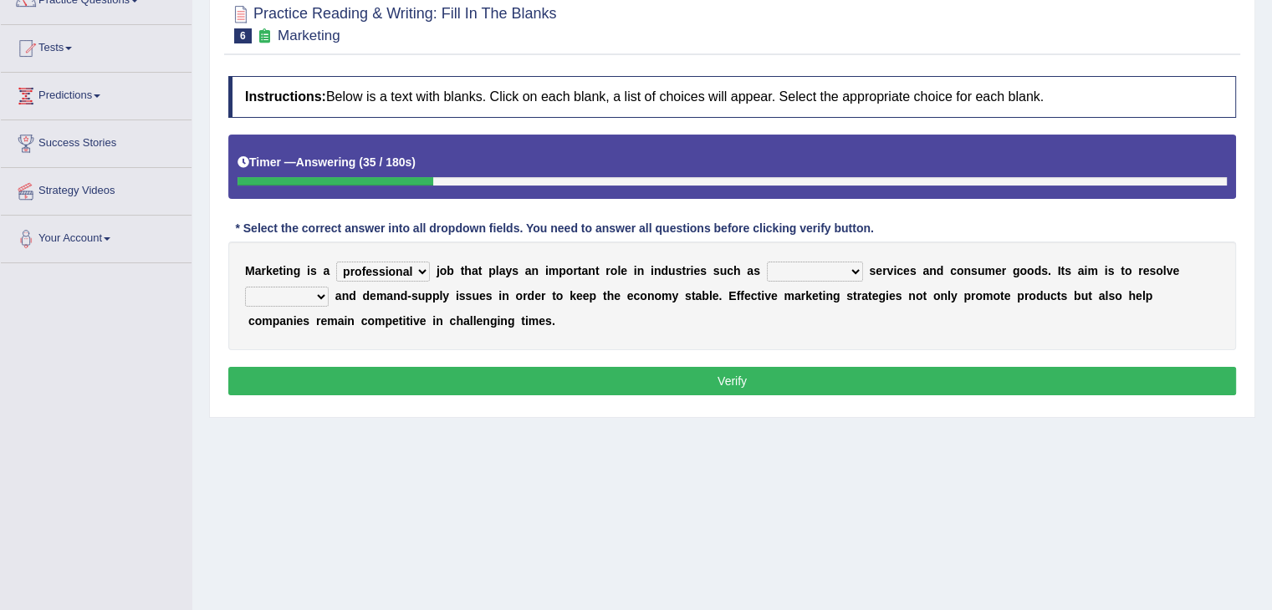
click at [324, 299] on select "imbalance excess symmetry budget" at bounding box center [287, 297] width 84 height 20
select select "imbalance"
click at [245, 287] on select "imbalance excess symmetry budget" at bounding box center [287, 297] width 84 height 20
click at [850, 272] on select "civil financial conventional foremost" at bounding box center [815, 272] width 96 height 20
select select "financial"
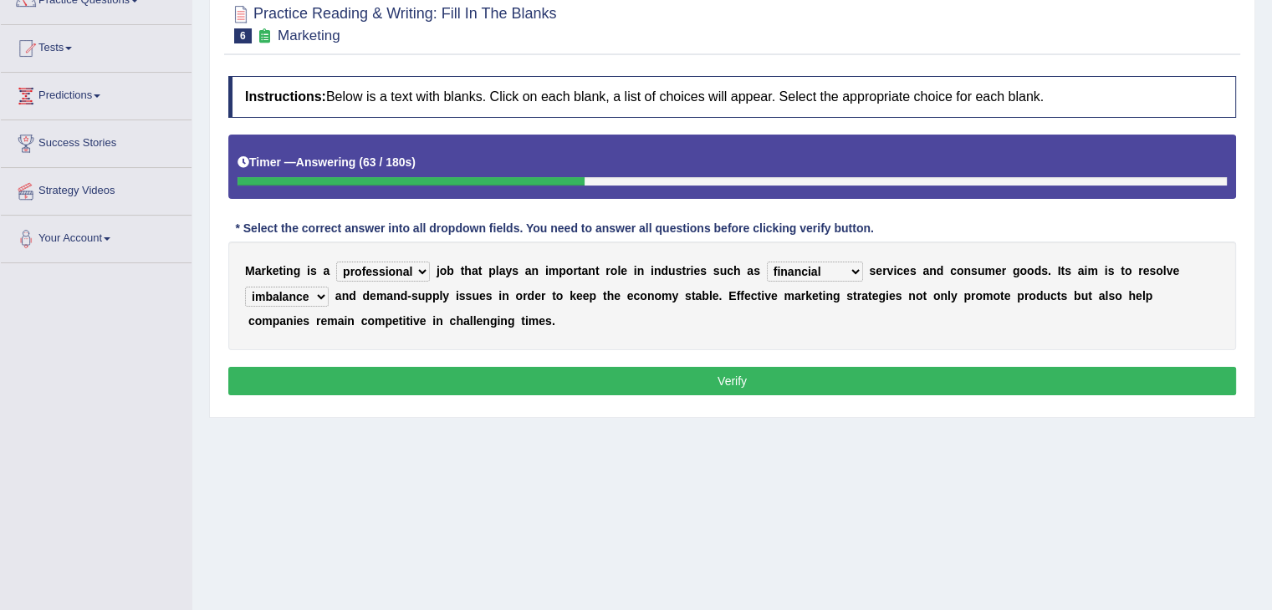
click at [767, 262] on select "civil financial conventional foremost" at bounding box center [815, 272] width 96 height 20
click at [411, 275] on select "professional flexible parochial descriptive" at bounding box center [383, 272] width 94 height 20
click at [612, 329] on div "M a r k e t i n g i s a professional flexible parochial descriptive j o b t h a…" at bounding box center [732, 296] width 1008 height 109
click at [649, 386] on button "Verify" at bounding box center [732, 381] width 1008 height 28
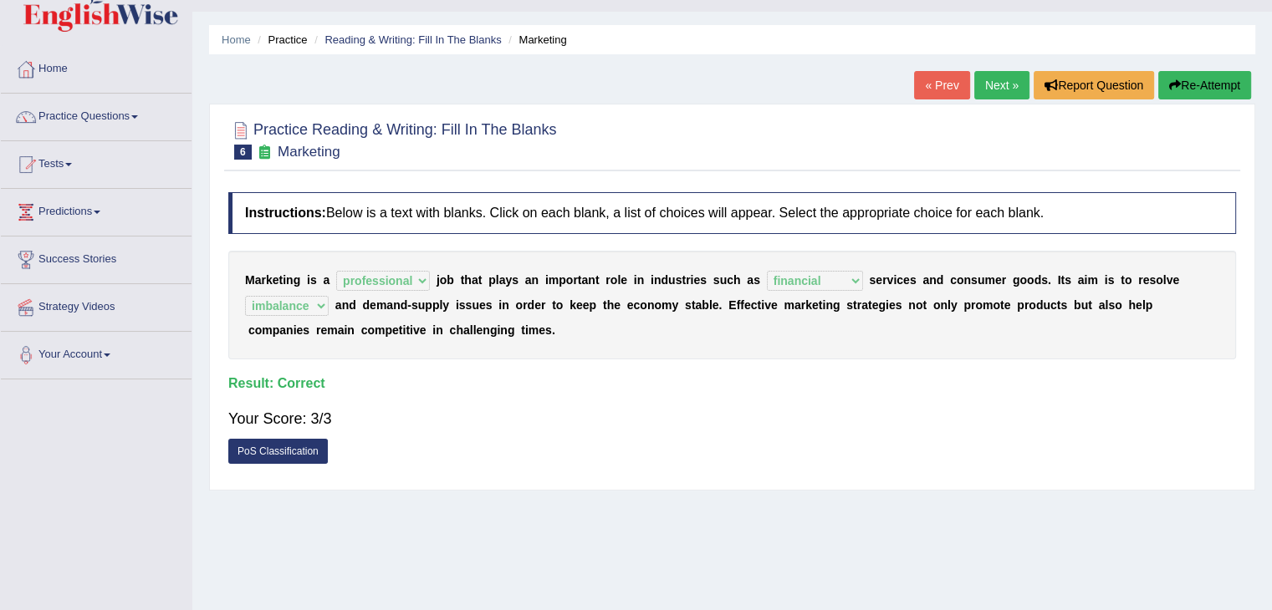
scroll to position [0, 0]
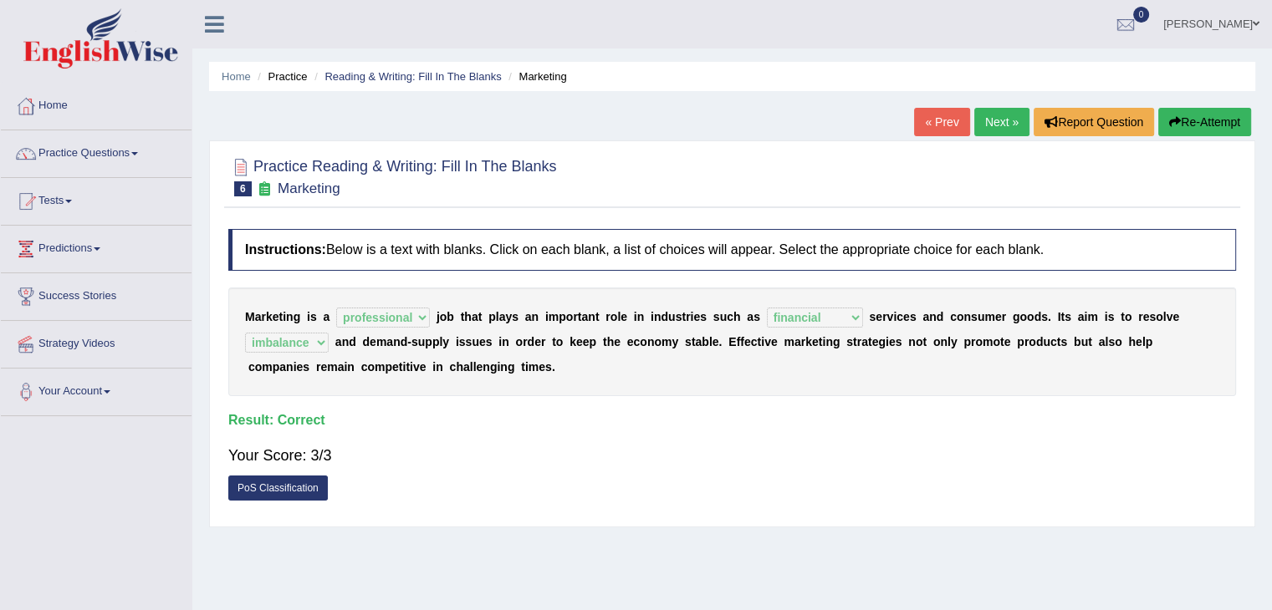
click at [984, 121] on link "Next »" at bounding box center [1001, 122] width 55 height 28
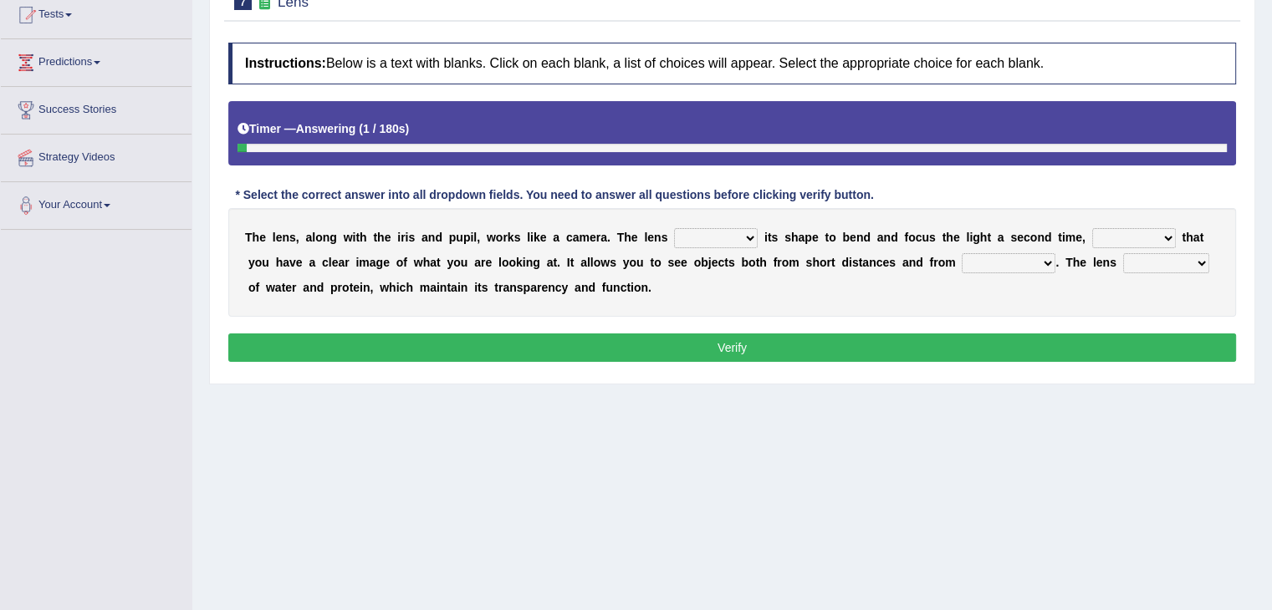
drag, startPoint x: 1275, startPoint y: 130, endPoint x: 1284, endPoint y: 258, distance: 128.2
click at [1271, 258] on html "Toggle navigation Home Practice Questions Speaking Practice Read Aloud Repeat S…" at bounding box center [636, 119] width 1272 height 610
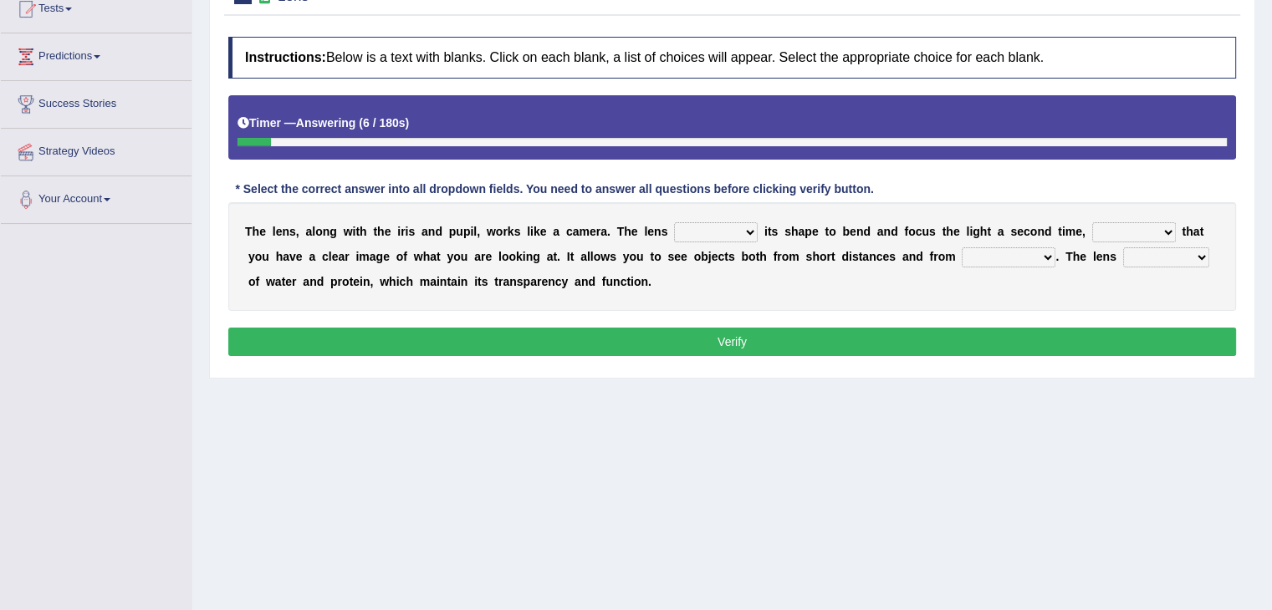
click at [718, 231] on select "adjusts shows selects presents" at bounding box center [716, 232] width 84 height 20
select select "adjusts"
click at [674, 222] on select "adjusts shows selects presents" at bounding box center [716, 232] width 84 height 20
click at [1118, 227] on select "ensures to ensure ensure ensured" at bounding box center [1134, 232] width 84 height 20
select select "ensure"
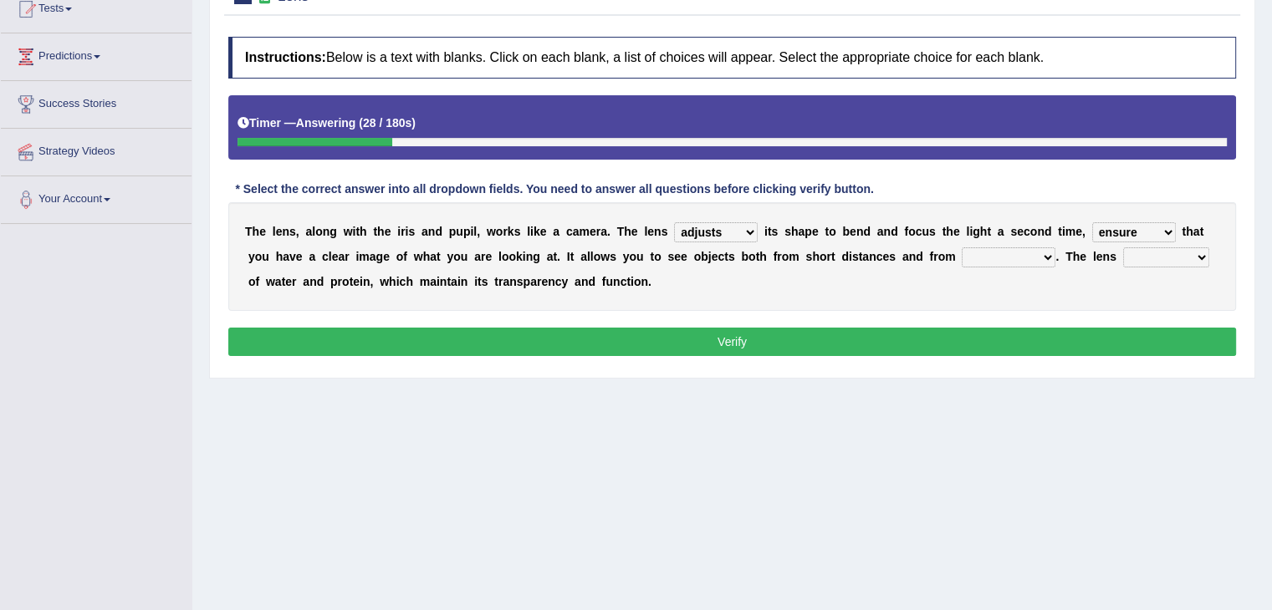
click at [1092, 222] on select "ensures to ensure ensure ensured" at bounding box center [1134, 232] width 84 height 20
click at [987, 253] on select "far away in between further apart all along" at bounding box center [1009, 258] width 94 height 20
select select "far away"
click at [962, 248] on select "far away in between further apart all along" at bounding box center [1009, 258] width 94 height 20
click at [1141, 257] on select "constitutes comprises composes consists" at bounding box center [1166, 258] width 86 height 20
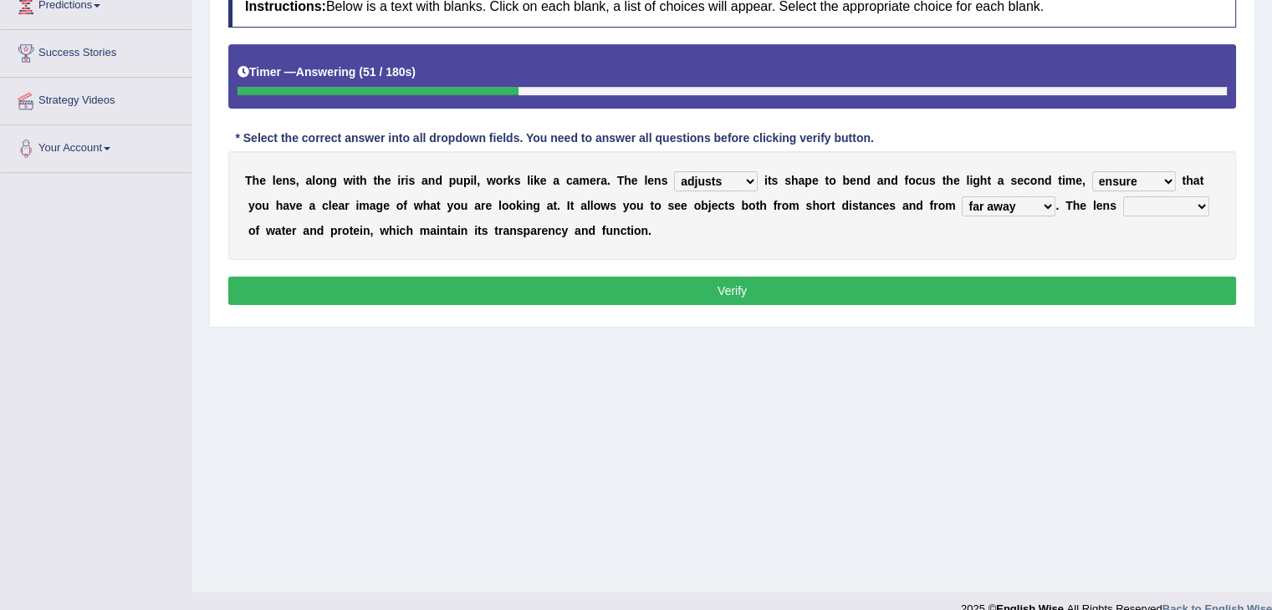
scroll to position [268, 0]
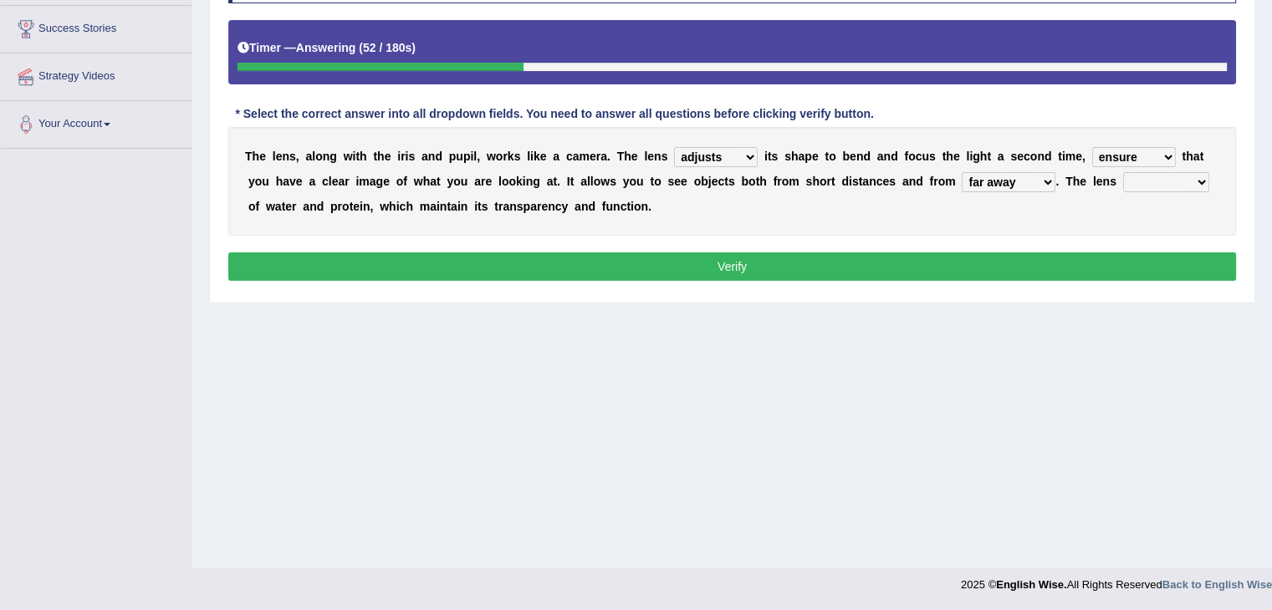
click at [1181, 179] on select "constitutes comprises composes consists" at bounding box center [1166, 182] width 86 height 20
select select "consists"
click at [1123, 172] on select "constitutes comprises composes consists" at bounding box center [1166, 182] width 86 height 20
click at [1131, 263] on button "Verify" at bounding box center [732, 267] width 1008 height 28
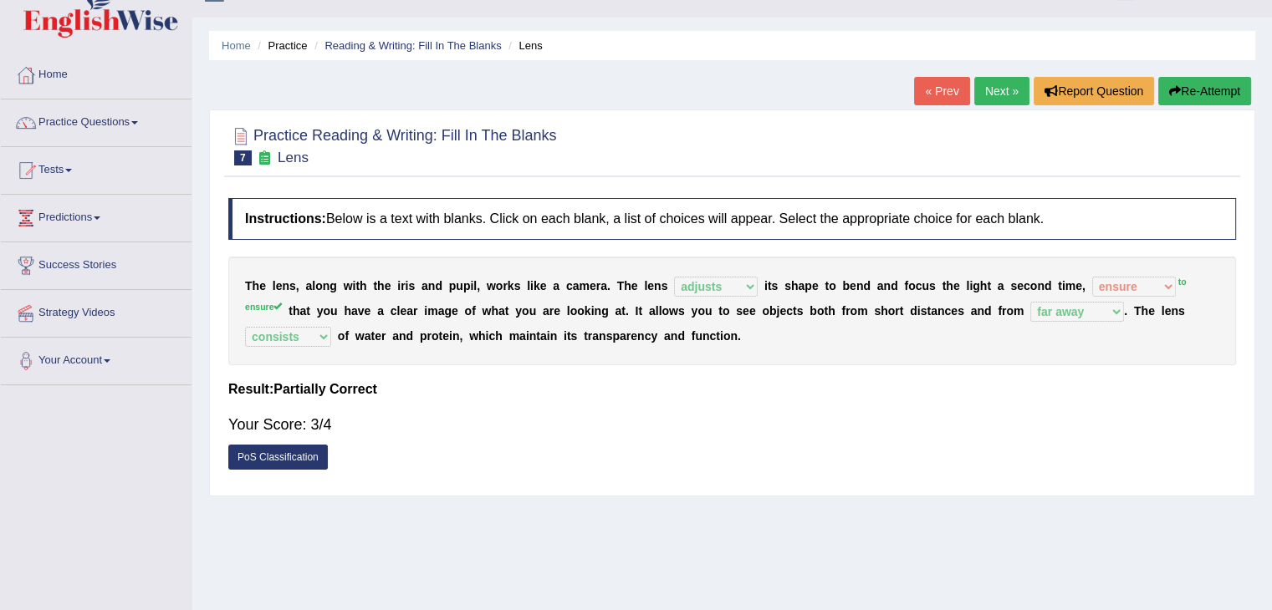
scroll to position [0, 0]
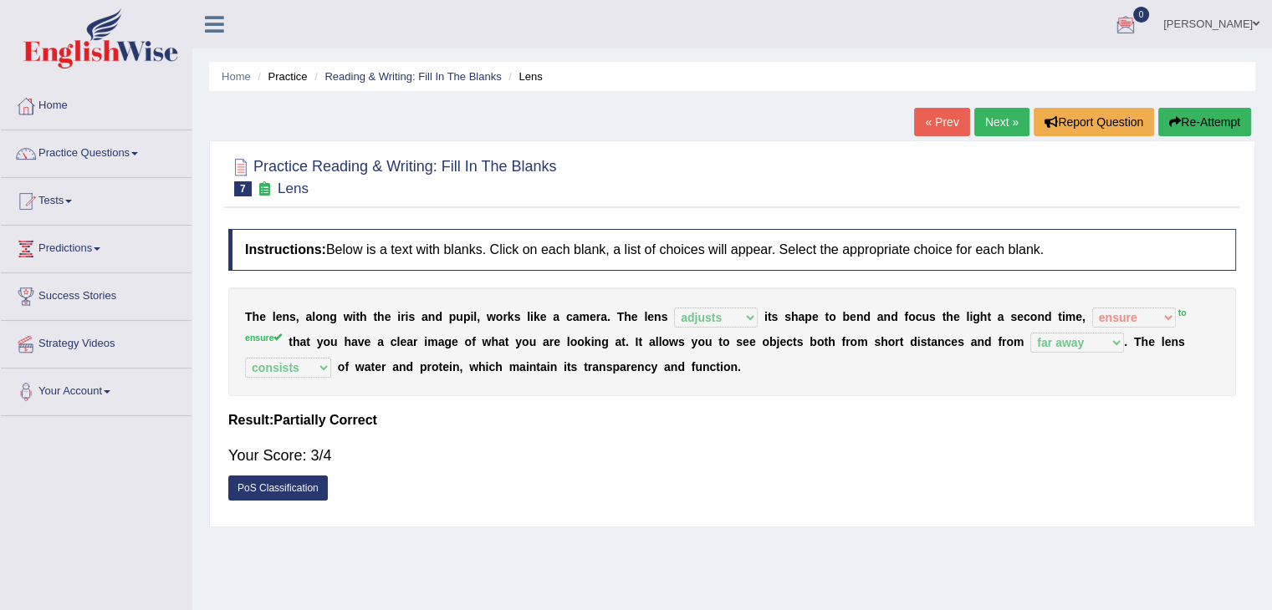
click at [993, 115] on link "Next »" at bounding box center [1001, 122] width 55 height 28
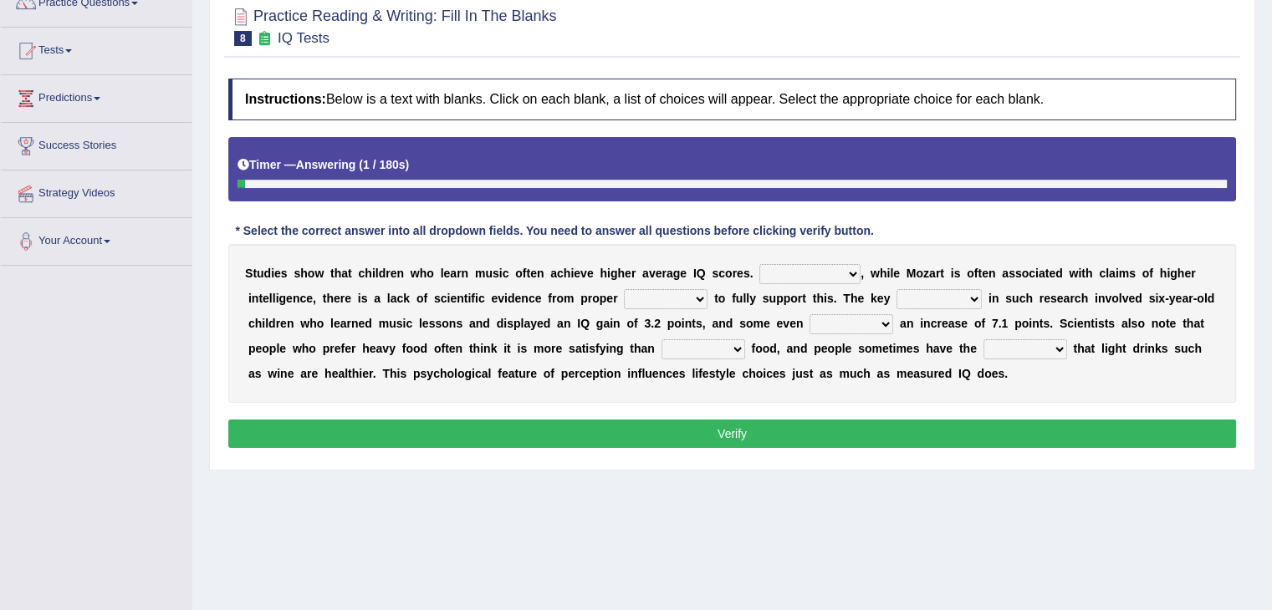
scroll to position [186, 0]
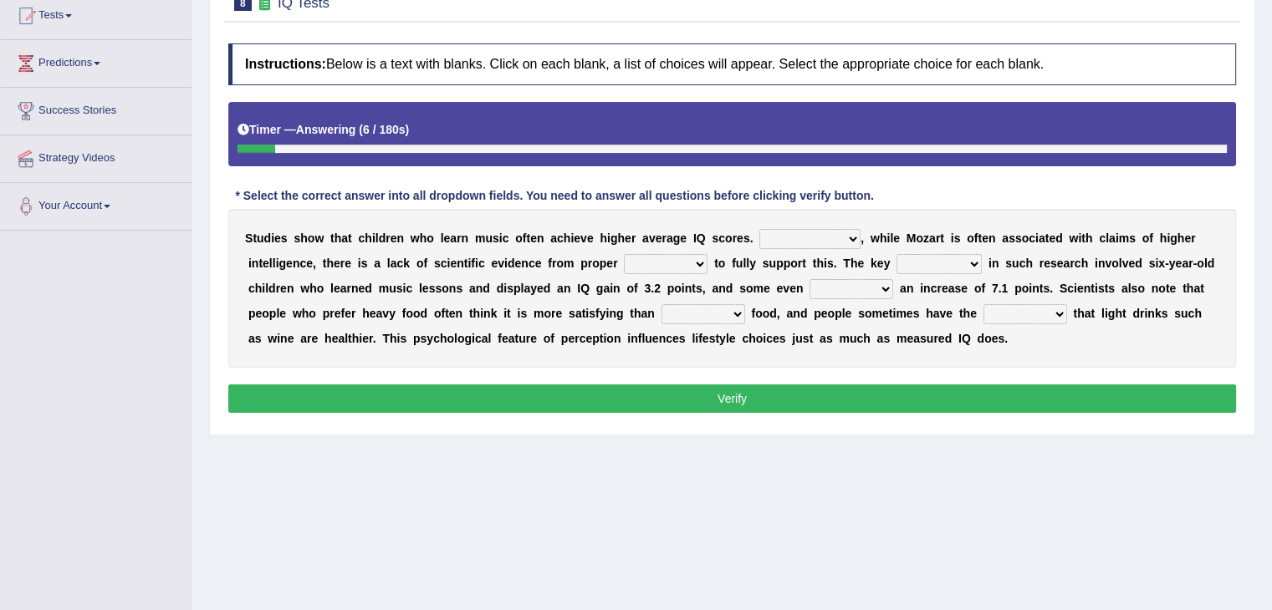
click at [814, 238] on select "However Therefore Consequently While" at bounding box center [809, 239] width 101 height 20
click at [927, 458] on div "Home Practice Reading & Writing: Fill In The Blanks IQ Tests « Prev Next » Repo…" at bounding box center [732, 232] width 1080 height 836
click at [659, 262] on select "test tests testing tested" at bounding box center [666, 264] width 84 height 20
select select "test"
click at [624, 254] on select "test tests testing tested" at bounding box center [666, 264] width 84 height 20
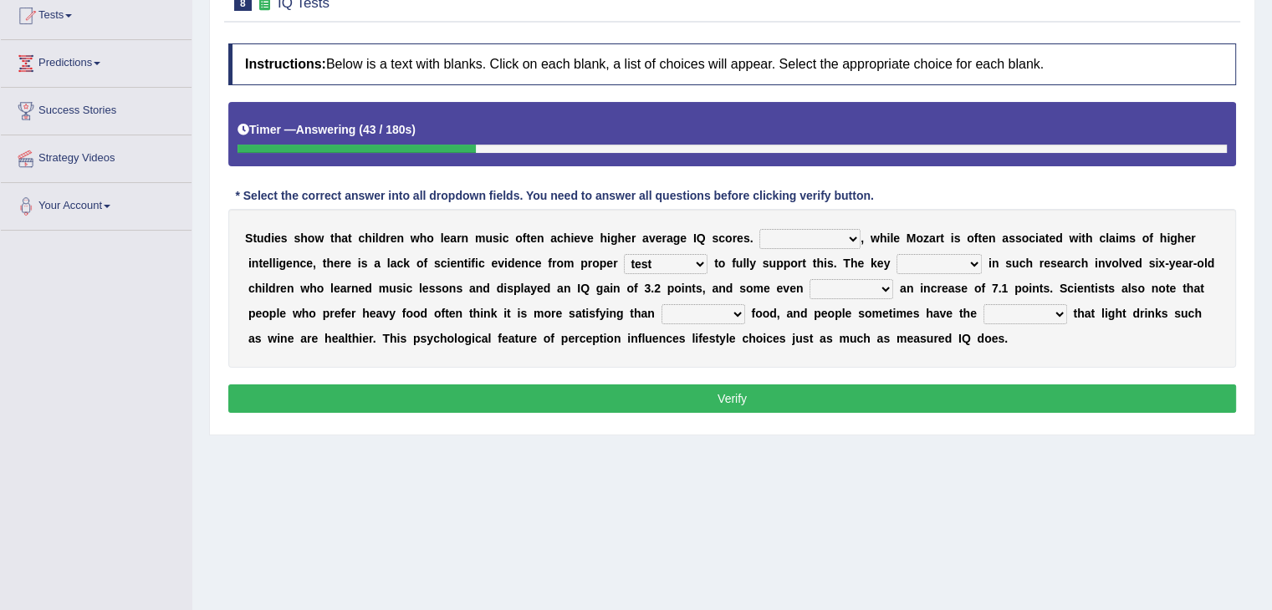
click at [937, 263] on select "process goal implication odd" at bounding box center [938, 264] width 85 height 20
select select "process"
click at [896, 254] on select "process goal implication odd" at bounding box center [938, 264] width 85 height 20
click at [870, 287] on select "exhibited taught learned threatened" at bounding box center [852, 289] width 84 height 20
click at [1026, 359] on div "S t u d i e s s h o w t h a t c h i l d r e n w h o l e a r n m u s i c o f t e…" at bounding box center [732, 288] width 1008 height 159
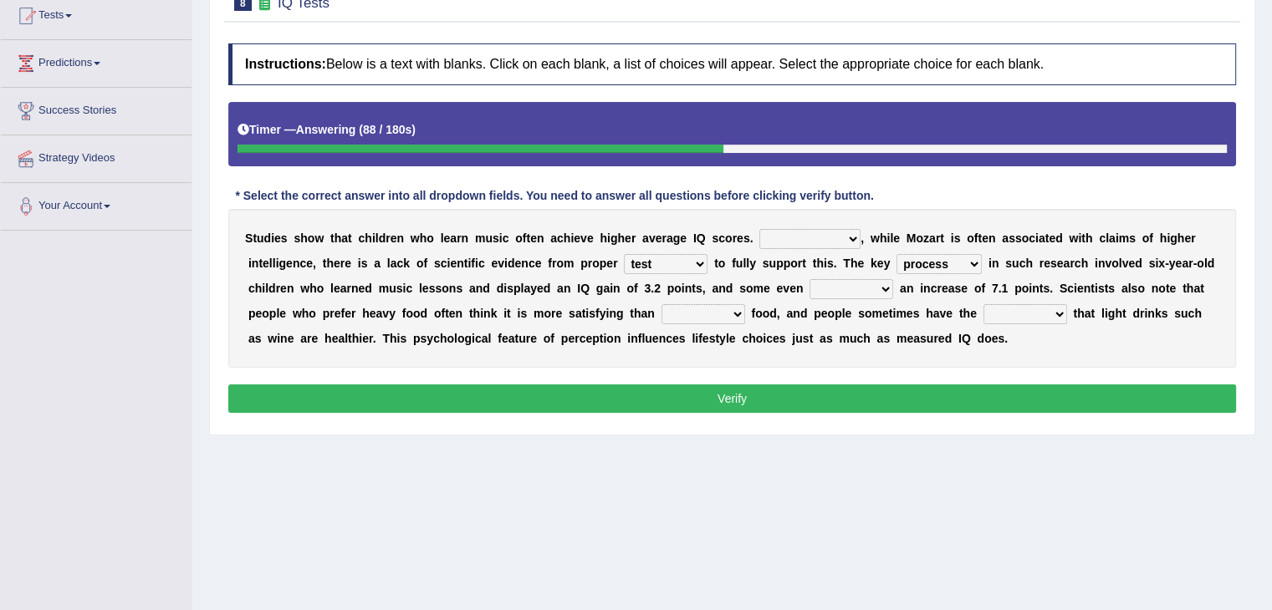
click at [701, 309] on select "choosy lighter cushiony spooky" at bounding box center [703, 314] width 84 height 20
select select "lighter"
click at [661, 304] on select "choosy lighter cushiony spooky" at bounding box center [703, 314] width 84 height 20
click at [1007, 309] on select "illusion sight anecdote intention" at bounding box center [1025, 314] width 84 height 20
select select "intention"
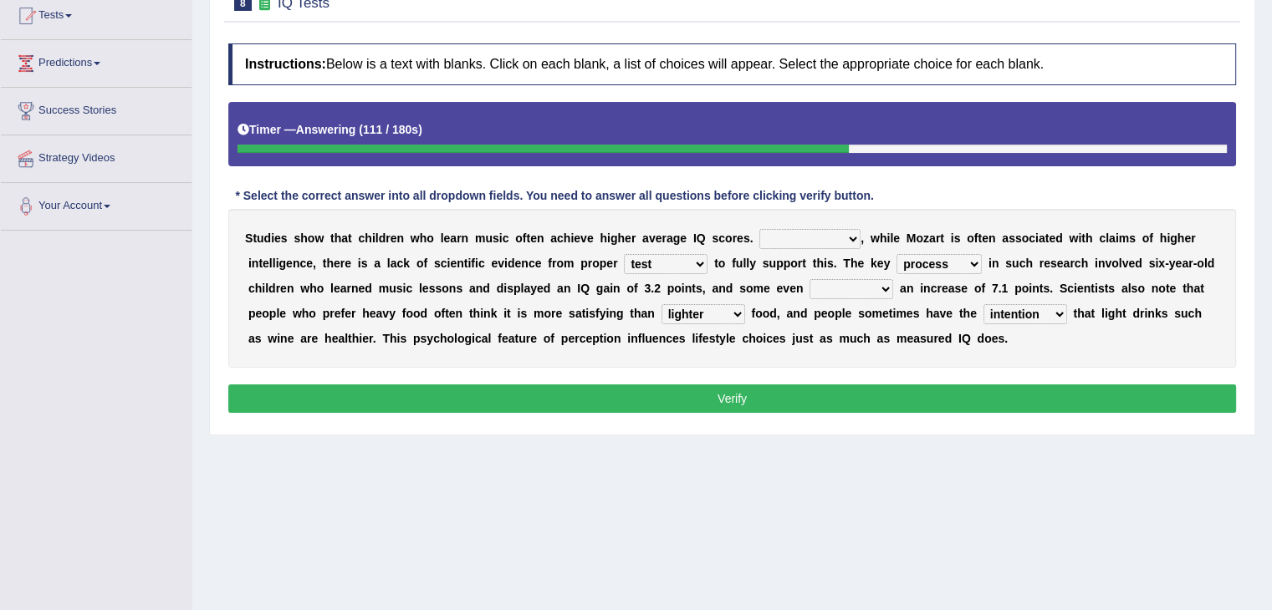
click at [983, 304] on select "illusion sight anecdote intention" at bounding box center [1025, 314] width 84 height 20
click at [850, 285] on select "exhibited taught learned threatened" at bounding box center [852, 289] width 84 height 20
select select "learned"
click at [810, 279] on select "exhibited taught learned threatened" at bounding box center [852, 289] width 84 height 20
click at [827, 238] on select "However Therefore Consequently While" at bounding box center [809, 239] width 101 height 20
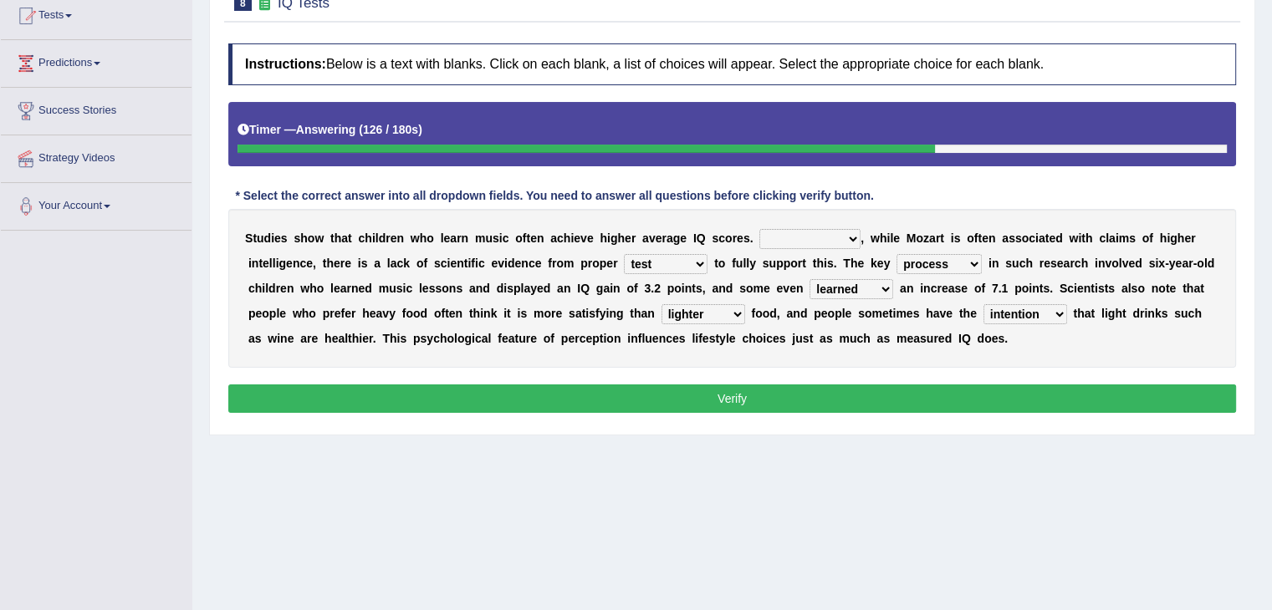
select select "Therefore"
click at [759, 229] on select "However Therefore Consequently While" at bounding box center [809, 239] width 101 height 20
click at [739, 393] on button "Verify" at bounding box center [732, 399] width 1008 height 28
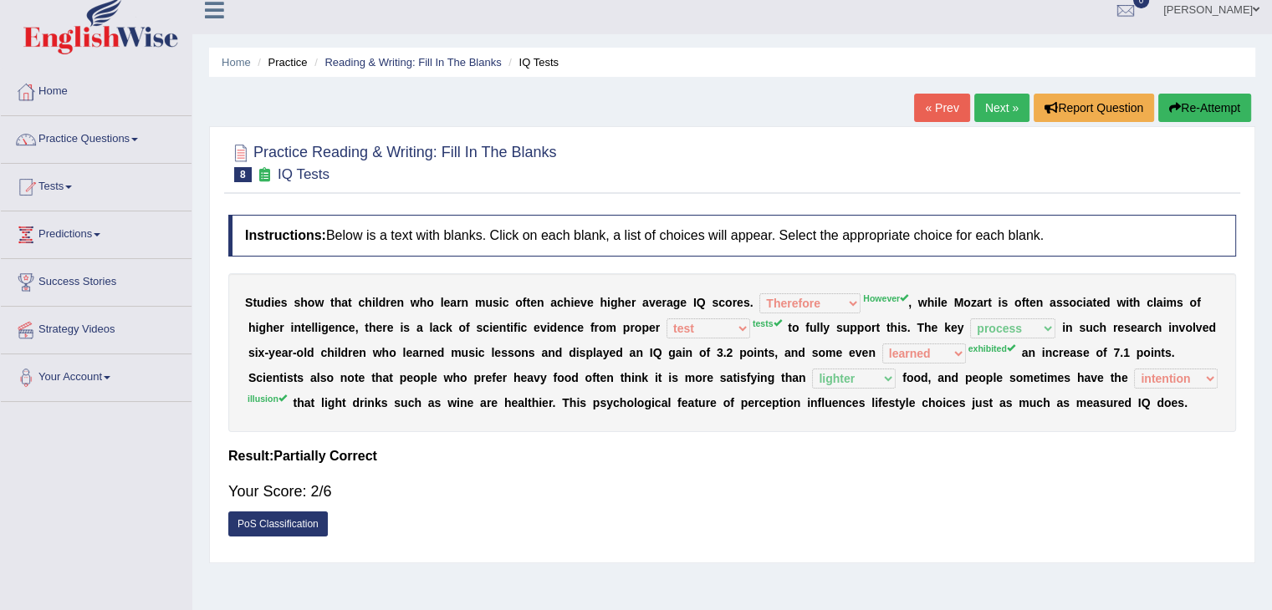
scroll to position [9, 0]
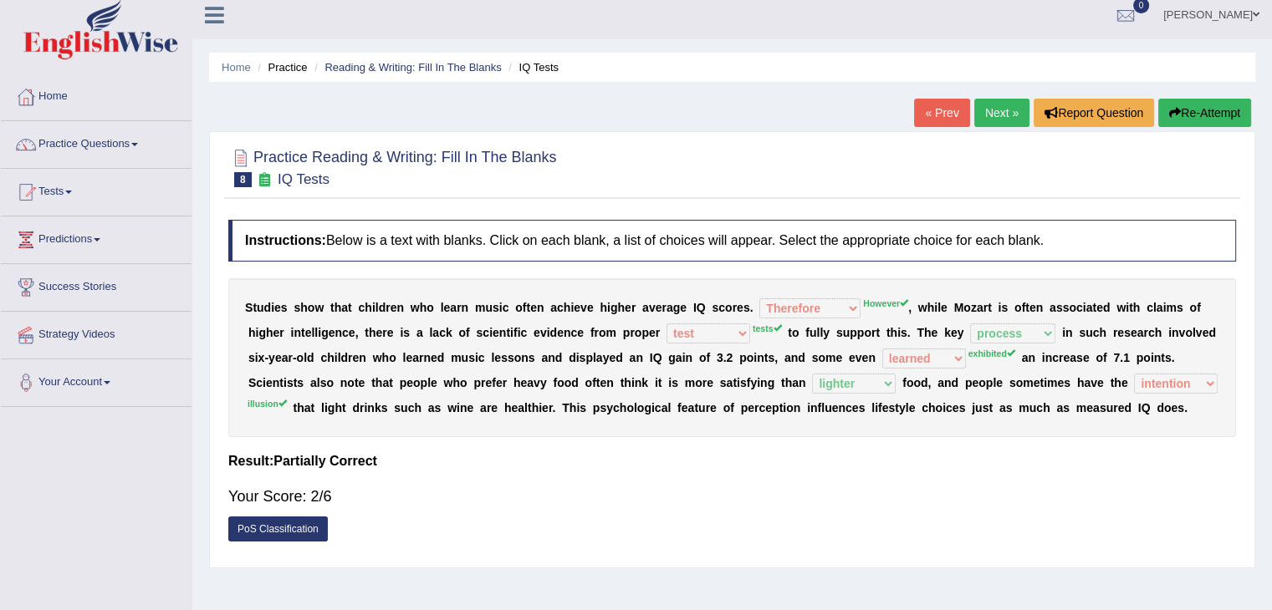
click at [1000, 115] on link "Next »" at bounding box center [1001, 113] width 55 height 28
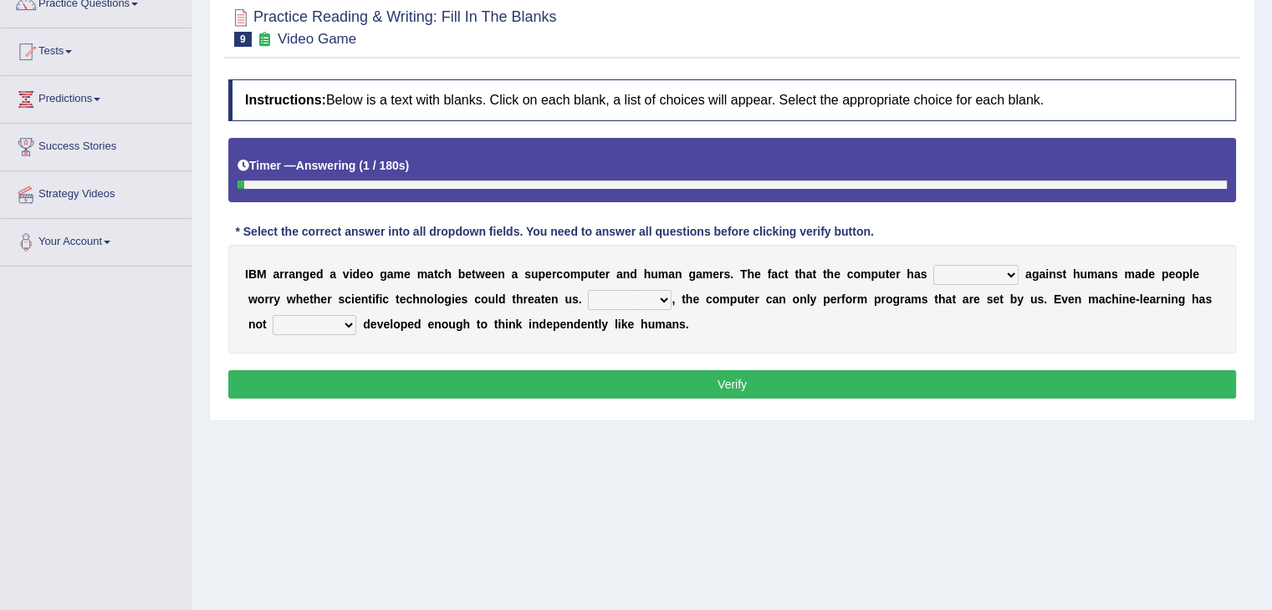
scroll to position [178, 0]
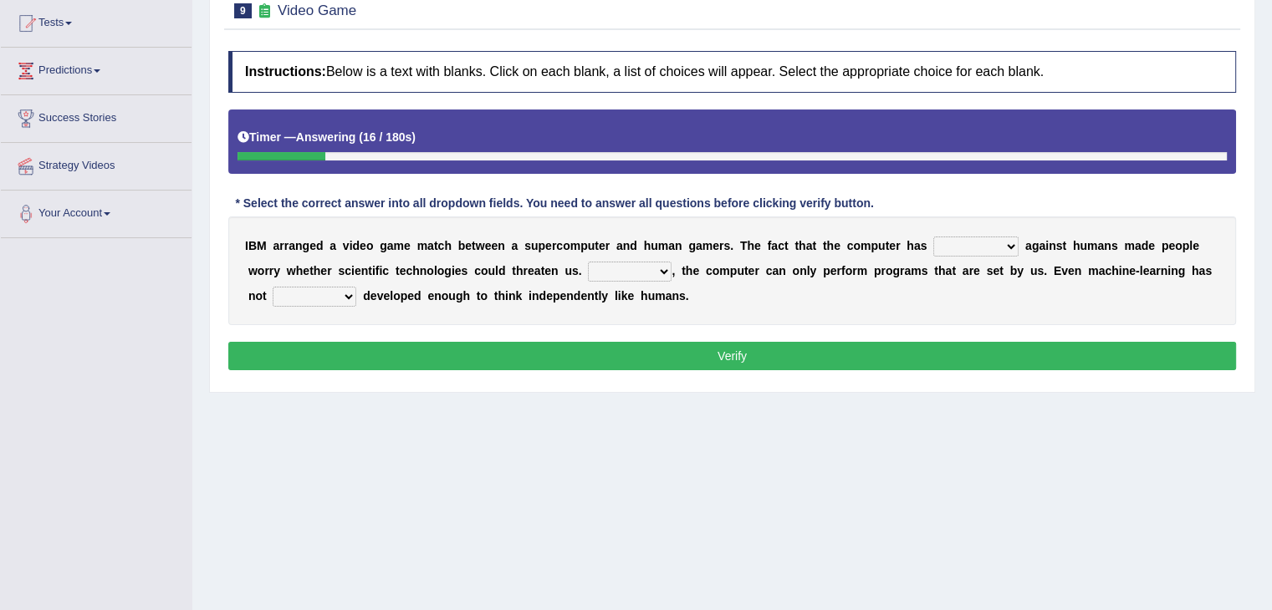
click at [957, 248] on select "competed fought acted challenged" at bounding box center [975, 247] width 85 height 20
select select "acted"
click at [933, 237] on select "competed fought acted challenged" at bounding box center [975, 247] width 85 height 20
click at [629, 269] on select "Moreover However Thus So" at bounding box center [630, 272] width 84 height 20
select select "Moreover"
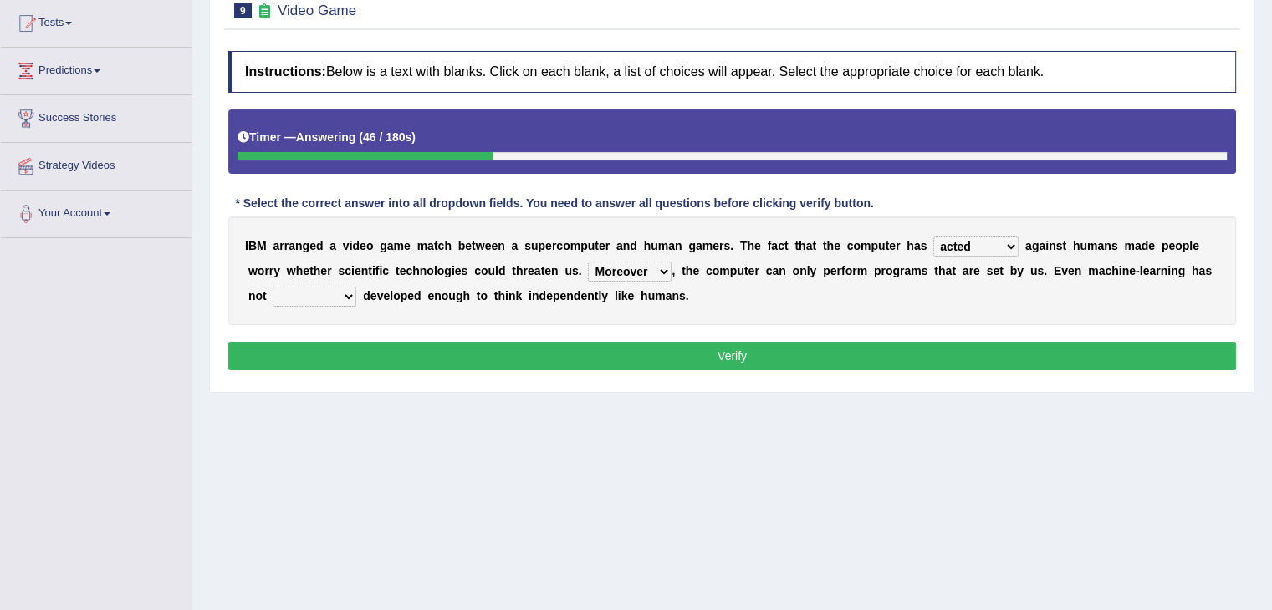
click at [588, 262] on select "Moreover However Thus So" at bounding box center [630, 272] width 84 height 20
click at [352, 294] on select "yet still only just" at bounding box center [315, 297] width 84 height 20
select select "only"
click at [273, 287] on select "yet still only just" at bounding box center [315, 297] width 84 height 20
click at [341, 294] on select "yet still only just" at bounding box center [315, 297] width 84 height 20
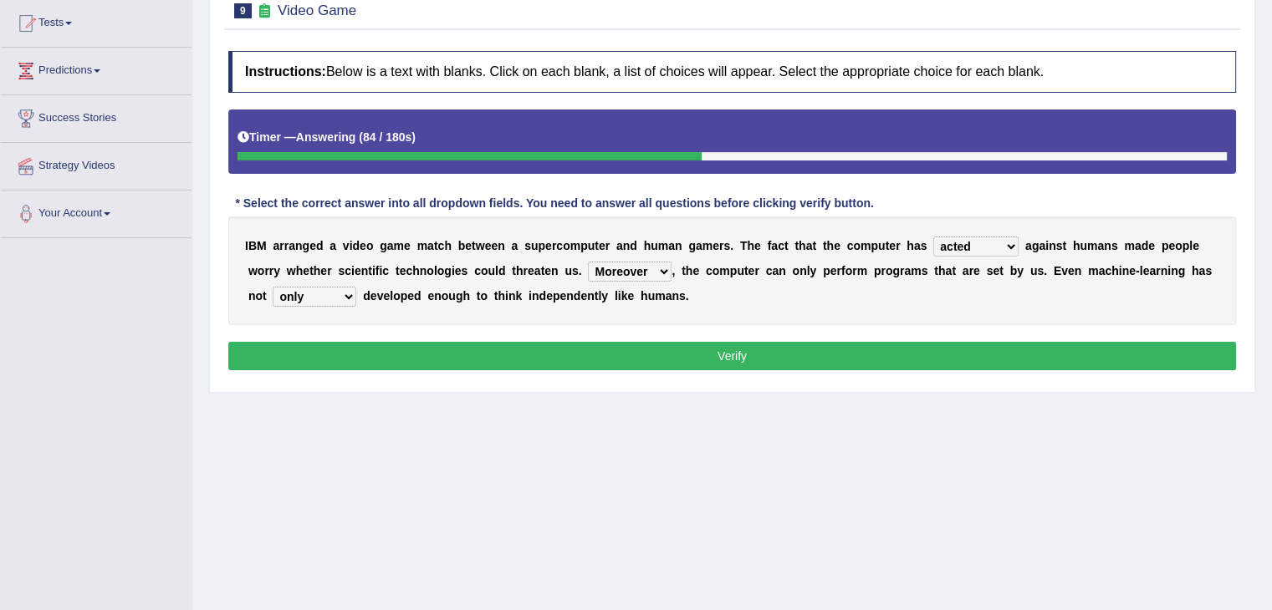
click at [415, 334] on div "Instructions: Below is a text with blanks. Click on each blank, a list of choic…" at bounding box center [732, 213] width 1016 height 341
click at [419, 350] on button "Verify" at bounding box center [732, 356] width 1008 height 28
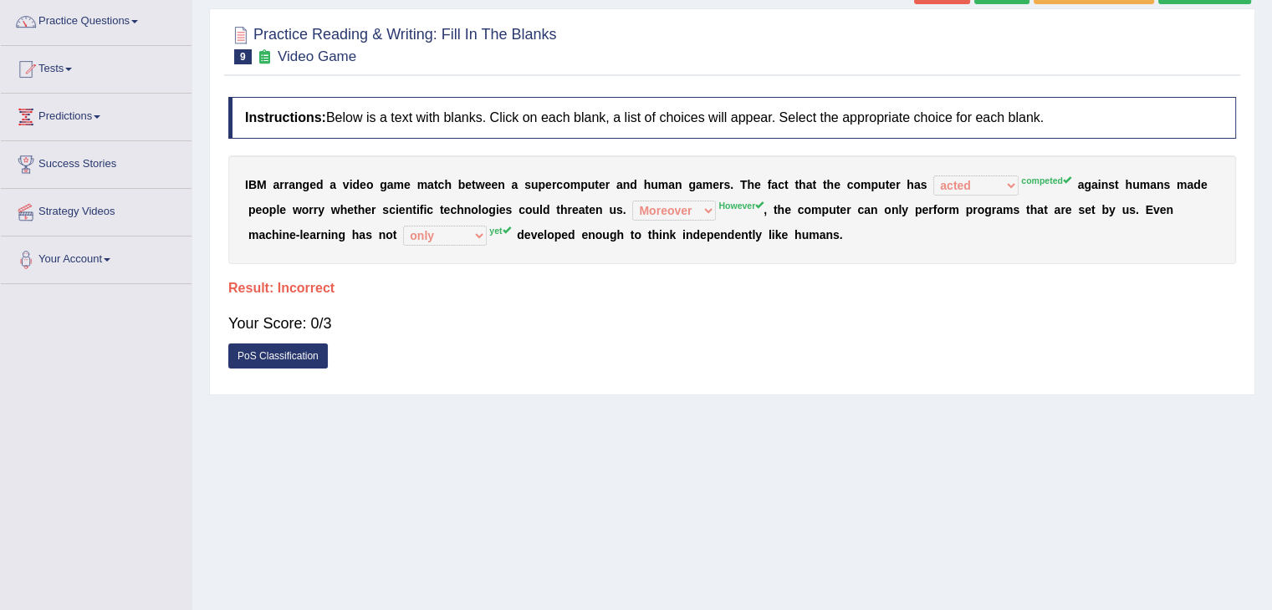
scroll to position [74, 0]
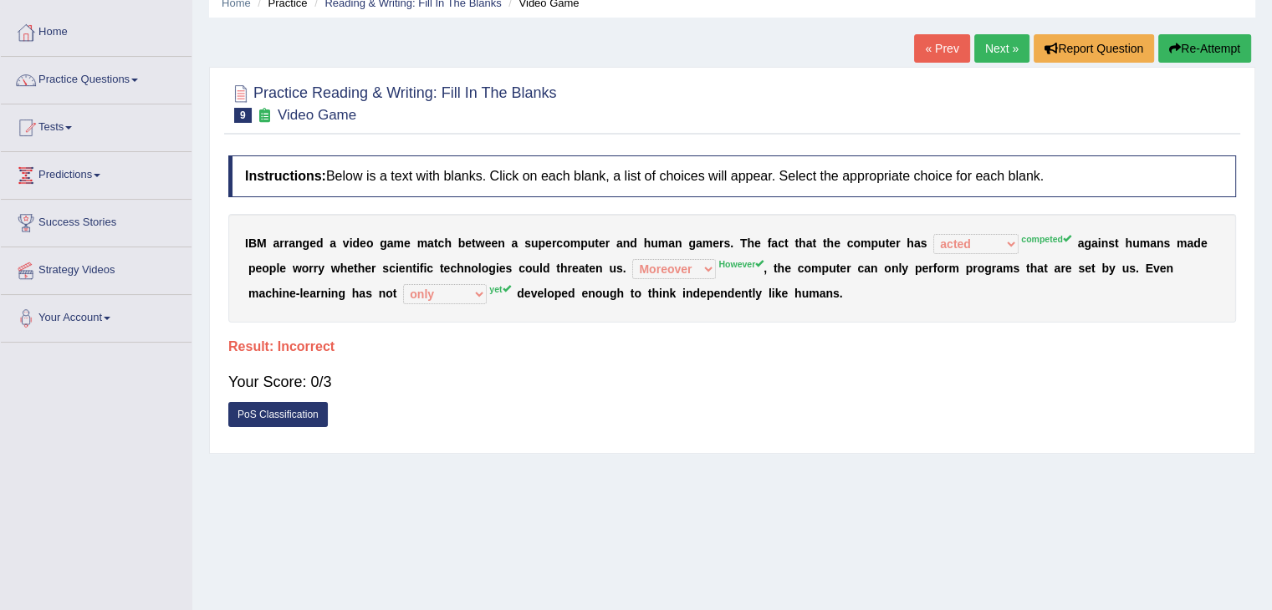
click at [1203, 40] on button "Re-Attempt" at bounding box center [1204, 48] width 93 height 28
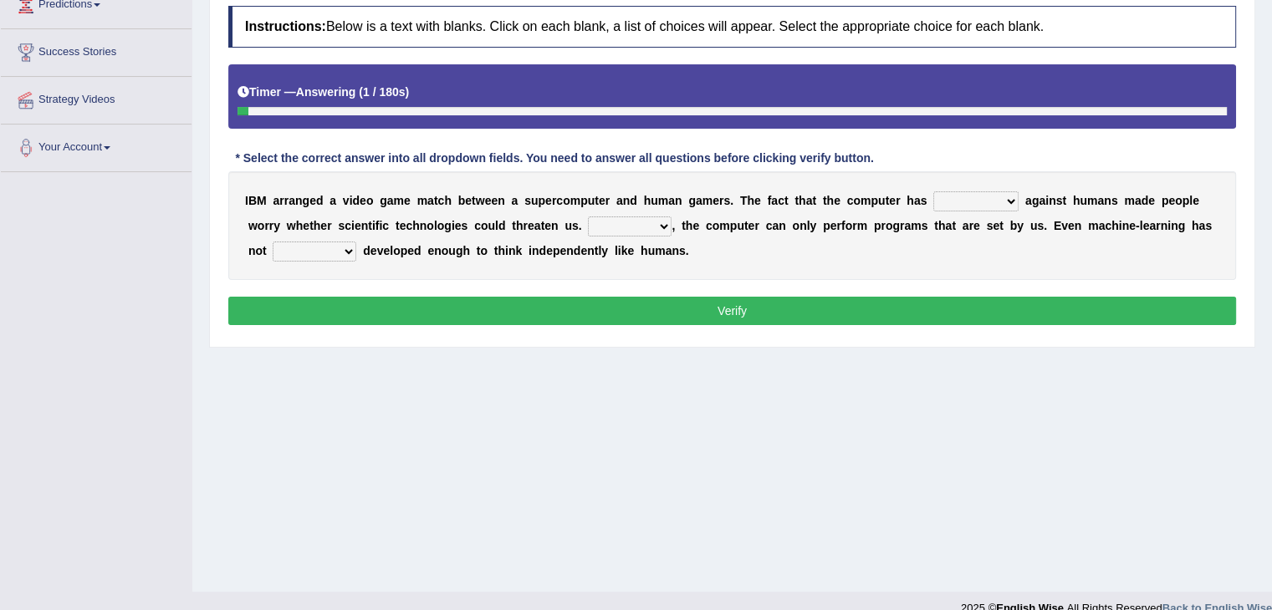
scroll to position [256, 0]
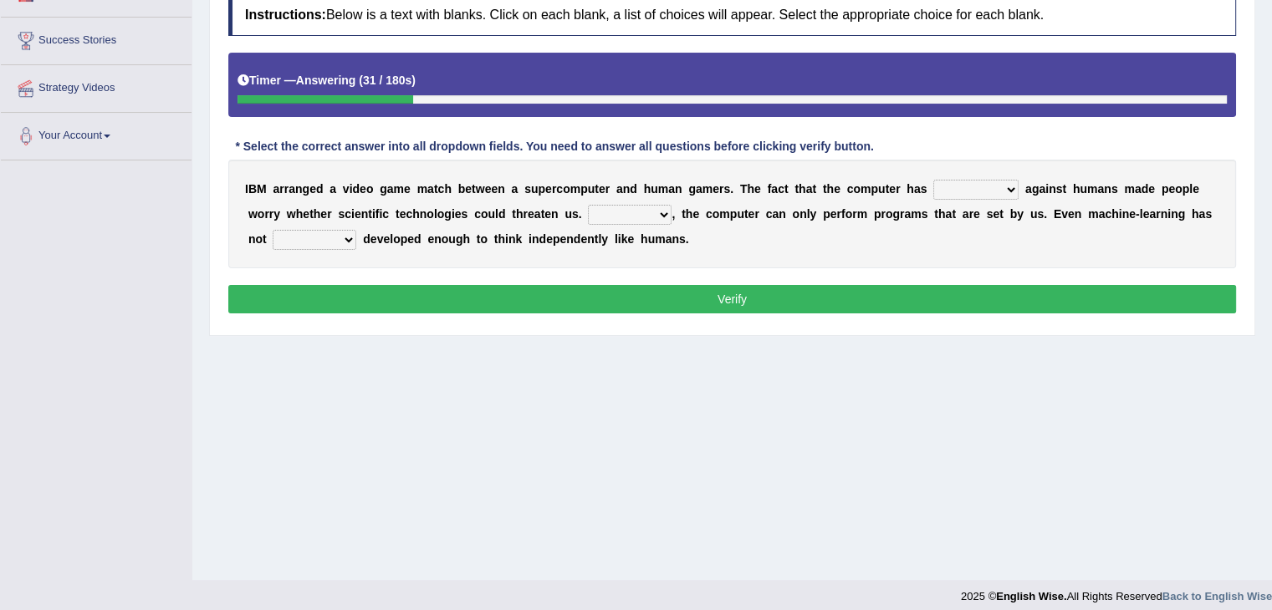
click at [976, 188] on select "competed fought acted challenged" at bounding box center [975, 190] width 85 height 20
click at [853, 260] on div "I B M a r r a n g e d a v i d e o g a m e m a t c h b e t w e e n a s u p e r c…" at bounding box center [732, 214] width 1008 height 109
click at [612, 217] on select "Moreover However Thus So" at bounding box center [630, 215] width 84 height 20
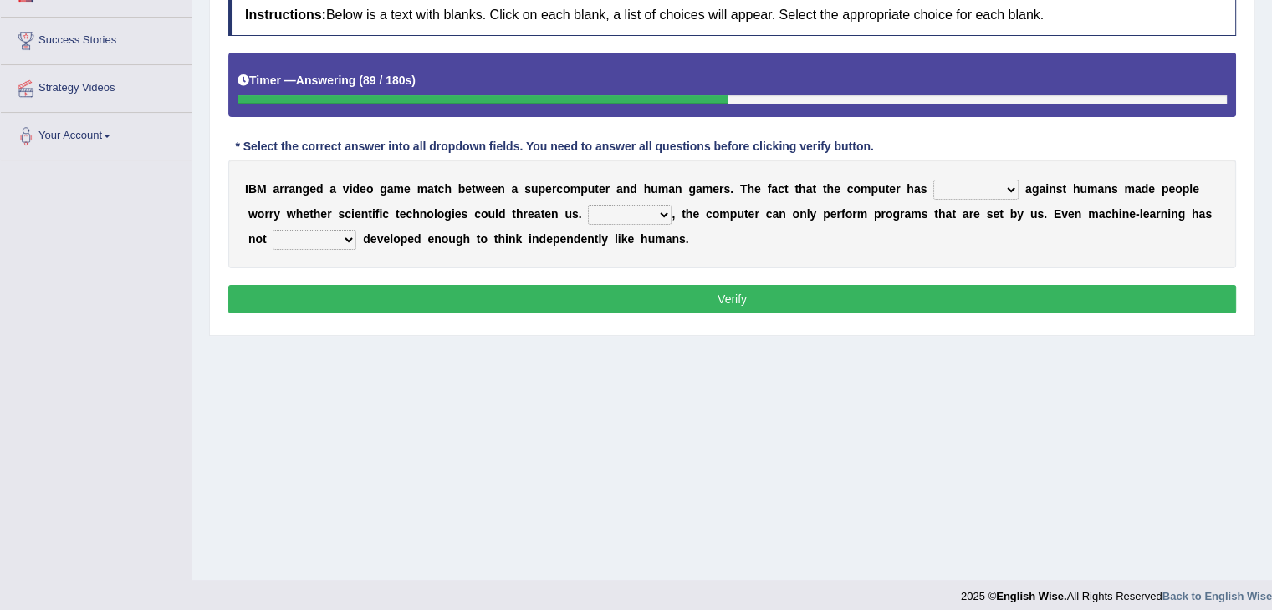
select select "However"
click at [588, 205] on select "Moreover However Thus So" at bounding box center [630, 215] width 84 height 20
click at [342, 238] on select "yet still only just" at bounding box center [315, 240] width 84 height 20
select select "yet"
click at [273, 230] on select "yet still only just" at bounding box center [315, 240] width 84 height 20
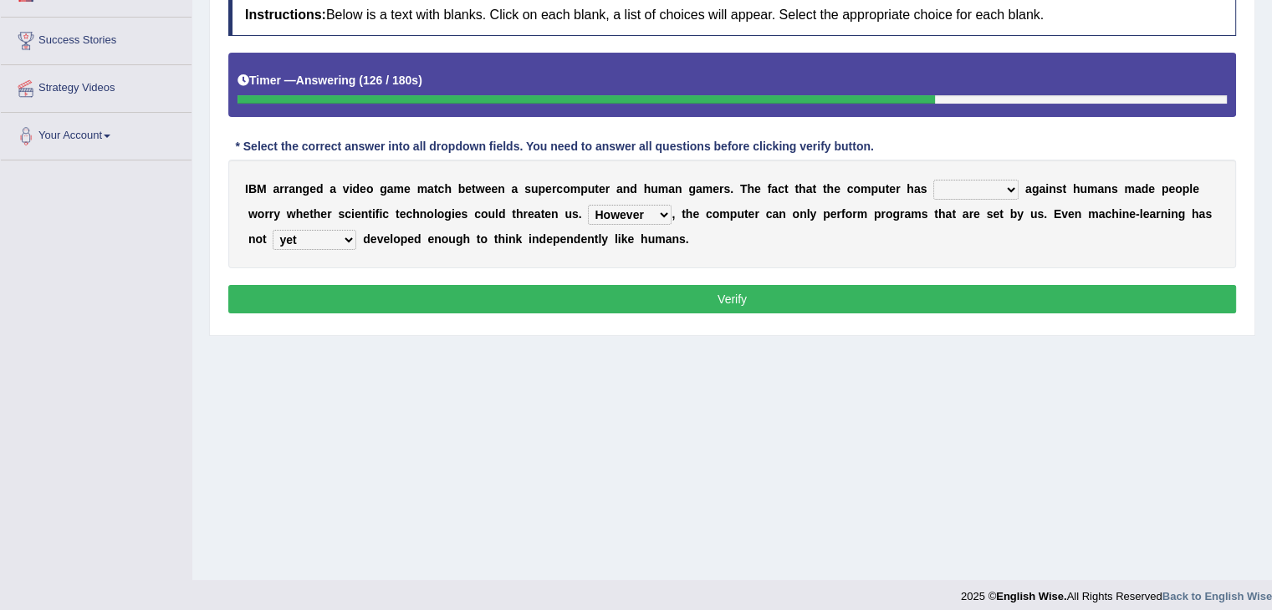
click at [999, 186] on select "competed fought acted challenged" at bounding box center [975, 190] width 85 height 20
select select "competed"
click at [933, 180] on select "competed fought acted challenged" at bounding box center [975, 190] width 85 height 20
click at [753, 288] on button "Verify" at bounding box center [732, 299] width 1008 height 28
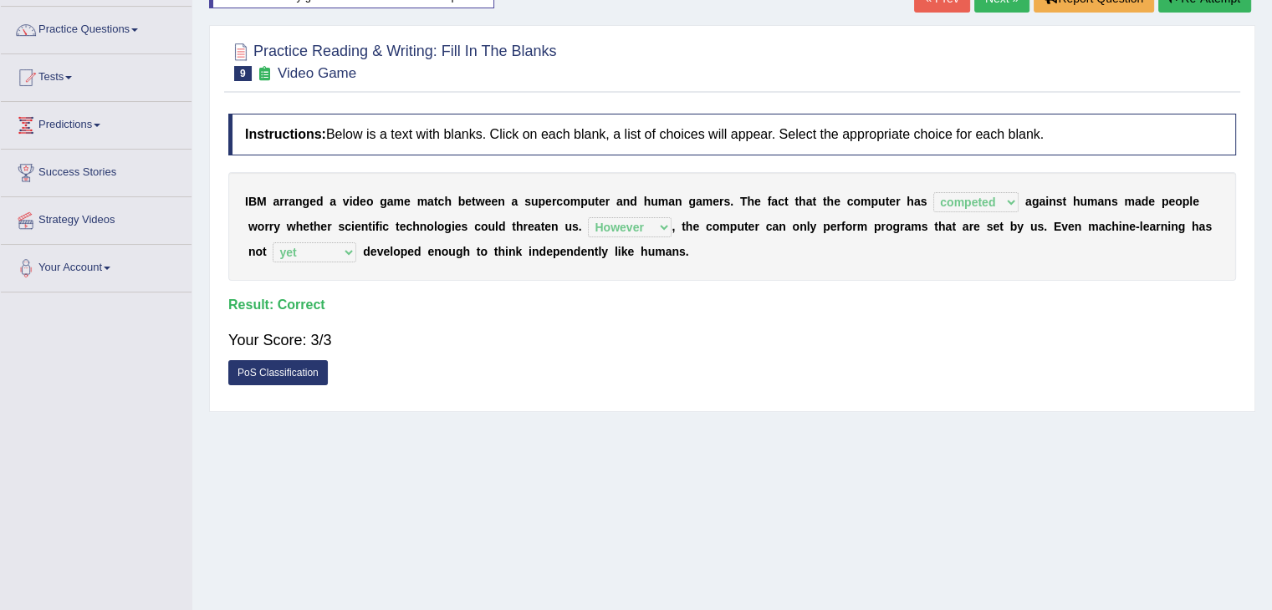
scroll to position [111, 0]
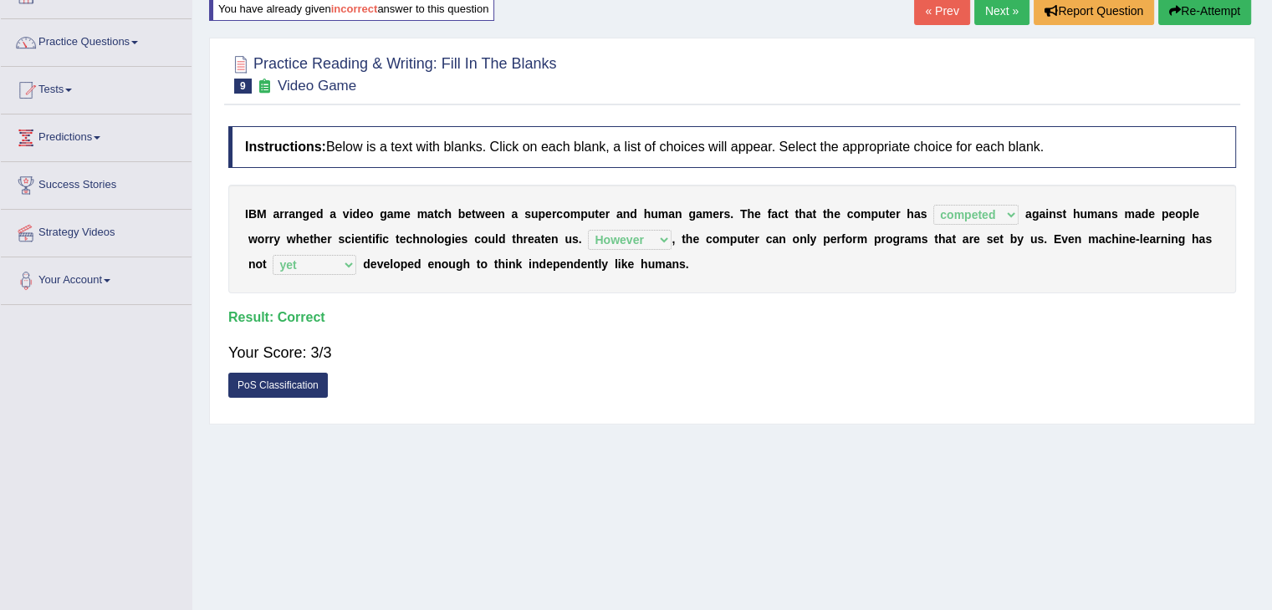
click at [977, 13] on link "Next »" at bounding box center [1001, 11] width 55 height 28
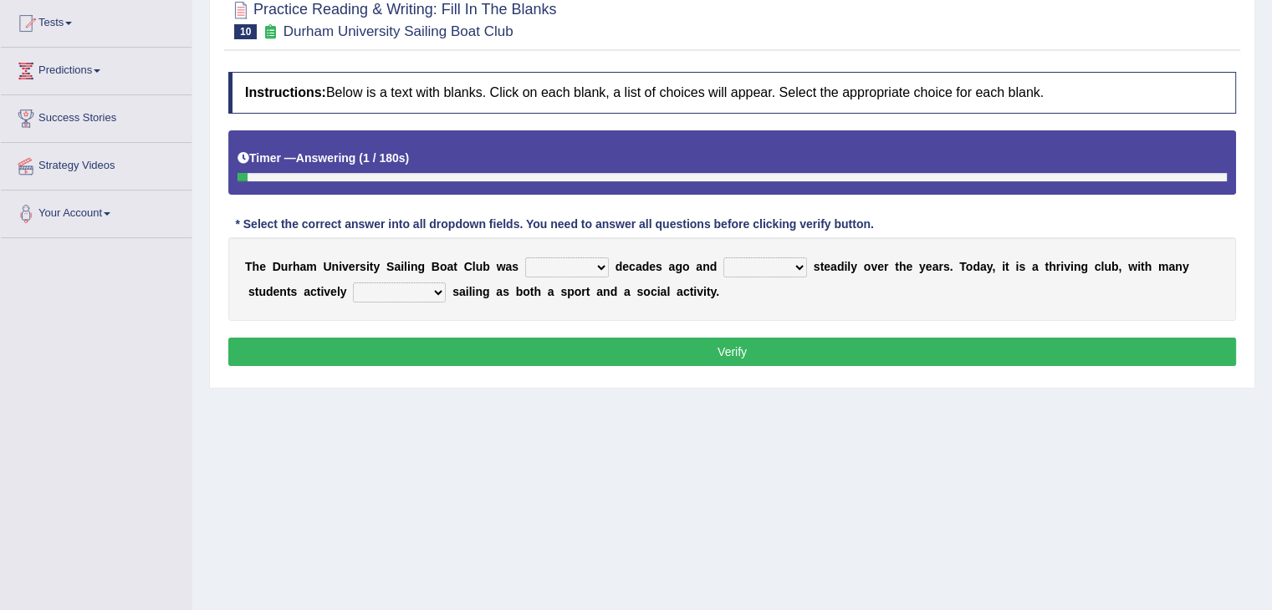
scroll to position [181, 0]
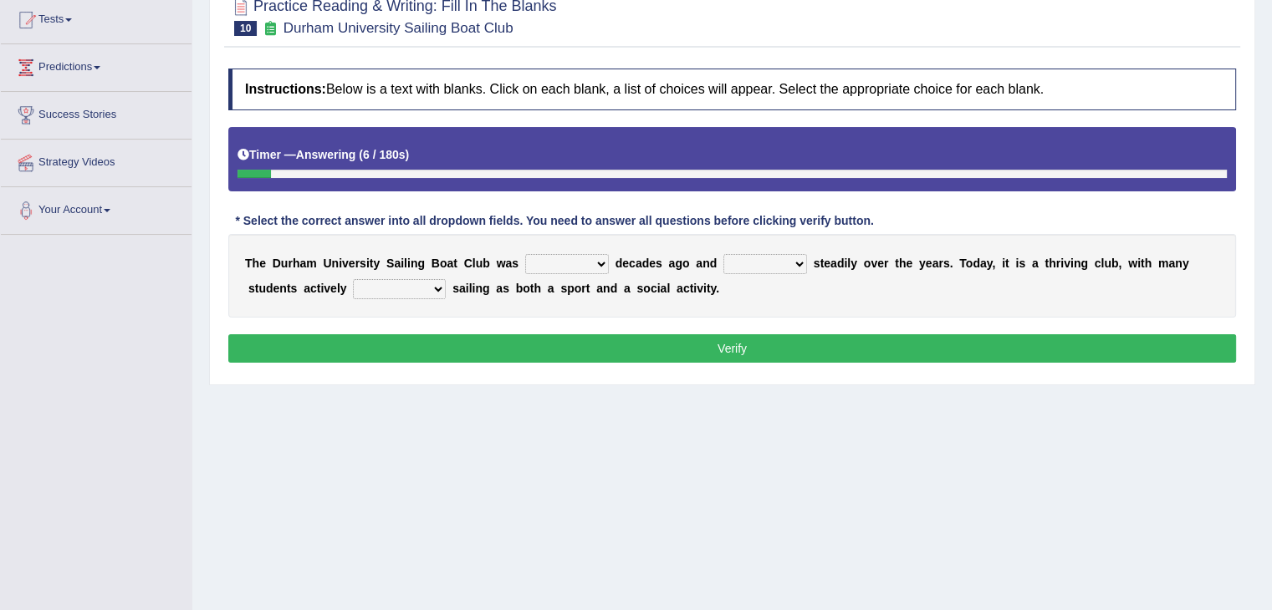
click at [562, 265] on select "found fund founded find" at bounding box center [567, 264] width 84 height 20
click at [756, 291] on div "T h e D u r h a m U n i v e r s i t y S a i l i n g B o a t C l u b w a s found…" at bounding box center [732, 276] width 1008 height 84
click at [585, 264] on select "found fund founded find" at bounding box center [567, 264] width 84 height 20
select select "found"
click at [525, 254] on select "found fund founded find" at bounding box center [567, 264] width 84 height 20
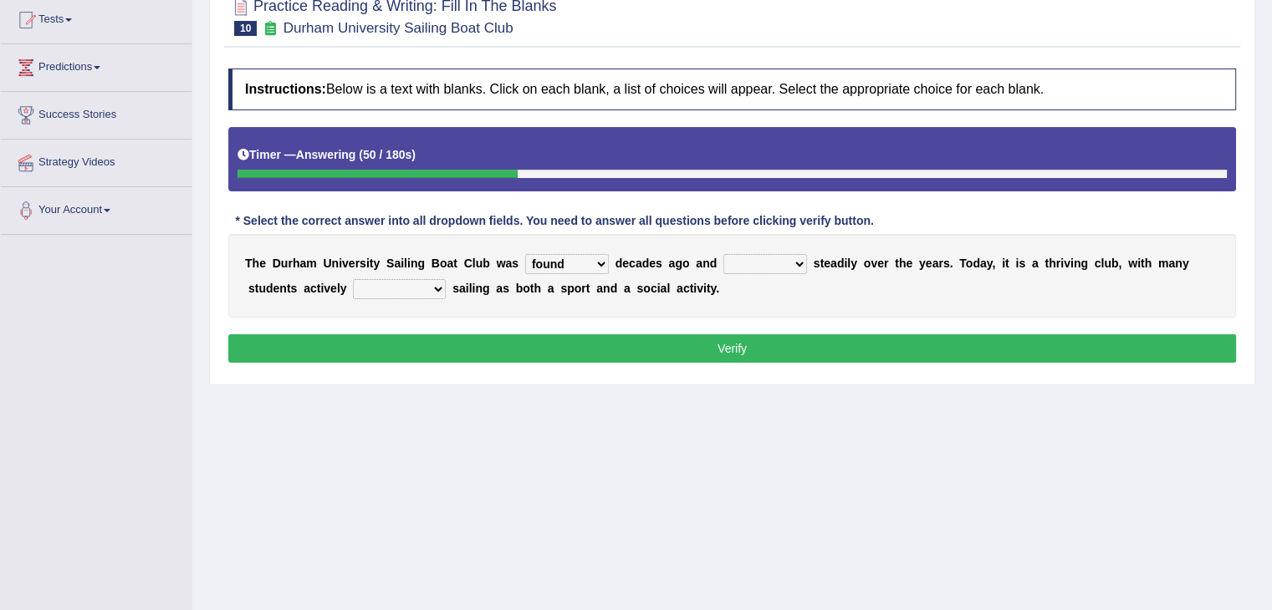
click at [776, 262] on select "grow growing has grown grown" at bounding box center [765, 264] width 84 height 20
click at [428, 283] on select "enjoy enjoyed are enjoying enjoying" at bounding box center [399, 289] width 93 height 20
click at [789, 266] on select "grow growing has grown grown" at bounding box center [765, 264] width 84 height 20
click at [723, 254] on select "grow growing has grown grown" at bounding box center [765, 264] width 84 height 20
click at [595, 260] on select "found fund founded find" at bounding box center [567, 264] width 84 height 20
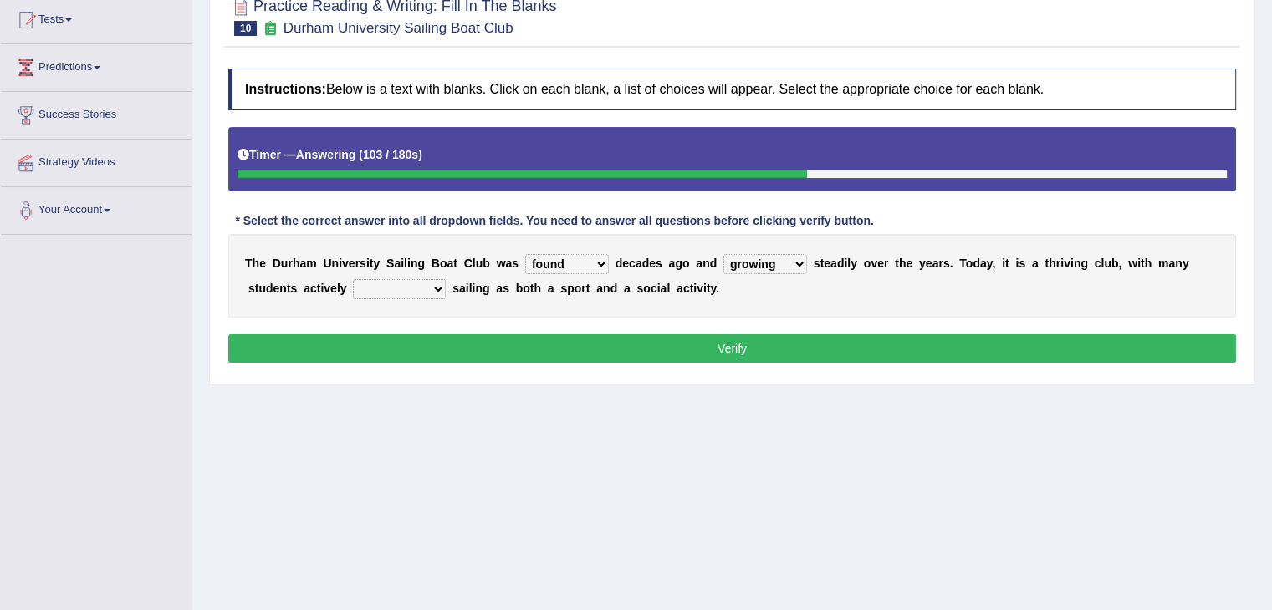
click at [780, 262] on select "grow growing has grown grown" at bounding box center [765, 264] width 84 height 20
select select "grown"
click at [723, 254] on select "grow growing has grown grown" at bounding box center [765, 264] width 84 height 20
click at [406, 285] on select "enjoy enjoyed are enjoying enjoying" at bounding box center [399, 289] width 93 height 20
select select "enjoy"
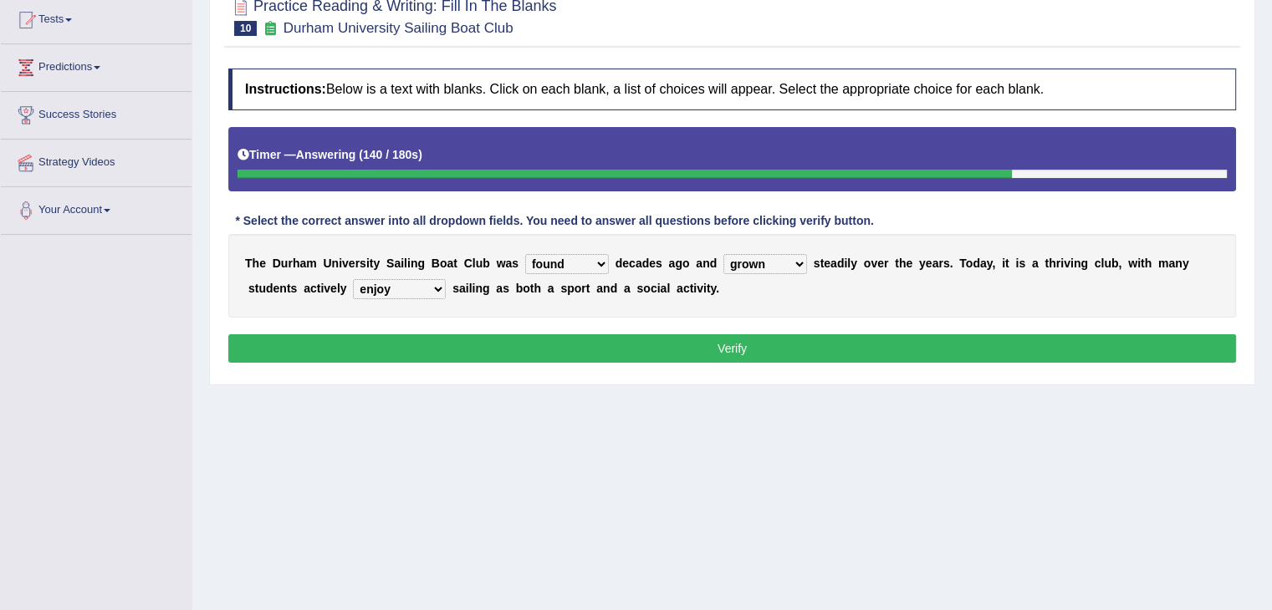
click at [353, 279] on select "enjoy enjoyed are enjoying enjoying" at bounding box center [399, 289] width 93 height 20
click at [702, 346] on button "Verify" at bounding box center [732, 349] width 1008 height 28
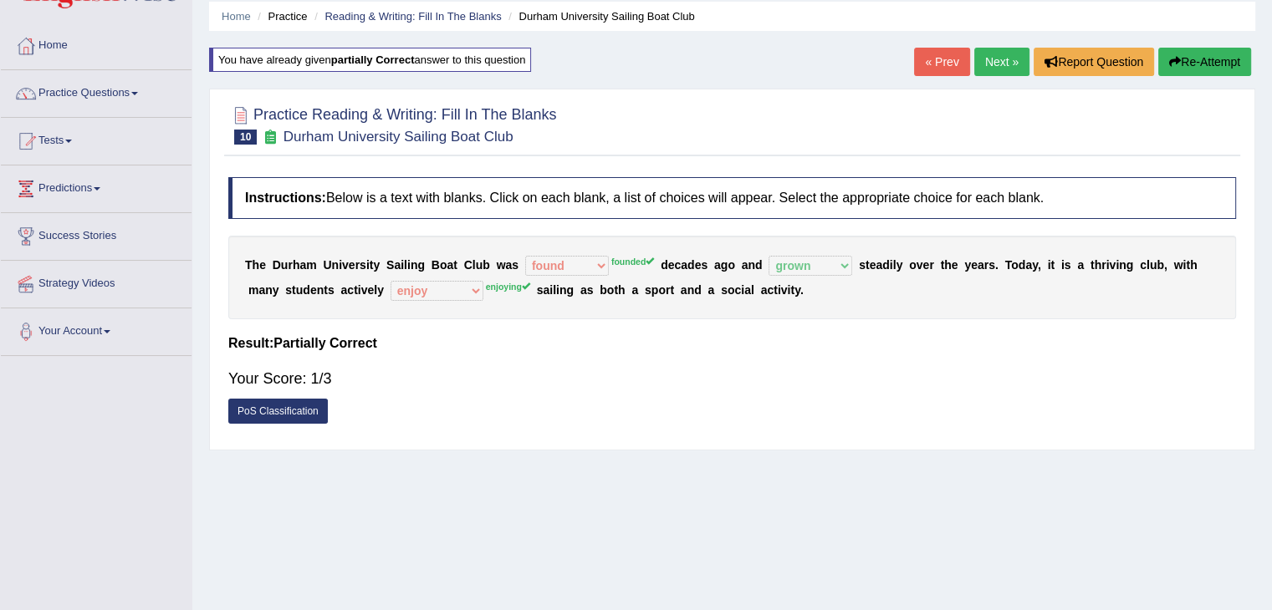
scroll to position [57, 0]
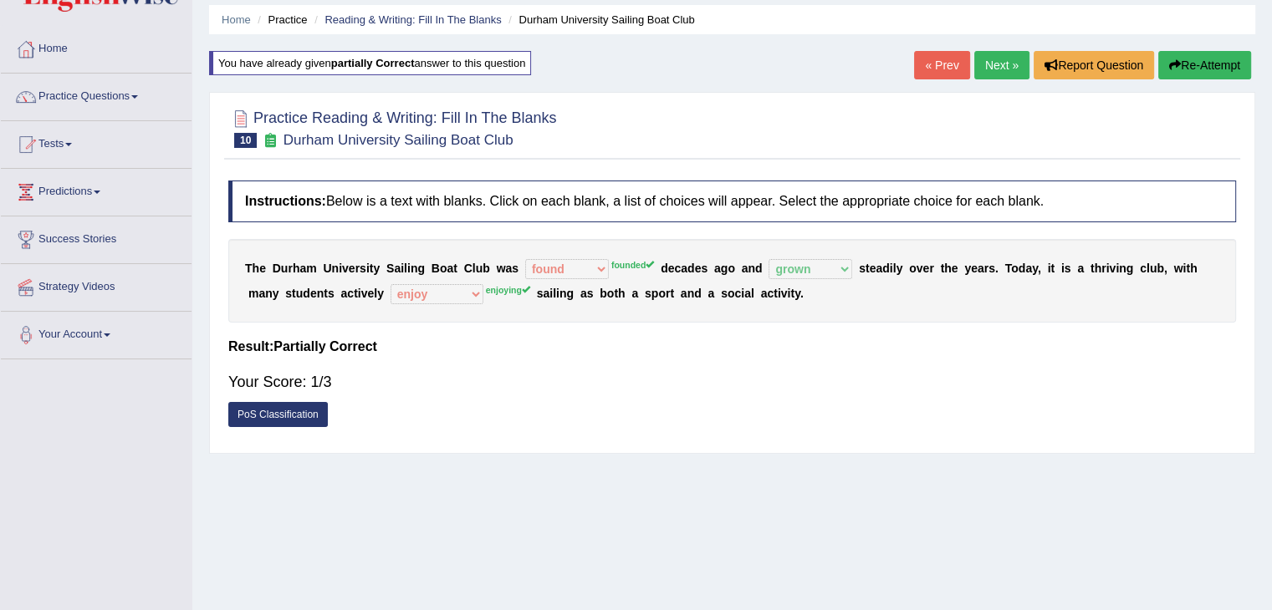
click at [999, 61] on link "Next »" at bounding box center [1001, 65] width 55 height 28
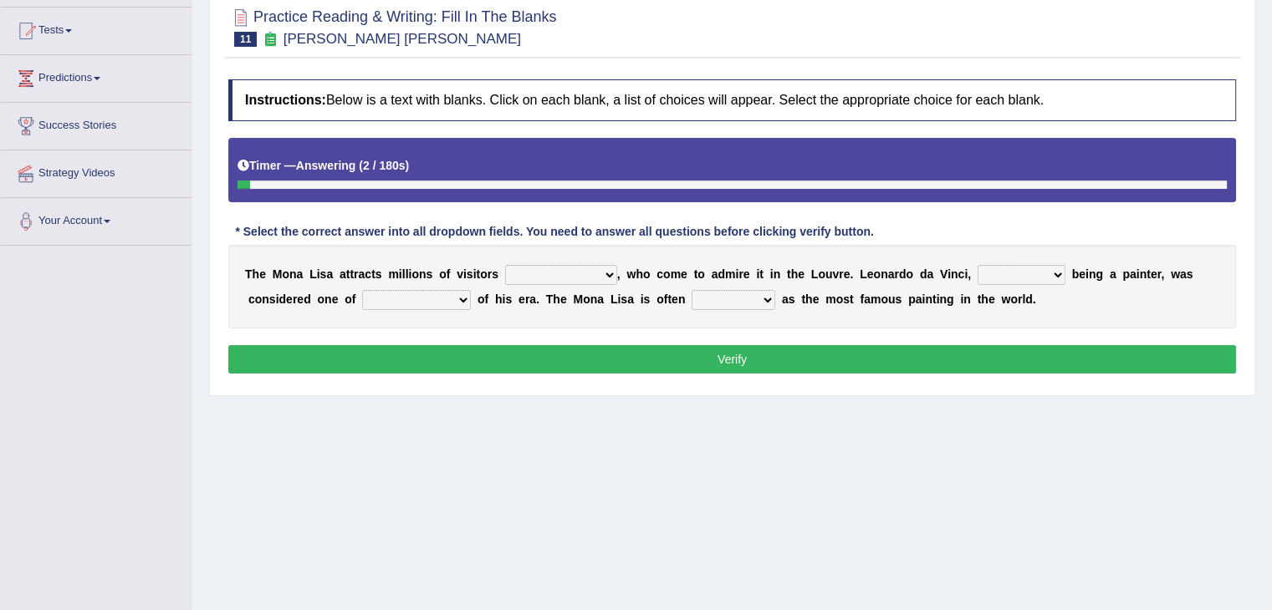
scroll to position [194, 0]
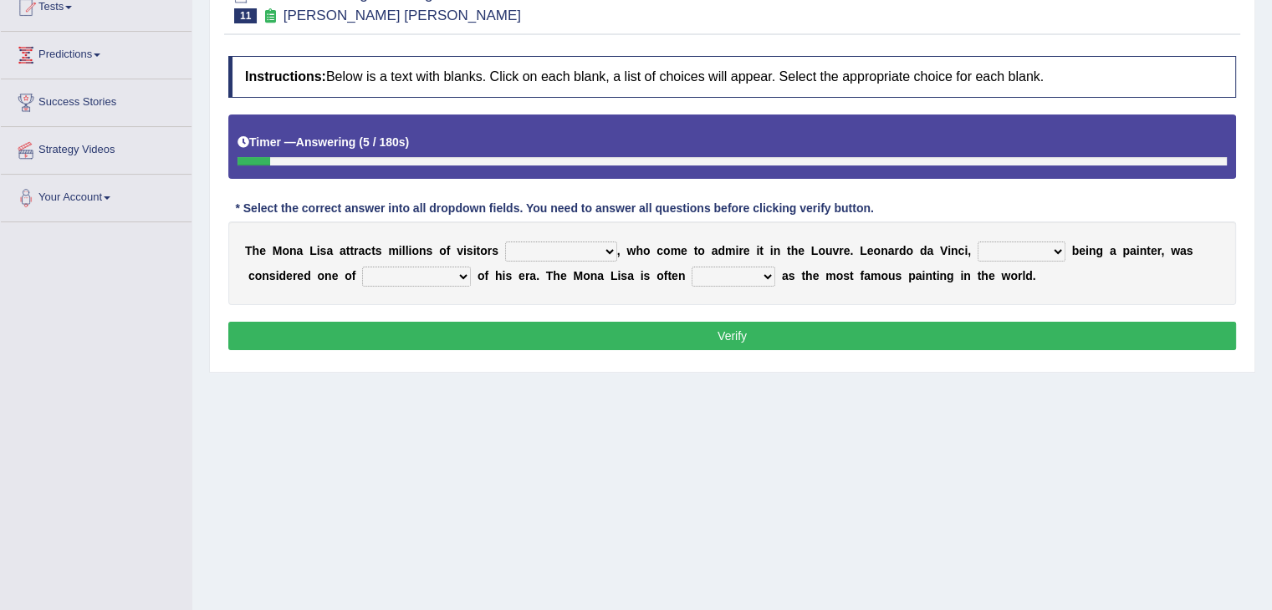
click at [574, 248] on select "around the year the all year all year round per year" at bounding box center [561, 252] width 112 height 20
click at [756, 307] on div "Instructions: Below is a text with blanks. Click on each blank, a list of choic…" at bounding box center [732, 206] width 1016 height 316
click at [1022, 248] on select "rather than as much as as well as as long as" at bounding box center [1022, 252] width 88 height 20
click at [455, 299] on div "T h e M o n a L i s a a t t r a c t s m i l l i o n s o f v i s i t o r s aroun…" at bounding box center [732, 264] width 1008 height 84
click at [439, 282] on select "better artists artist the better artist the best artists" at bounding box center [416, 277] width 109 height 20
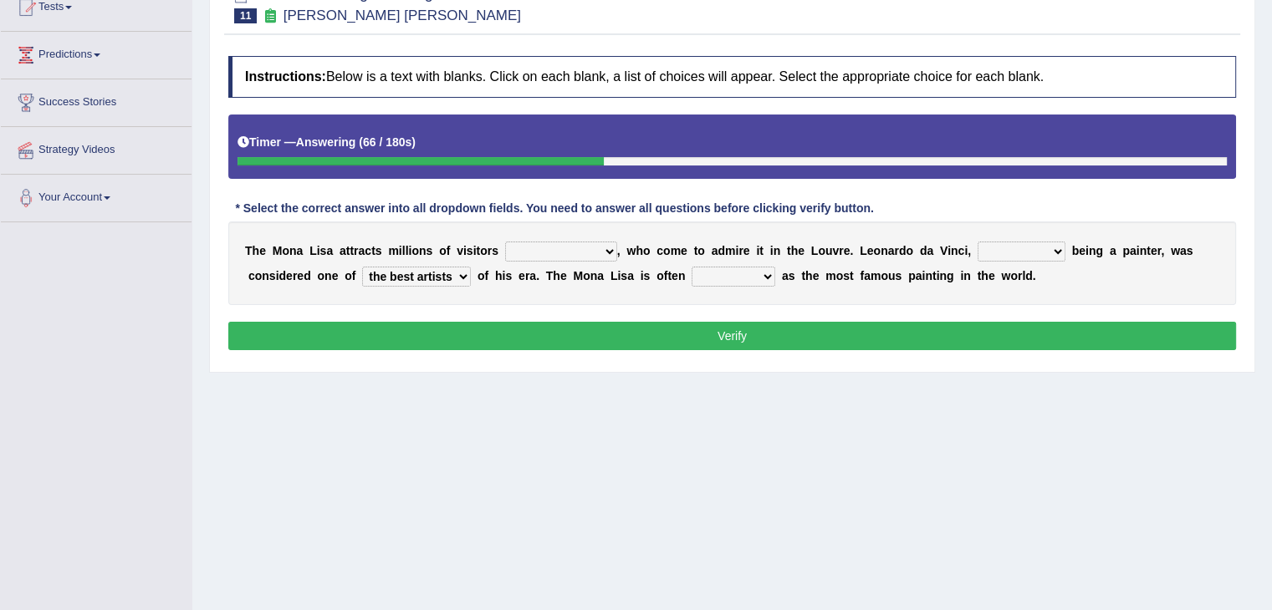
click at [362, 267] on select "better artists artist the better artist the best artists" at bounding box center [416, 277] width 109 height 20
click at [455, 278] on select "better artists artist the better artist the best artists" at bounding box center [416, 277] width 109 height 20
select select "better artists"
click at [362, 267] on select "better artists artist the better artist the best artists" at bounding box center [416, 277] width 109 height 20
click at [743, 283] on select "classified suggested predicted described" at bounding box center [734, 277] width 84 height 20
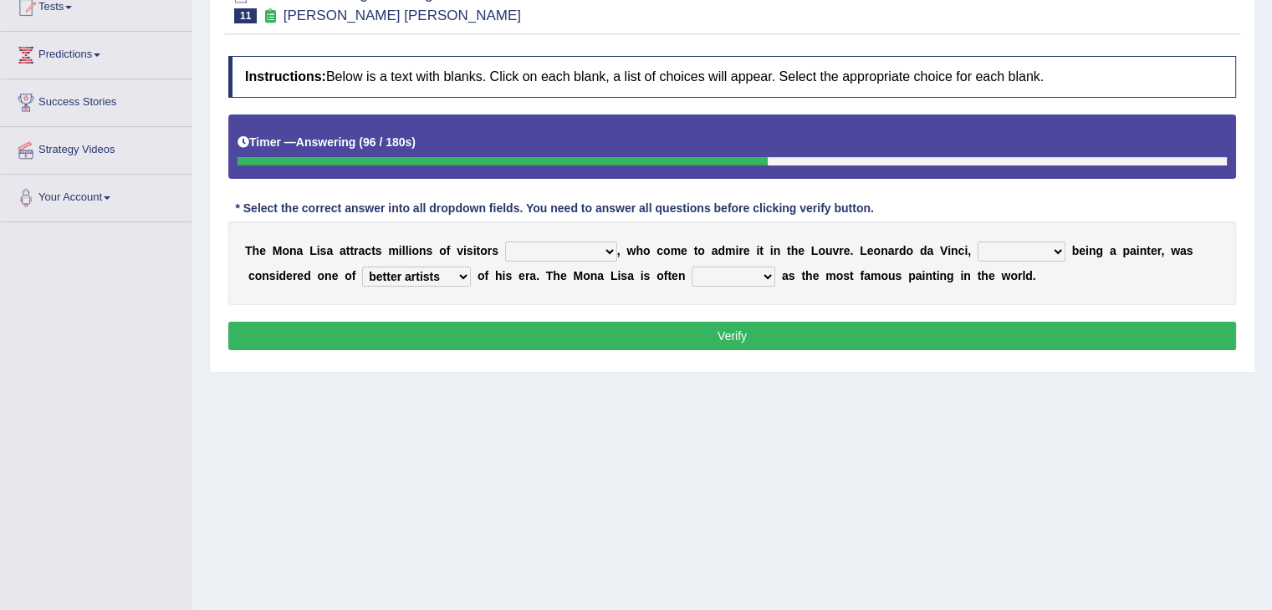
click at [791, 306] on div "Instructions: Below is a text with blanks. Click on each blank, a list of choic…" at bounding box center [732, 206] width 1016 height 316
click at [586, 244] on select "around the year the all year all year round per year" at bounding box center [561, 252] width 112 height 20
select select "per year"
click at [505, 242] on select "around the year the all year all year round per year" at bounding box center [561, 252] width 112 height 20
click at [1004, 248] on select "rather than as much as as well as as long as" at bounding box center [1022, 252] width 88 height 20
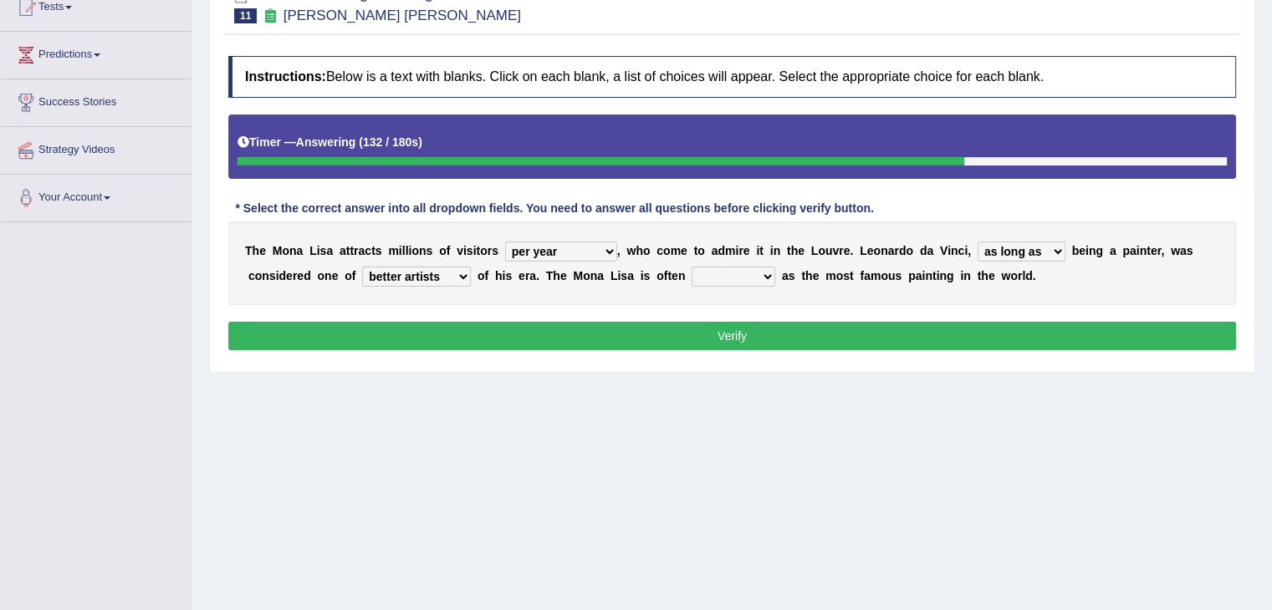
click at [978, 242] on select "rather than as much as as well as as long as" at bounding box center [1022, 252] width 88 height 20
click at [719, 275] on select "classified suggested predicted described" at bounding box center [734, 277] width 84 height 20
click at [1034, 251] on select "rather than as much as as well as as long as" at bounding box center [1022, 252] width 88 height 20
select select "as well as"
click at [978, 242] on select "rather than as much as as well as as long as" at bounding box center [1022, 252] width 88 height 20
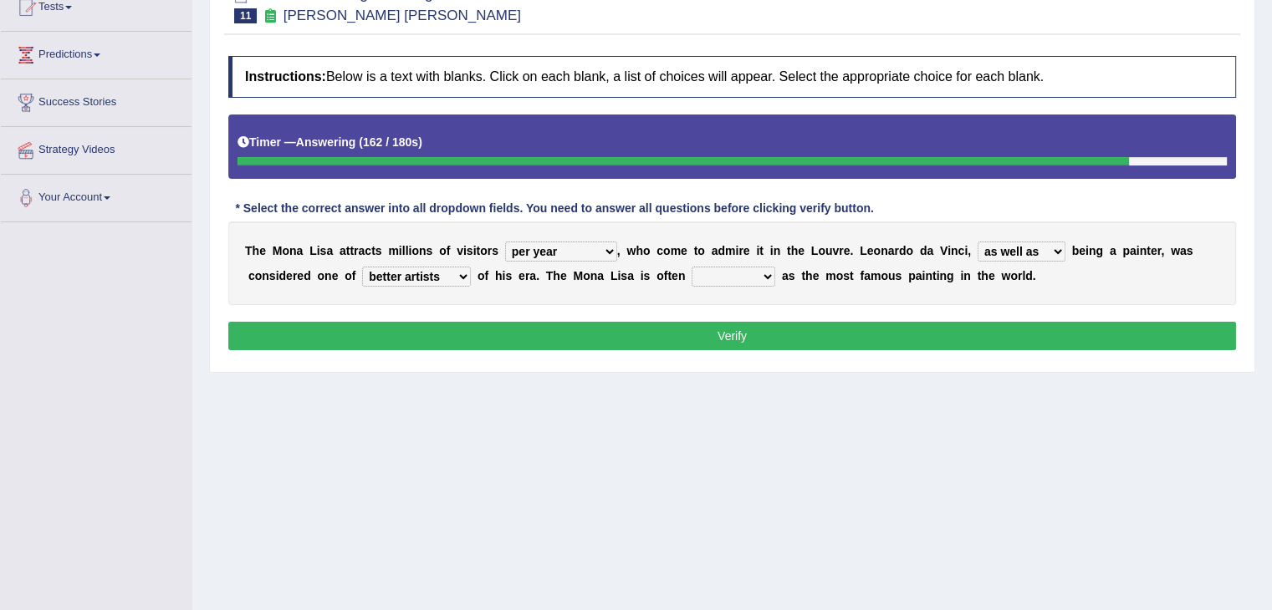
click at [749, 278] on select "classified suggested predicted described" at bounding box center [734, 277] width 84 height 20
select select "classified"
click at [692, 267] on select "classified suggested predicted described" at bounding box center [734, 277] width 84 height 20
click at [739, 338] on button "Verify" at bounding box center [732, 336] width 1008 height 28
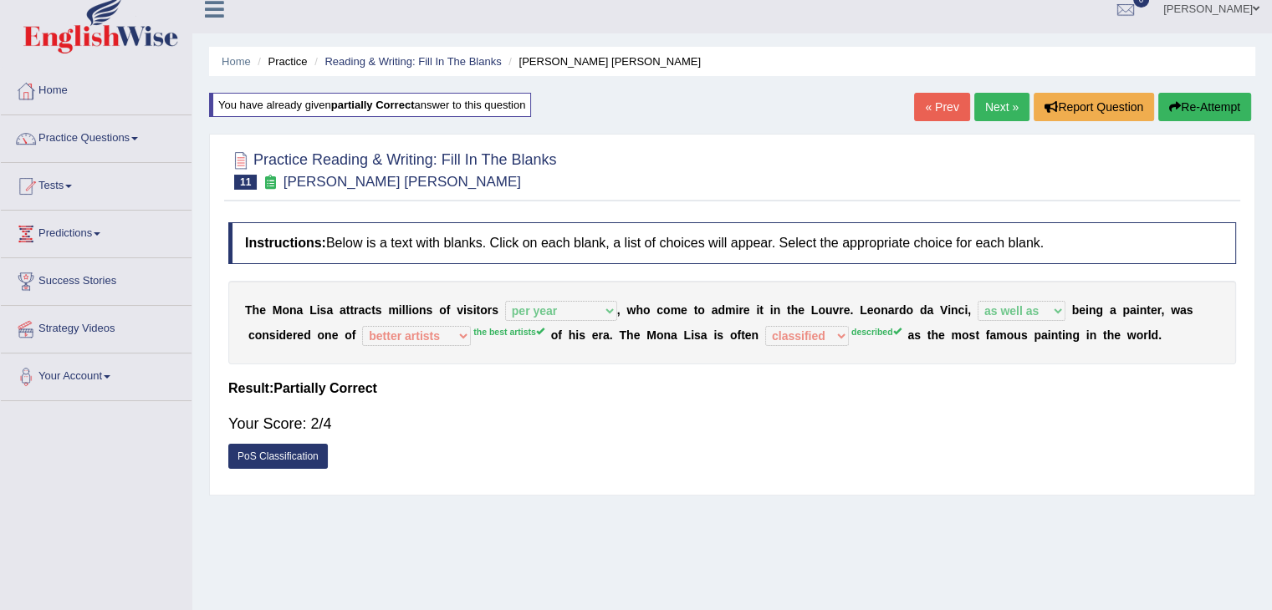
scroll to position [0, 0]
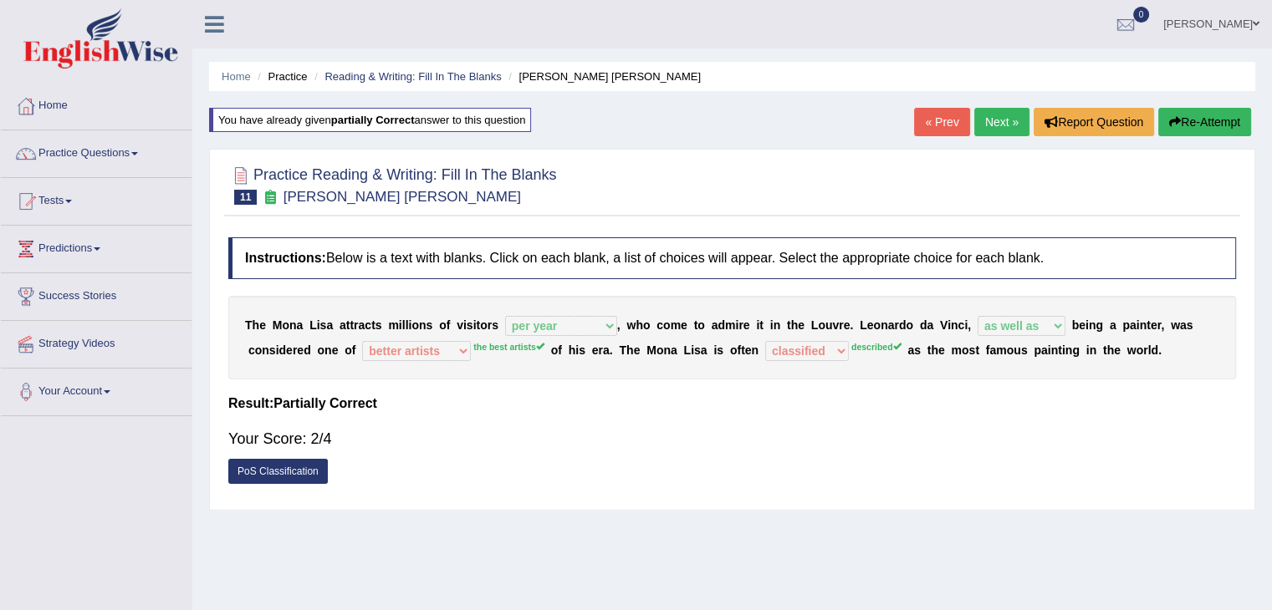
click at [999, 115] on link "Next »" at bounding box center [1001, 122] width 55 height 28
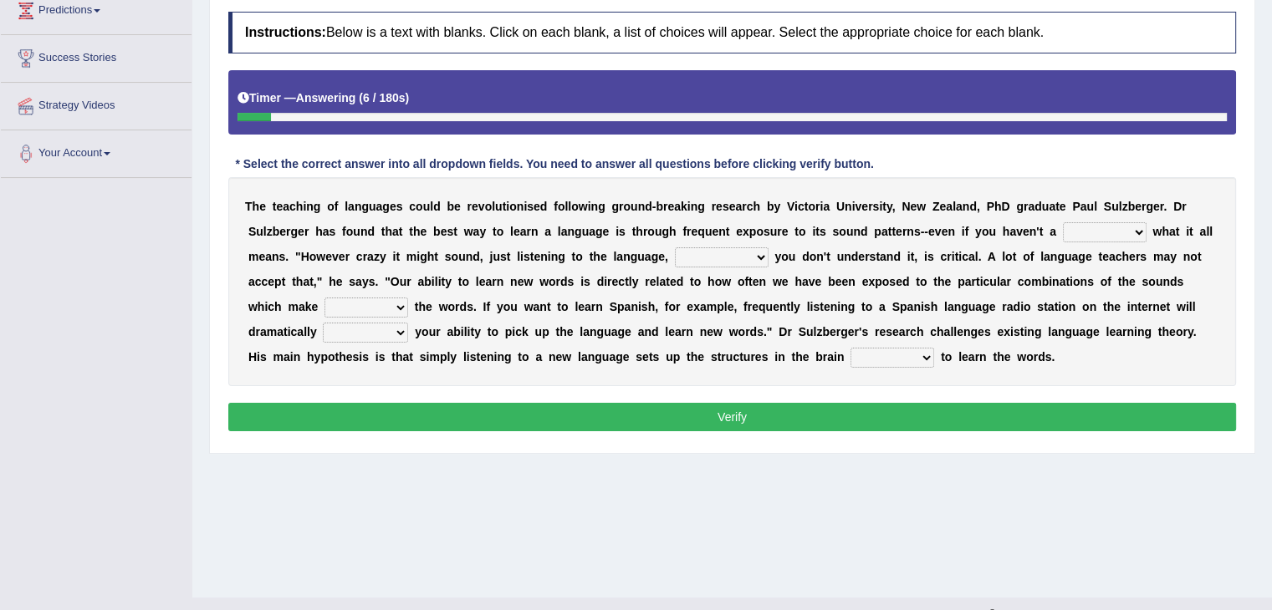
scroll to position [243, 0]
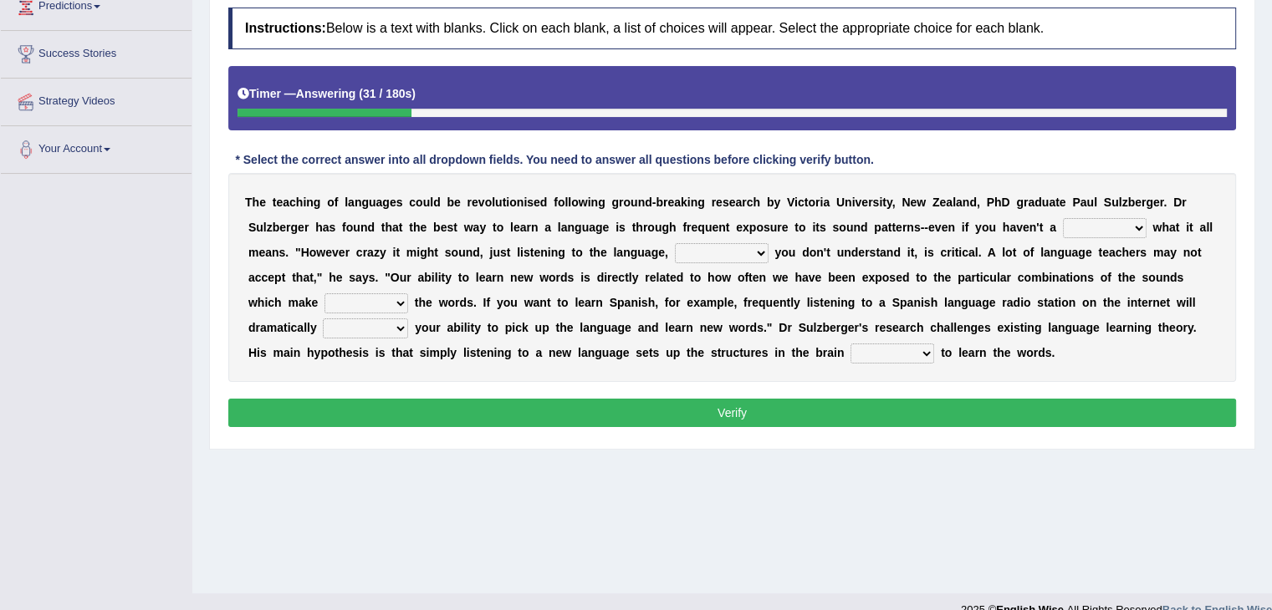
click at [1103, 222] on select "dew claw clue due" at bounding box center [1105, 228] width 84 height 20
select select "clue"
click at [1063, 218] on select "dew claw clue due" at bounding box center [1105, 228] width 84 height 20
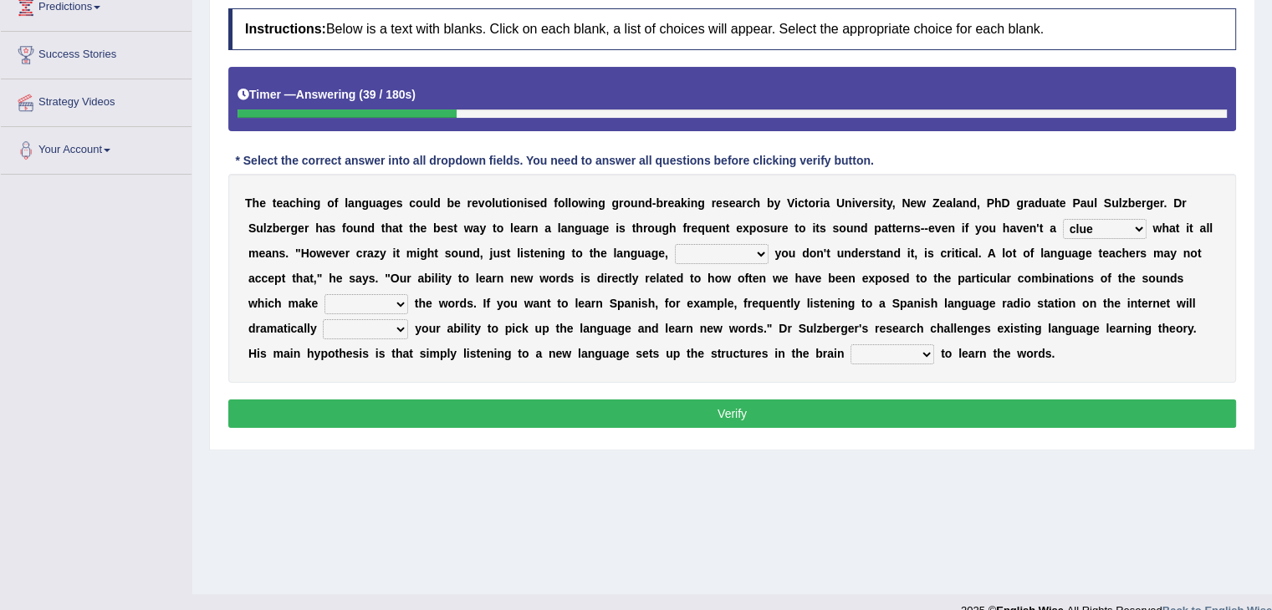
scroll to position [268, 0]
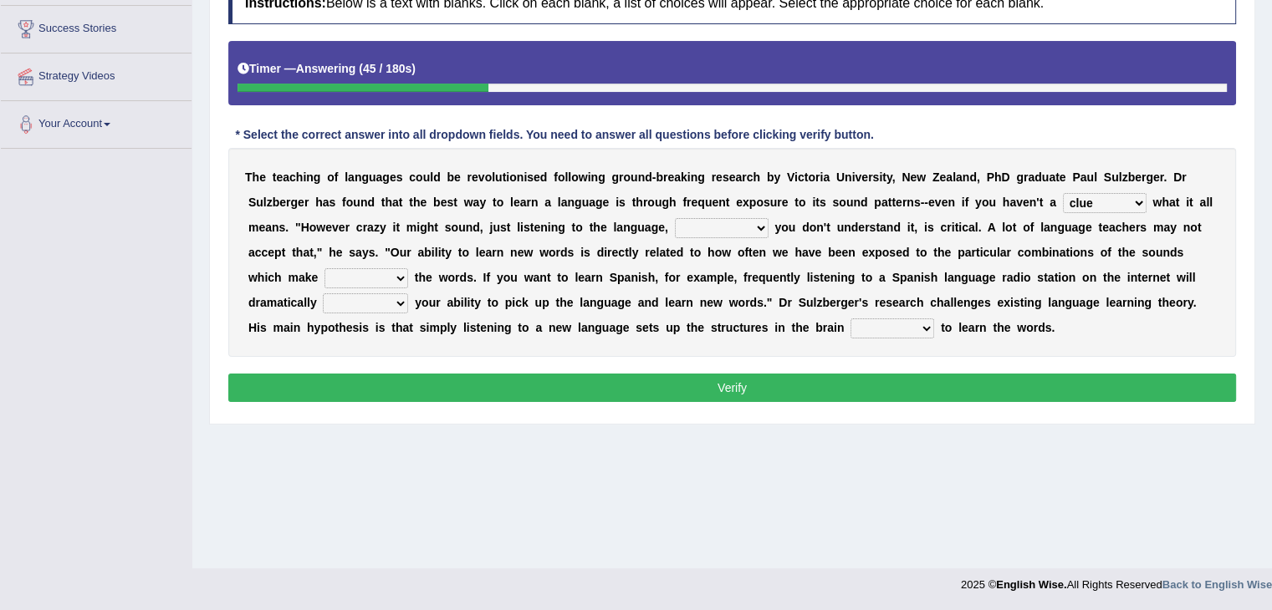
click at [727, 229] on select "but also all together even though if so" at bounding box center [722, 228] width 94 height 20
select select "even though"
click at [675, 218] on select "but also all together even though if so" at bounding box center [722, 228] width 94 height 20
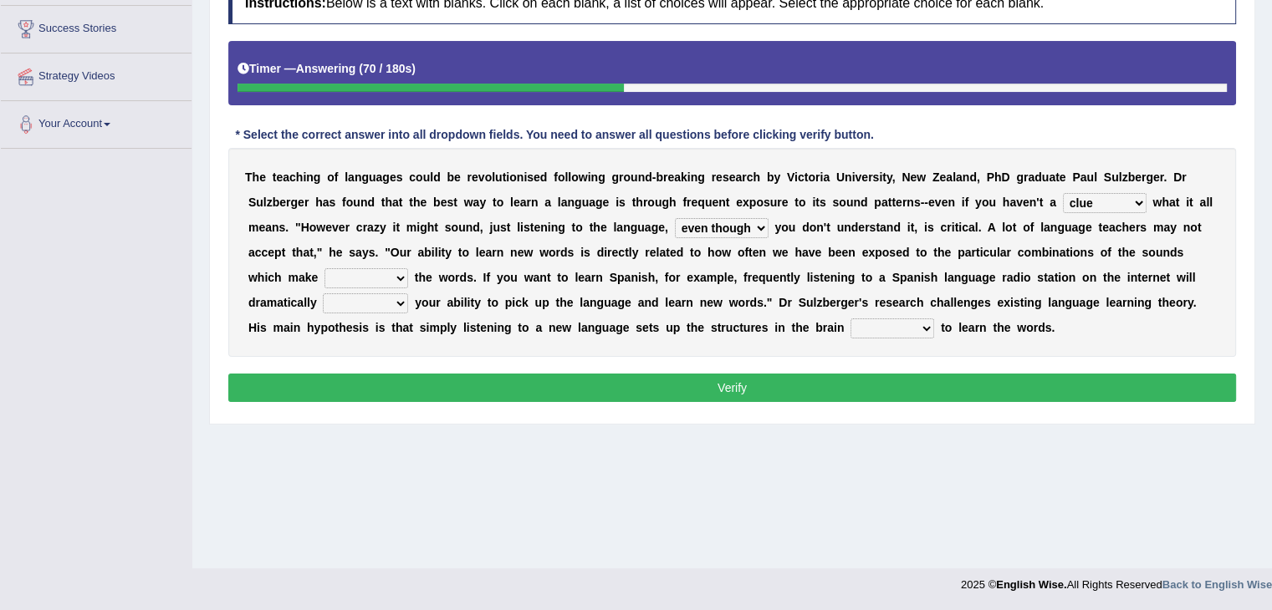
click at [388, 272] on select "down up of on" at bounding box center [366, 278] width 84 height 20
select select "of"
click at [324, 268] on select "down up of on" at bounding box center [366, 278] width 84 height 20
click at [387, 294] on select "evaluate exaggerate describe boost" at bounding box center [365, 304] width 85 height 20
select select "boost"
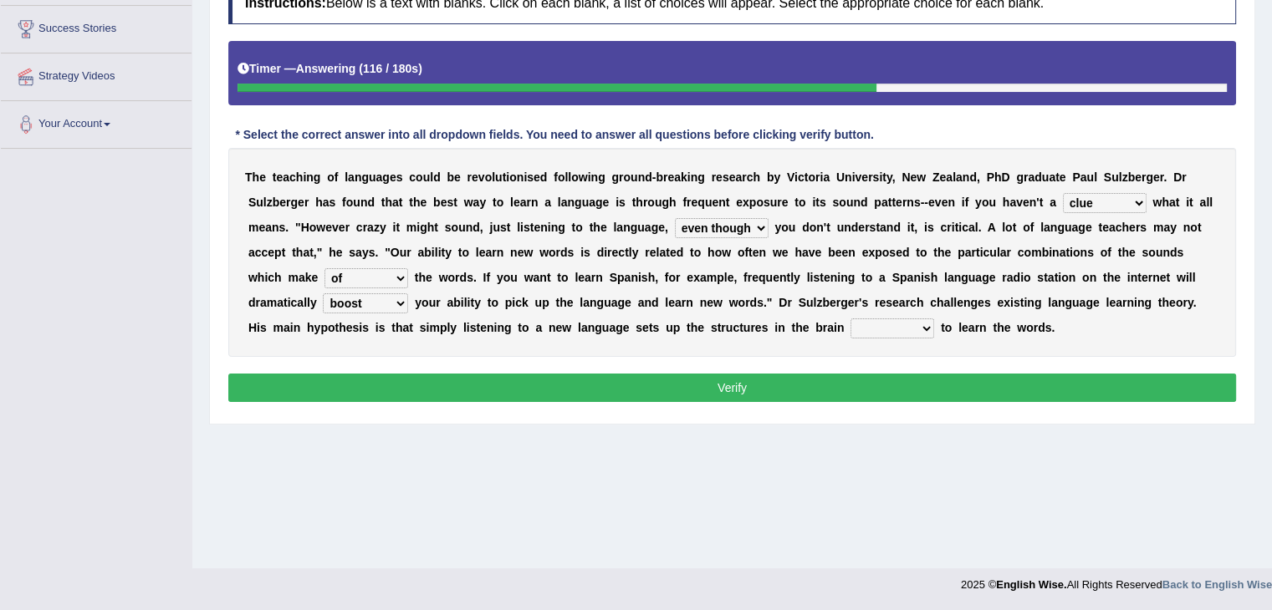
click at [323, 294] on select "evaluate exaggerate describe boost" at bounding box center [365, 304] width 85 height 20
click at [357, 299] on select "evaluate exaggerate describe boost" at bounding box center [365, 304] width 85 height 20
click at [323, 294] on select "evaluate exaggerate describe boost" at bounding box center [365, 304] width 85 height 20
click at [907, 329] on select "requiring required directed to require" at bounding box center [892, 329] width 84 height 20
select select "to require"
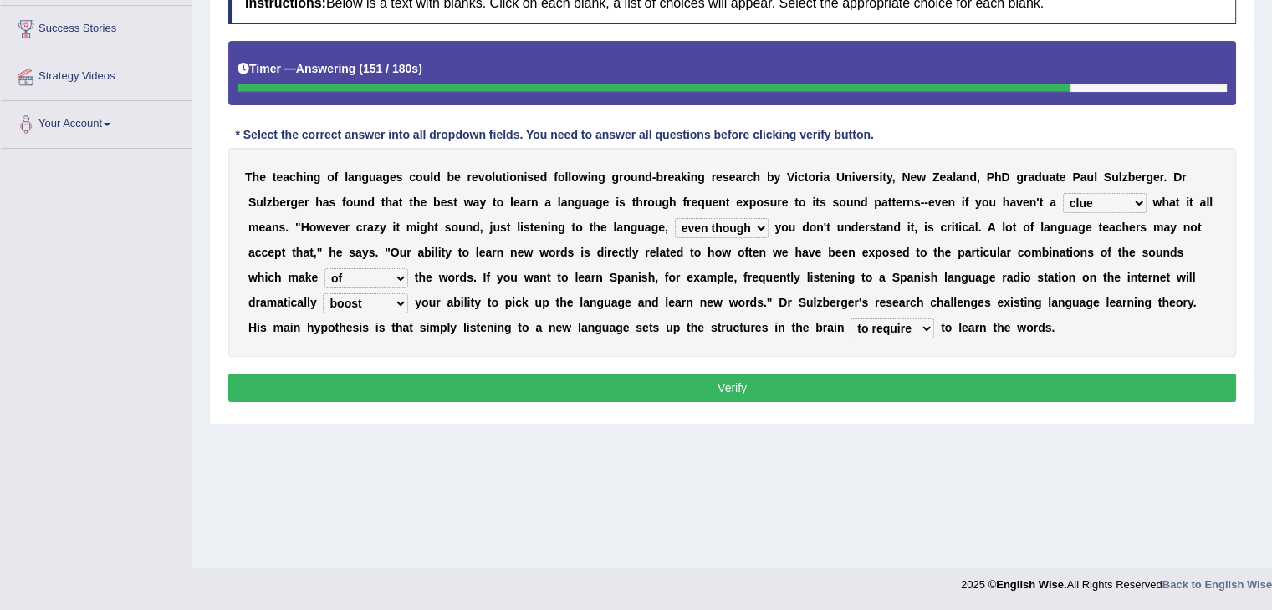
click at [850, 319] on select "requiring required directed to require" at bounding box center [892, 329] width 84 height 20
click at [823, 386] on button "Verify" at bounding box center [732, 388] width 1008 height 28
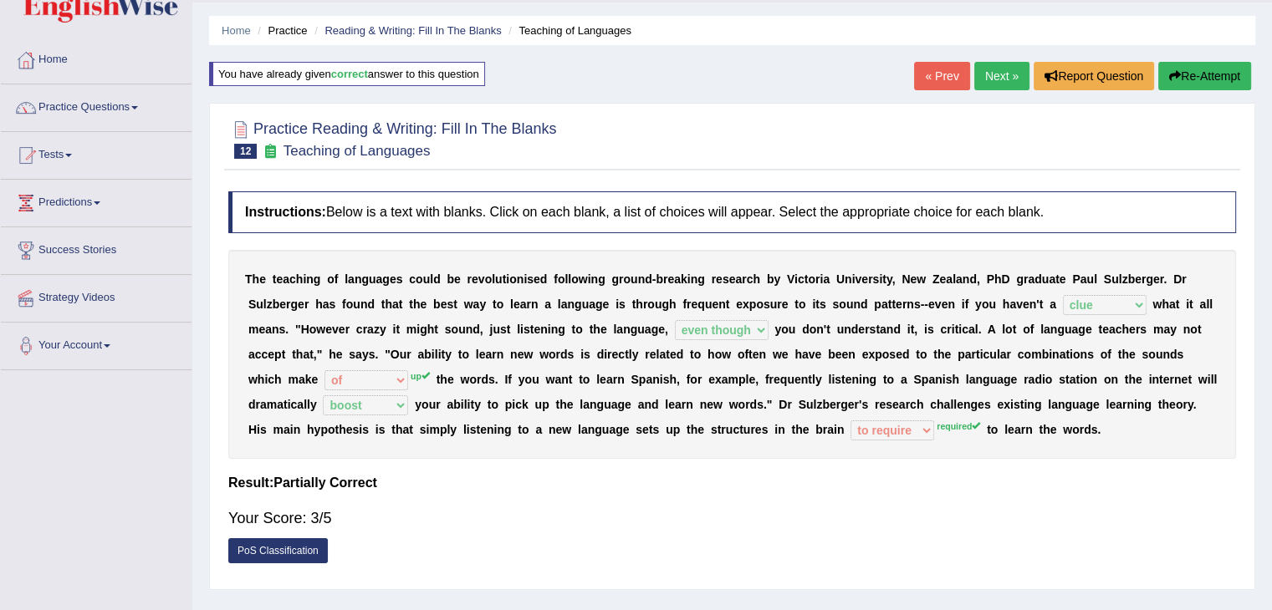
scroll to position [24, 0]
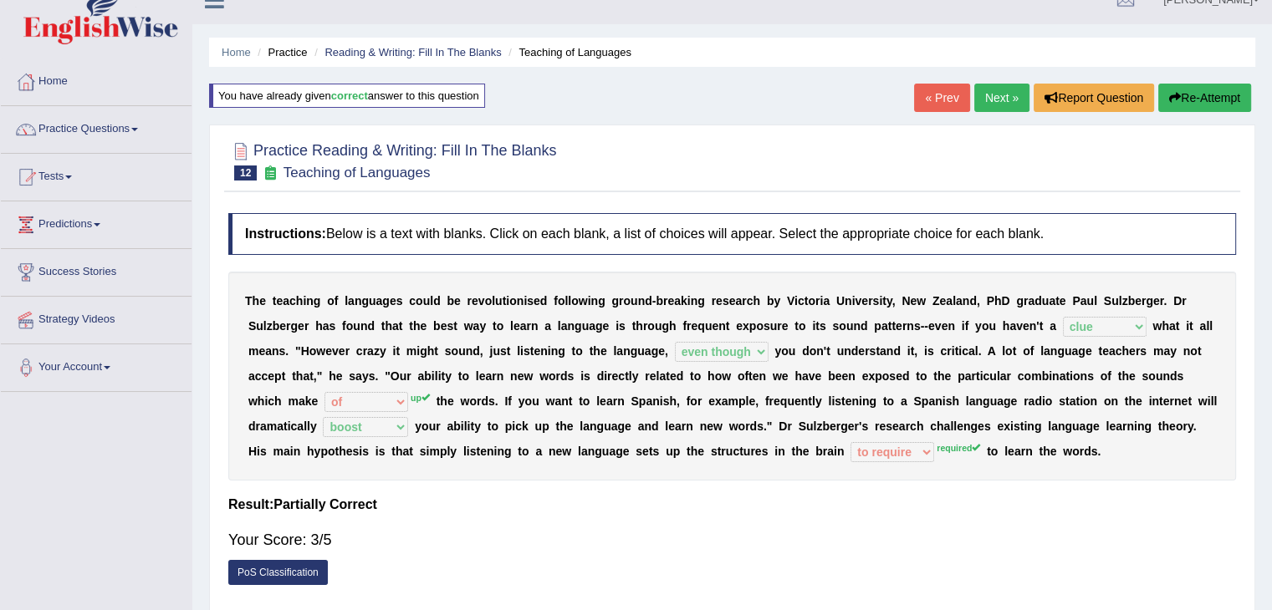
click at [993, 97] on link "Next »" at bounding box center [1001, 98] width 55 height 28
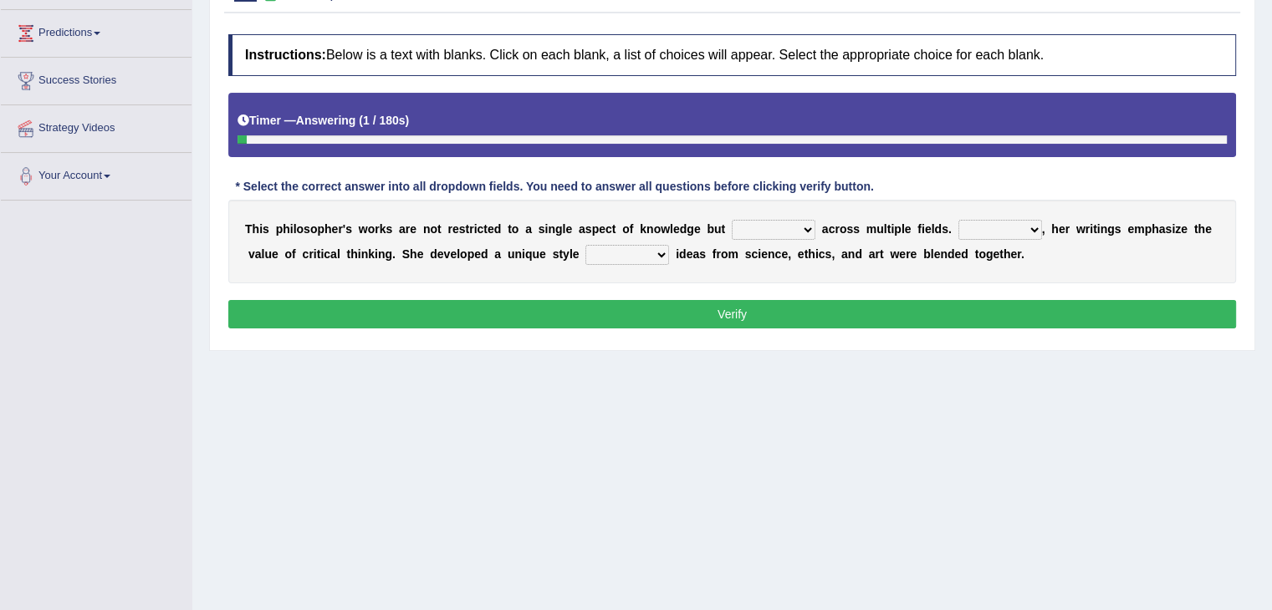
drag, startPoint x: 1279, startPoint y: 121, endPoint x: 1284, endPoint y: 269, distance: 148.1
click at [1271, 269] on html "Toggle navigation Home Practice Questions Speaking Practice Read Aloud Repeat S…" at bounding box center [636, 89] width 1272 height 610
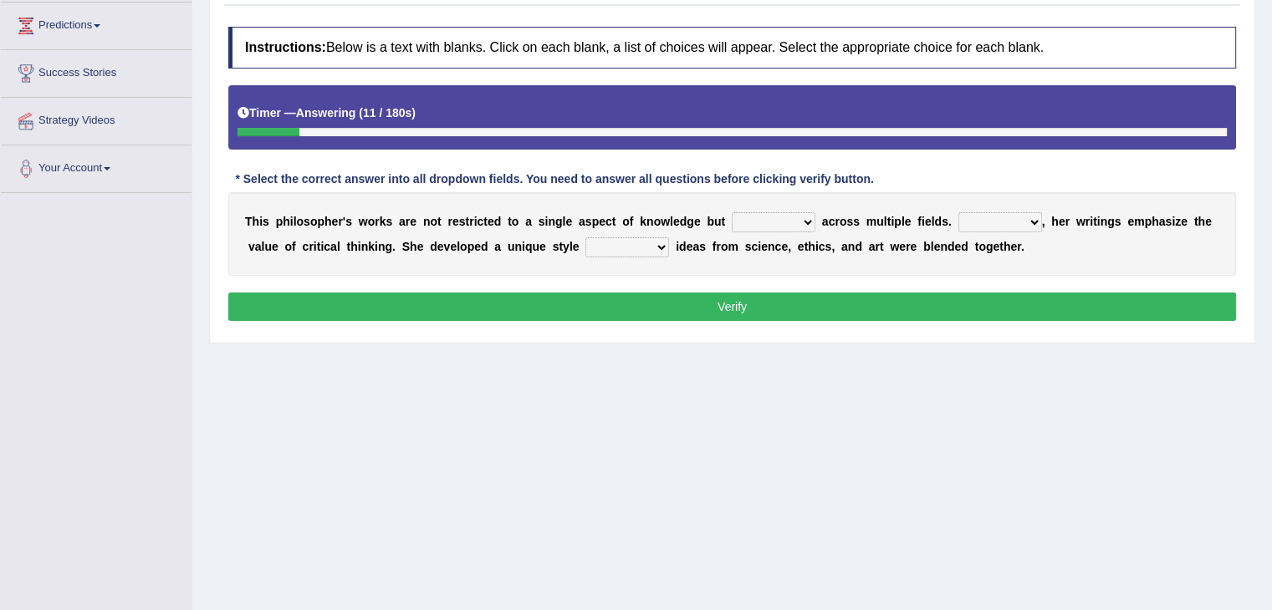
click at [799, 225] on select "constrain contain assemble extend" at bounding box center [774, 222] width 84 height 20
click at [903, 285] on div "Instructions: Below is a text with blanks. Click on each blank, a list of choic…" at bounding box center [732, 176] width 1016 height 316
click at [1028, 220] on select "Rather So Moreover Likely" at bounding box center [1000, 222] width 84 height 20
select select "Moreover"
click at [958, 212] on select "Rather So Moreover Likely" at bounding box center [1000, 222] width 84 height 20
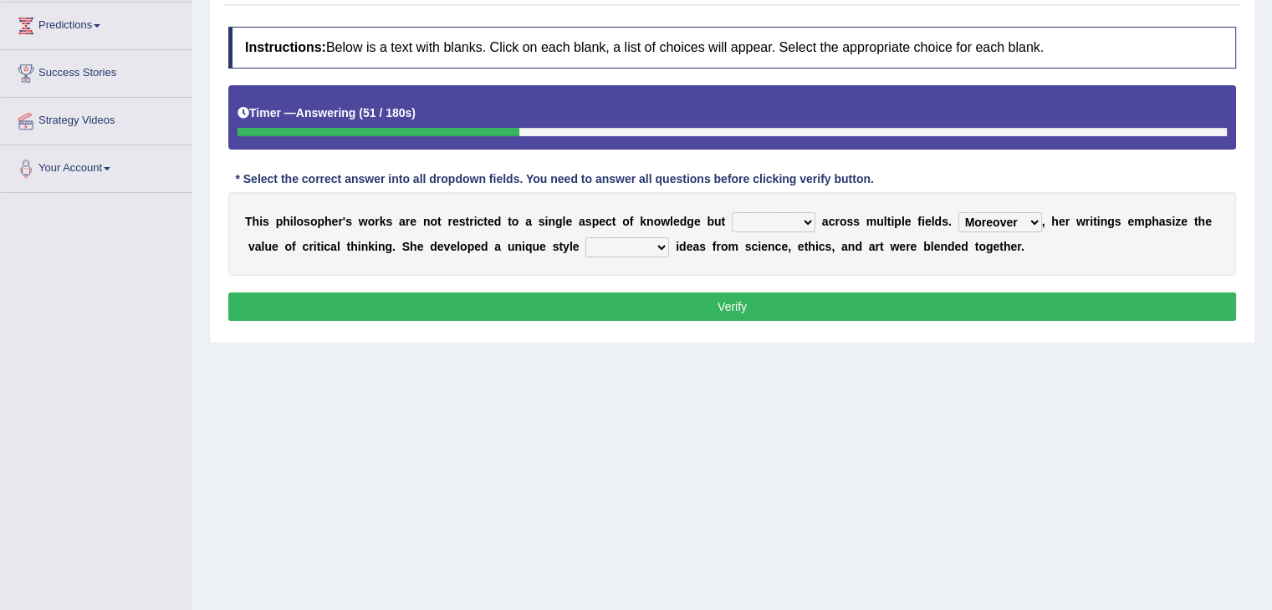
click at [664, 241] on select "in that that which in which" at bounding box center [627, 248] width 84 height 20
select select "which"
click at [585, 238] on select "in that that which in which" at bounding box center [627, 248] width 84 height 20
click at [781, 221] on select "constrain contain assemble extend" at bounding box center [774, 222] width 84 height 20
select select "constrain"
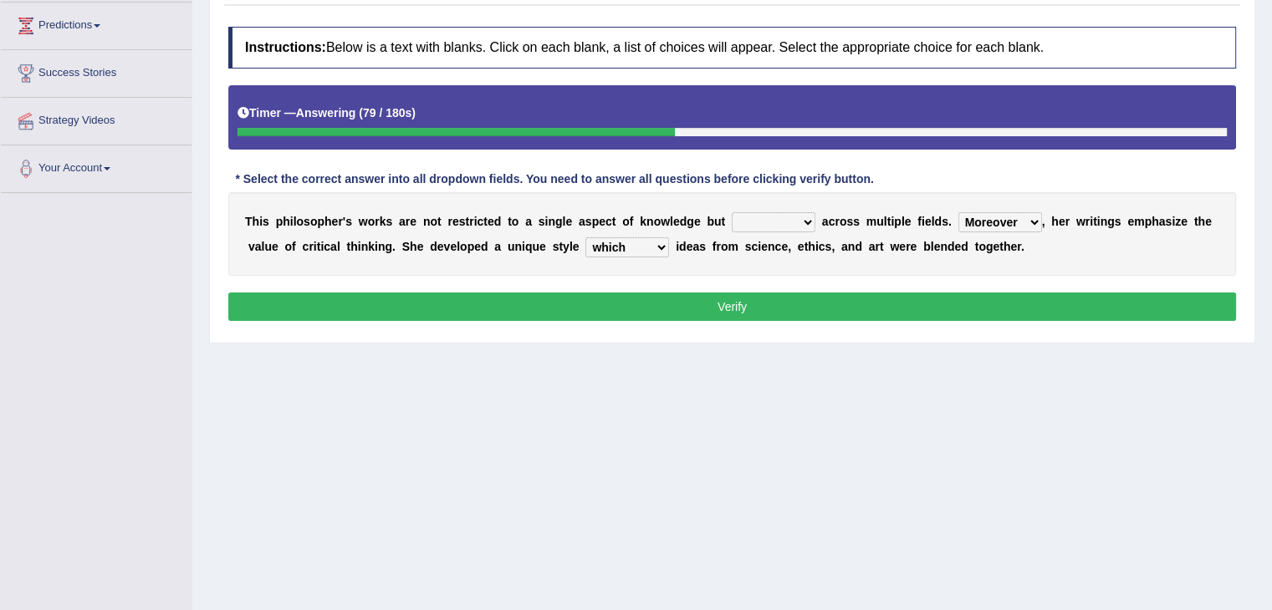
click at [732, 212] on select "constrain contain assemble extend" at bounding box center [774, 222] width 84 height 20
click at [786, 227] on select "constrain contain assemble extend" at bounding box center [774, 222] width 84 height 20
click at [854, 268] on div "T h i s p h i l o s o p h e r ' s w o r k s a r e n o t r e s t r i c t e d t o…" at bounding box center [732, 234] width 1008 height 84
click at [838, 300] on button "Verify" at bounding box center [732, 307] width 1008 height 28
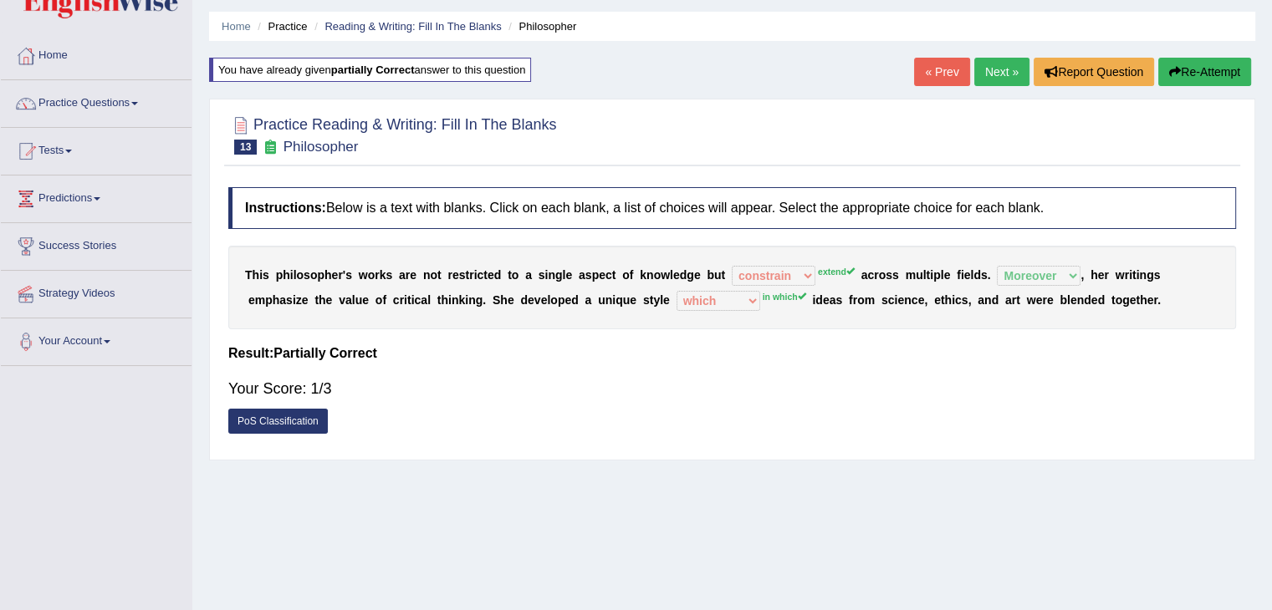
scroll to position [46, 0]
